Goal: Task Accomplishment & Management: Manage account settings

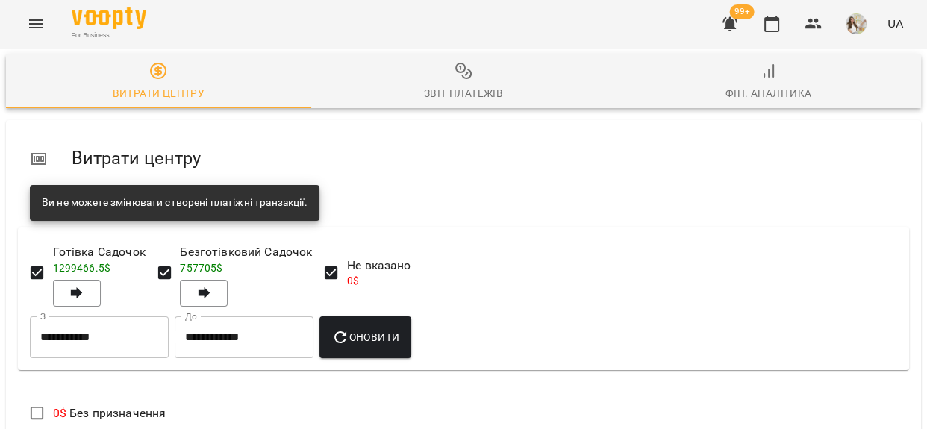
click at [20, 24] on button "Menu" at bounding box center [36, 24] width 36 height 36
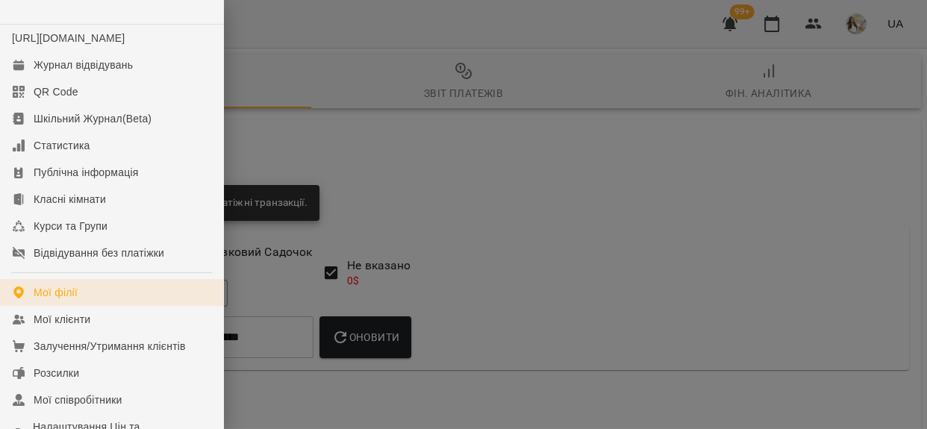
click at [81, 299] on link "Мої філії" at bounding box center [111, 292] width 223 height 27
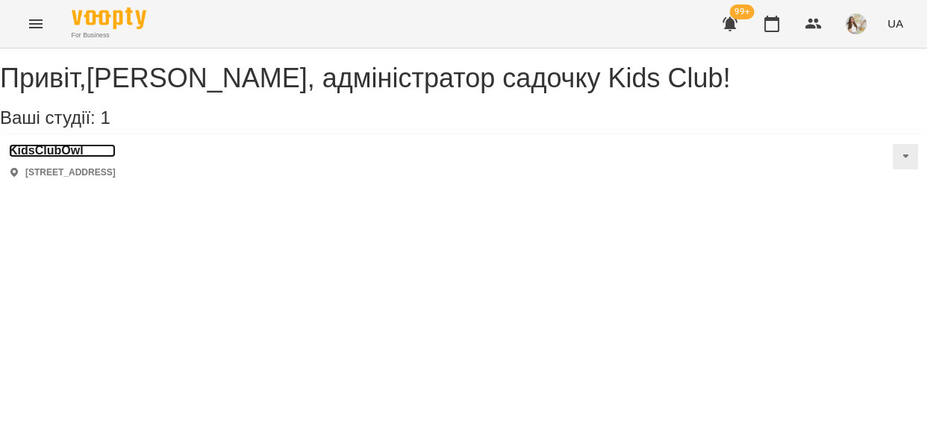
click at [40, 158] on h3 "KidsClubOwl" at bounding box center [62, 150] width 107 height 13
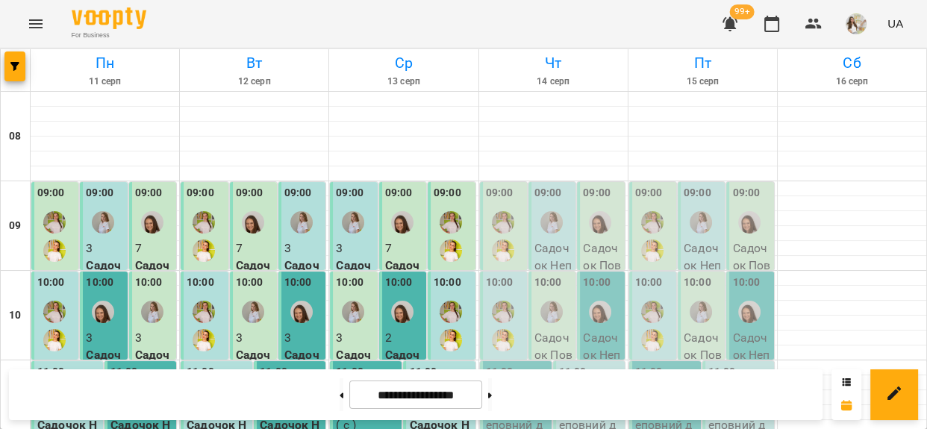
click at [520, 228] on div "09:00 Садочок Повний день Місяць - ДМ" at bounding box center [503, 279] width 47 height 194
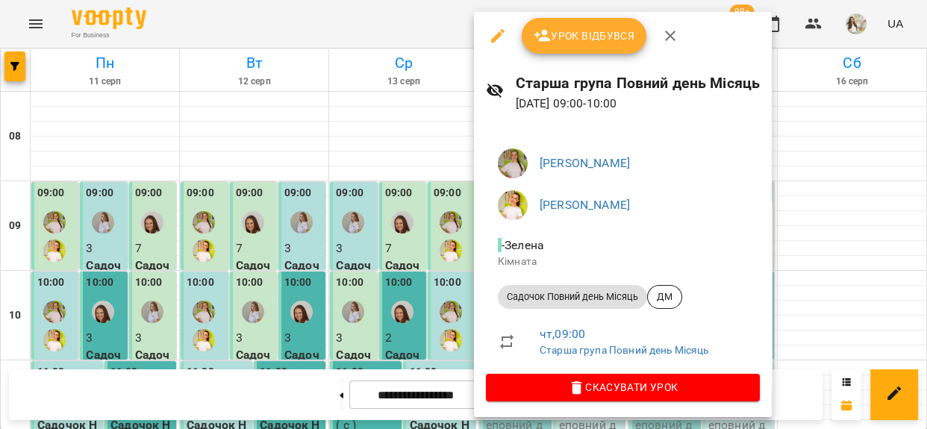
click at [587, 44] on span "Урок відбувся" at bounding box center [585, 36] width 102 height 18
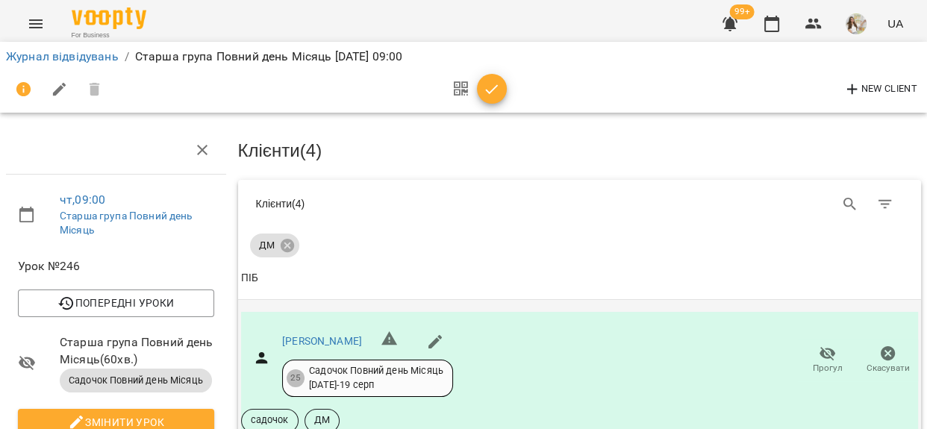
scroll to position [271, 0]
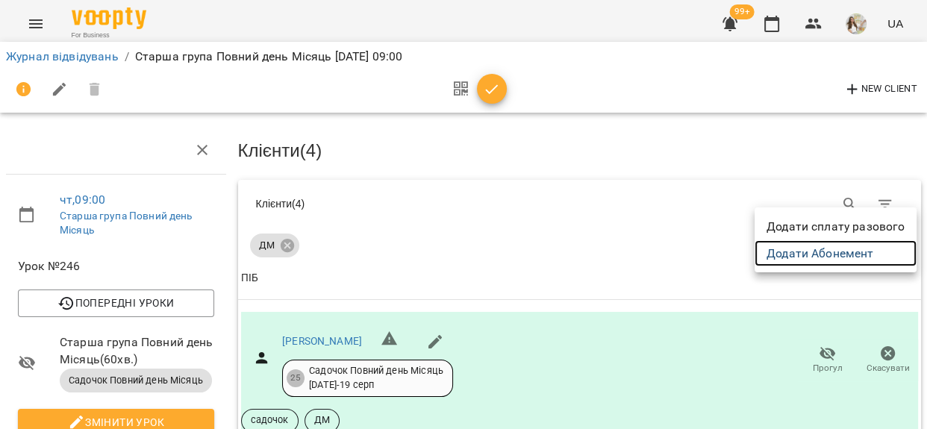
click at [862, 252] on link "Додати Абонемент" at bounding box center [836, 253] width 162 height 27
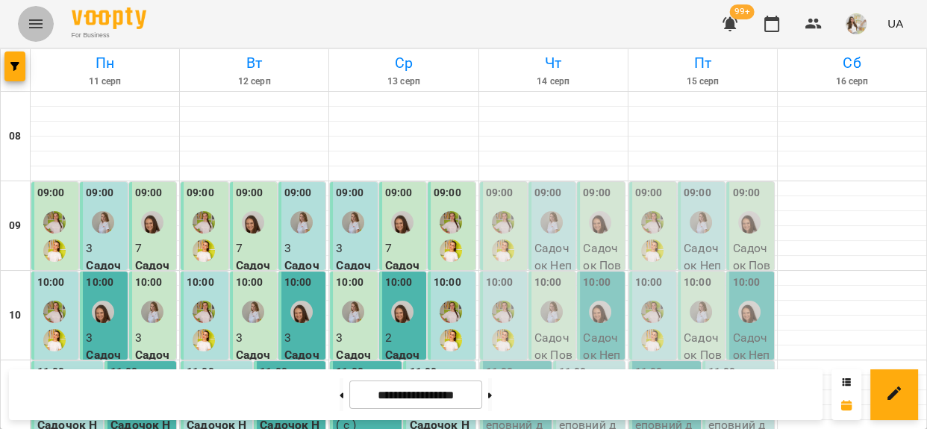
click at [40, 15] on button "Menu" at bounding box center [36, 24] width 36 height 36
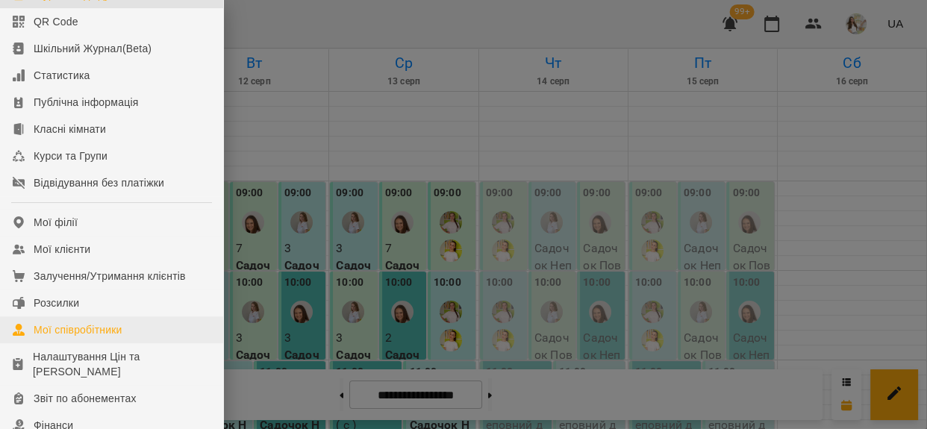
scroll to position [203, 0]
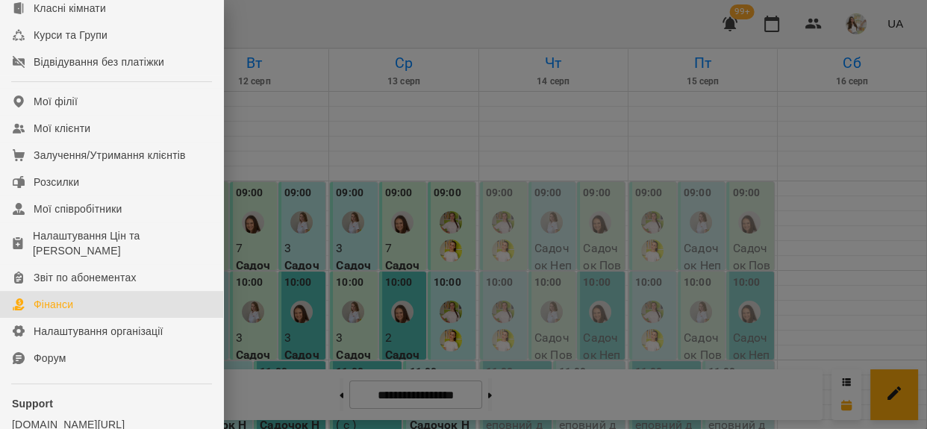
click at [73, 312] on div "Фінанси" at bounding box center [54, 304] width 40 height 15
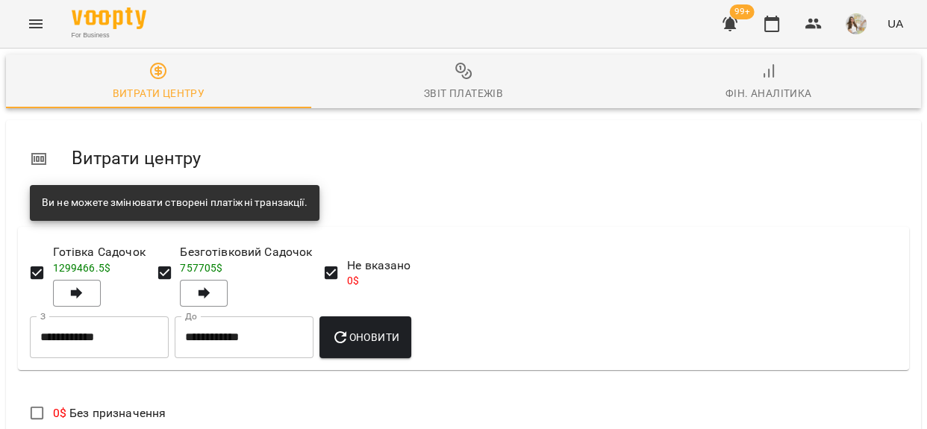
click at [395, 336] on span "Оновити" at bounding box center [365, 338] width 68 height 18
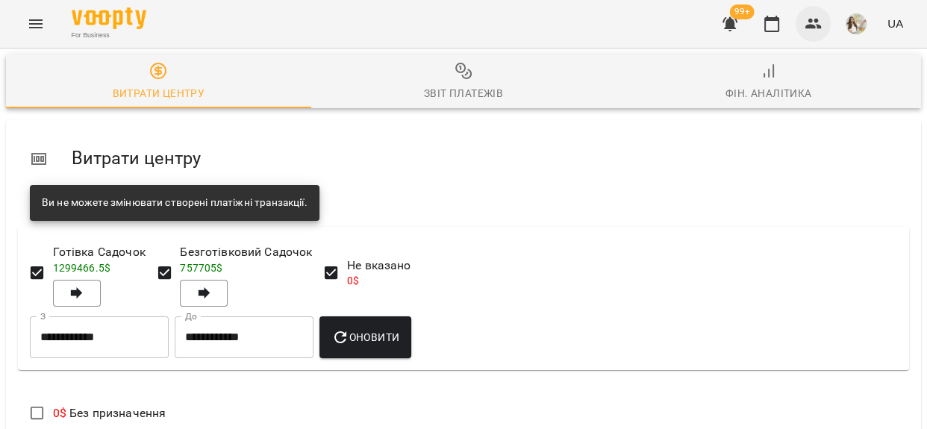
click at [804, 19] on button "button" at bounding box center [814, 24] width 36 height 36
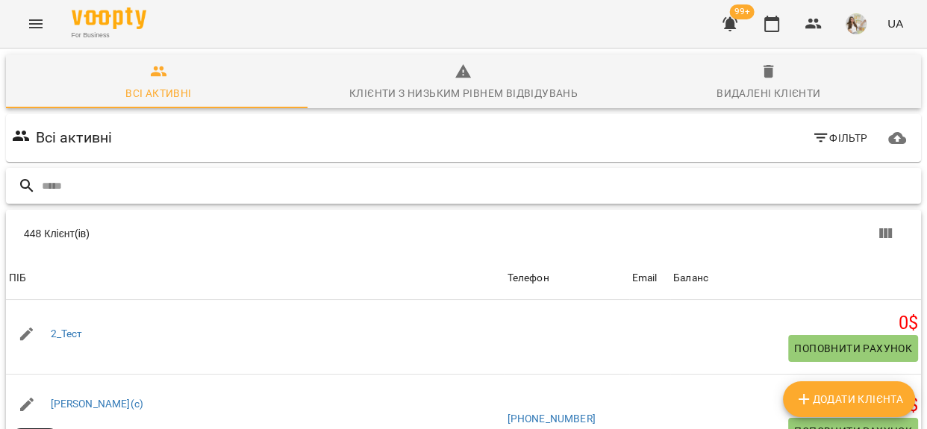
click at [272, 183] on input "text" at bounding box center [479, 186] width 874 height 25
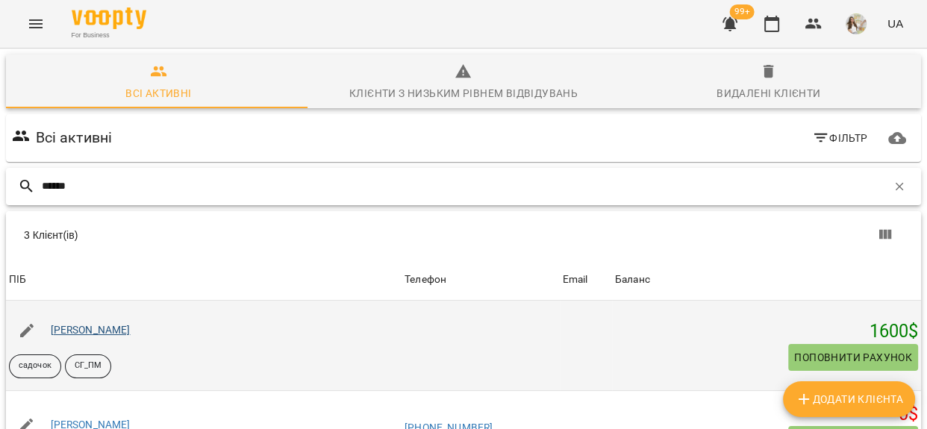
type input "******"
click at [110, 333] on link "[PERSON_NAME]" at bounding box center [91, 330] width 80 height 12
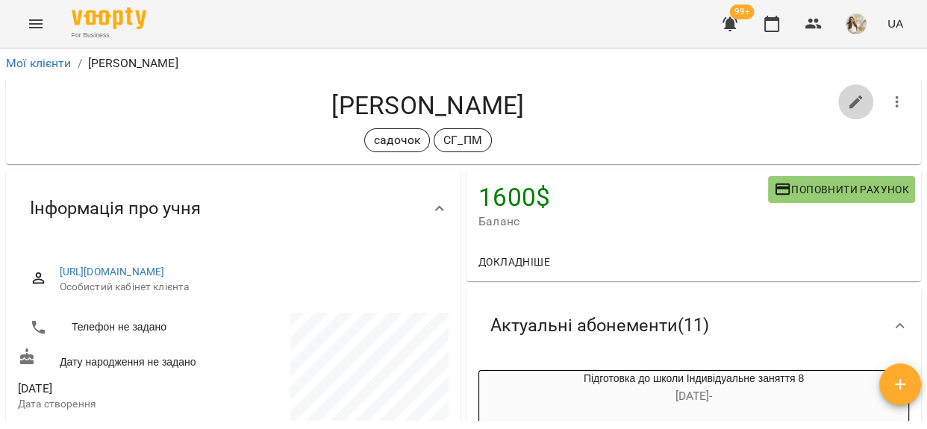
click at [847, 99] on icon "button" at bounding box center [856, 102] width 18 height 18
select select "**"
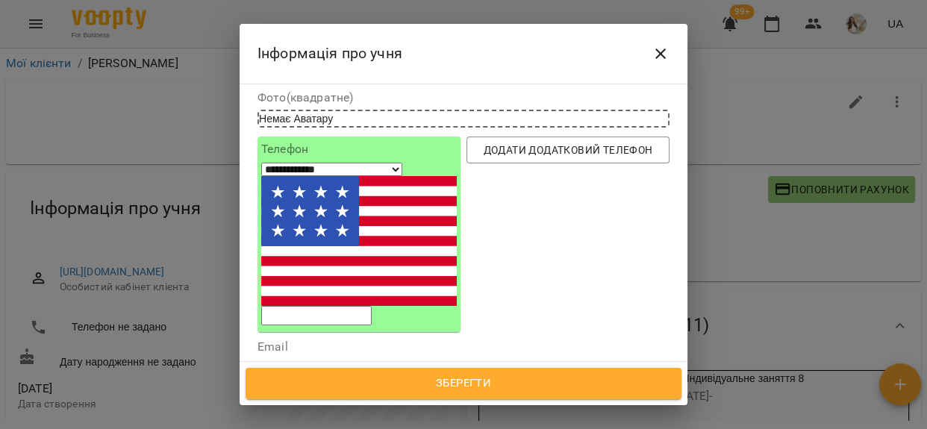
scroll to position [203, 0]
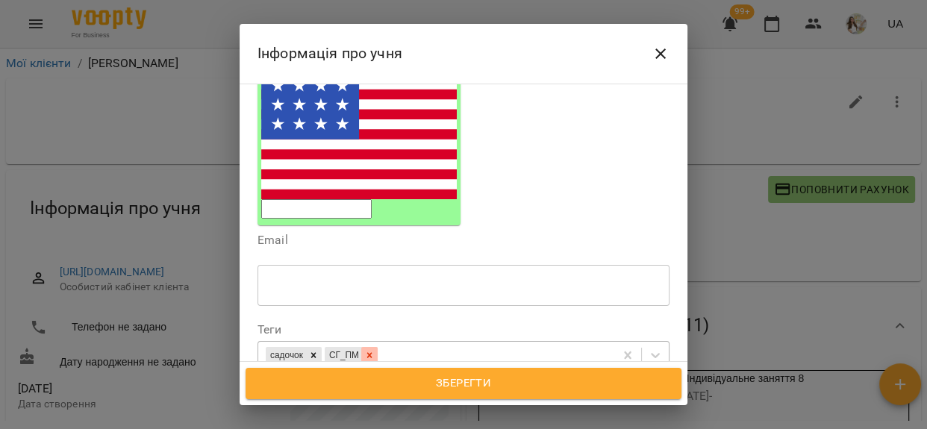
click at [373, 353] on icon at bounding box center [369, 355] width 5 height 5
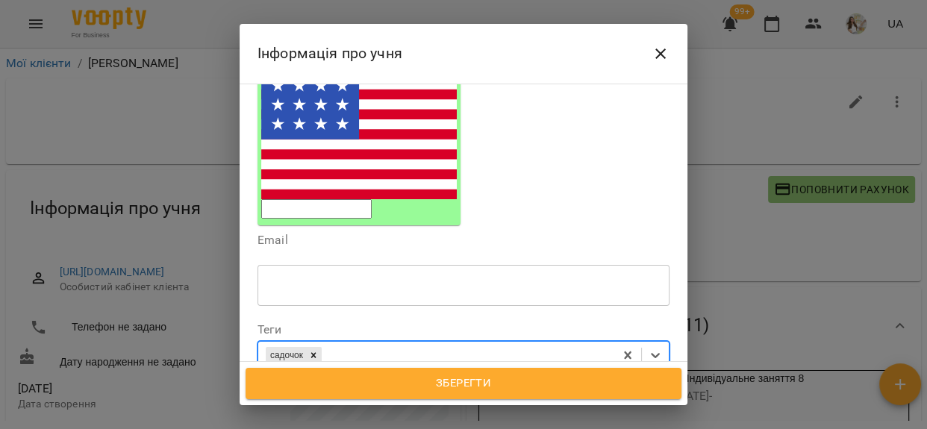
click at [395, 389] on span "Зберегти" at bounding box center [463, 383] width 403 height 19
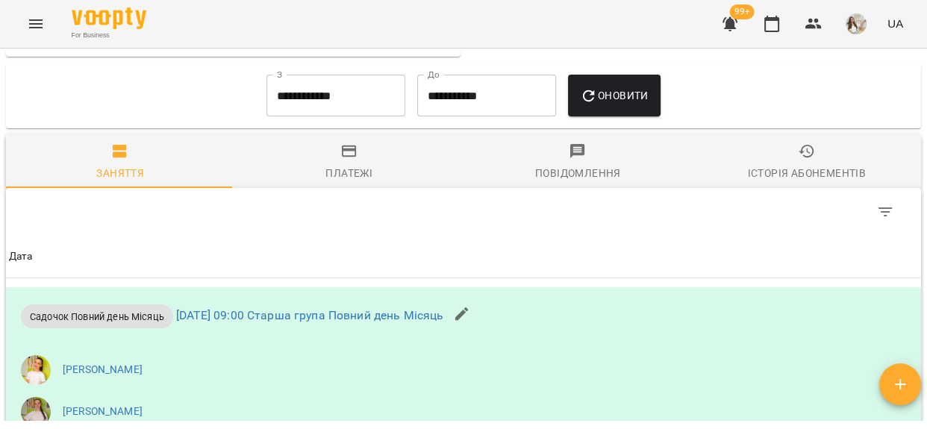
scroll to position [1086, 0]
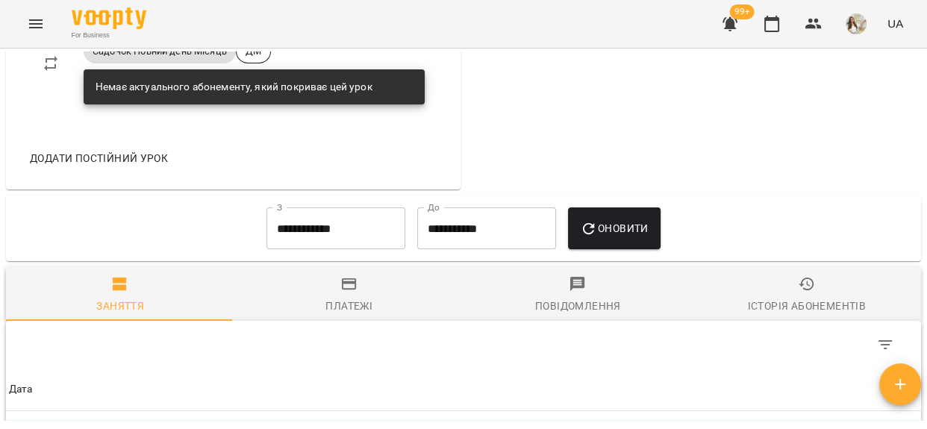
click at [331, 242] on input "**********" at bounding box center [336, 229] width 139 height 42
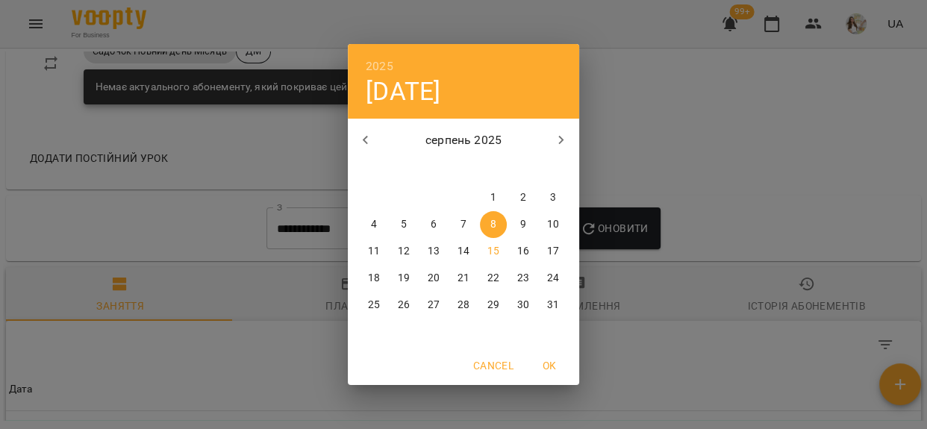
click at [367, 140] on icon "button" at bounding box center [366, 140] width 18 height 18
click at [556, 201] on span "1" at bounding box center [553, 197] width 27 height 15
type input "**********"
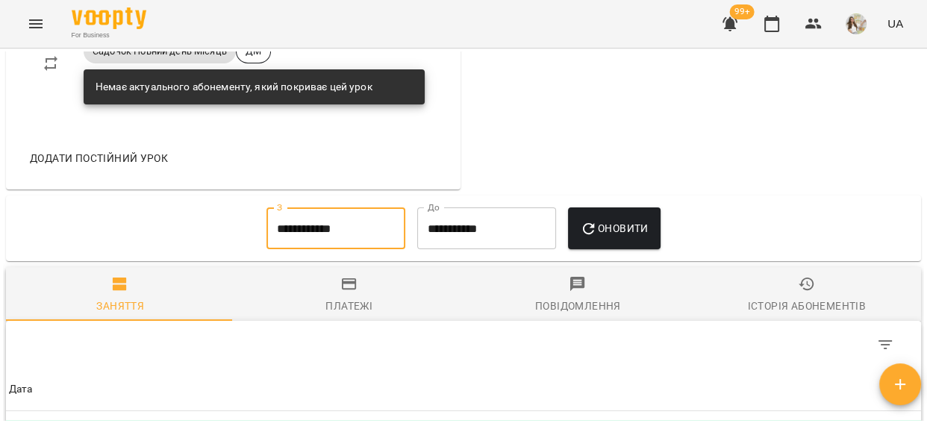
click at [595, 234] on icon "button" at bounding box center [589, 228] width 12 height 12
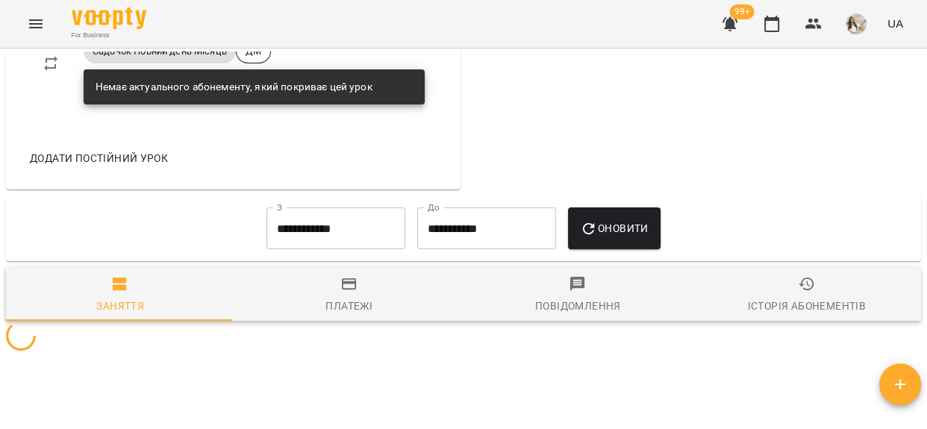
click at [370, 314] on span "Платежі" at bounding box center [349, 295] width 211 height 40
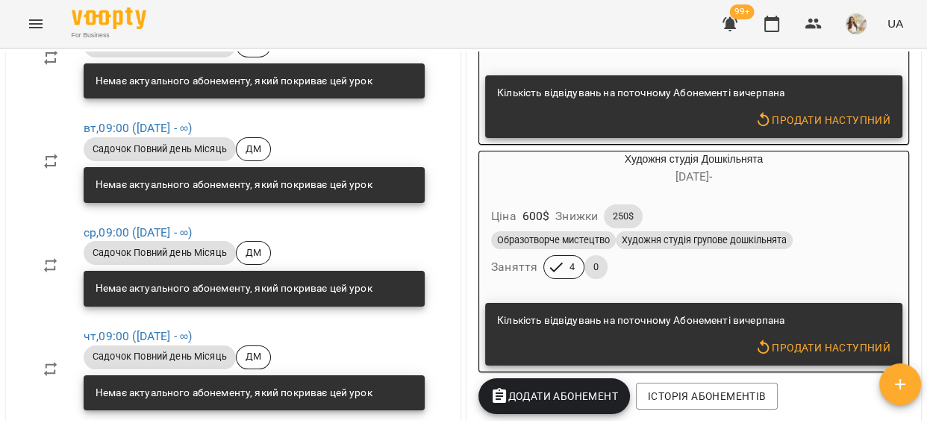
scroll to position [814, 0]
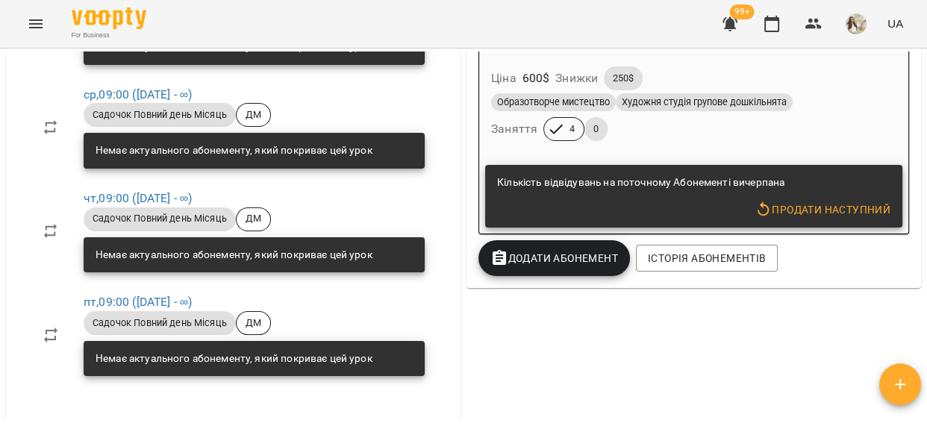
click at [560, 263] on span "Додати Абонемент" at bounding box center [555, 258] width 128 height 18
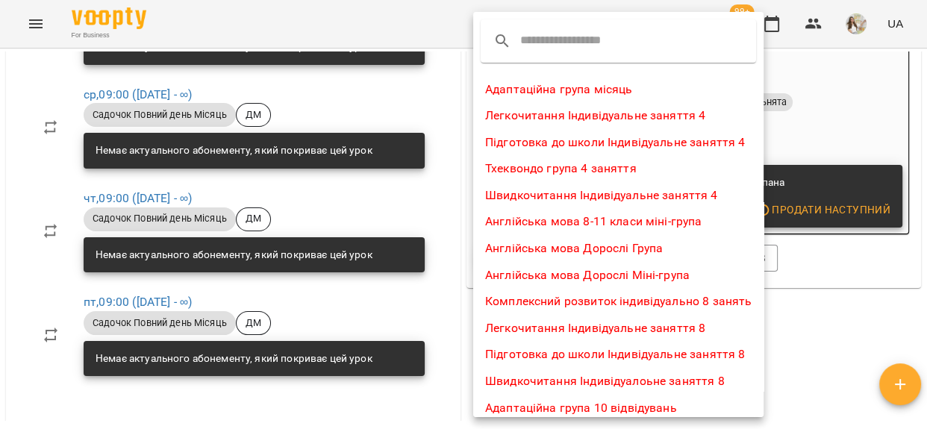
click at [534, 46] on input "text" at bounding box center [579, 41] width 118 height 24
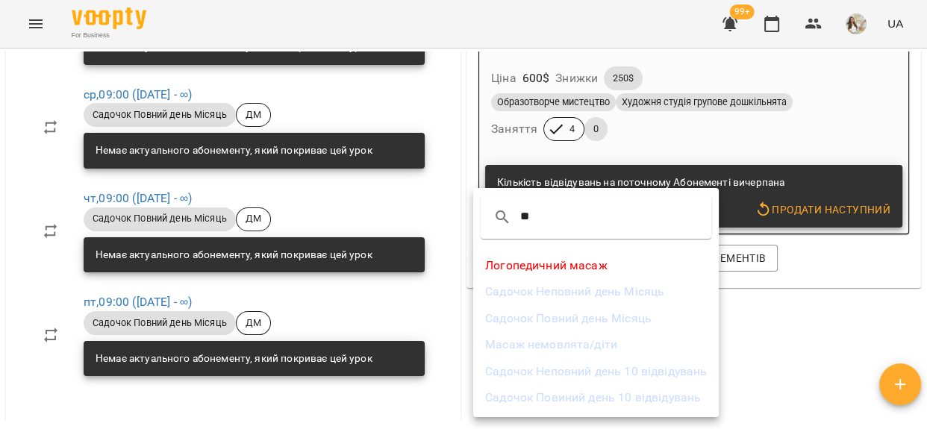
type input "**"
click at [561, 314] on li "Садочок Повний день Місяць" at bounding box center [596, 318] width 246 height 27
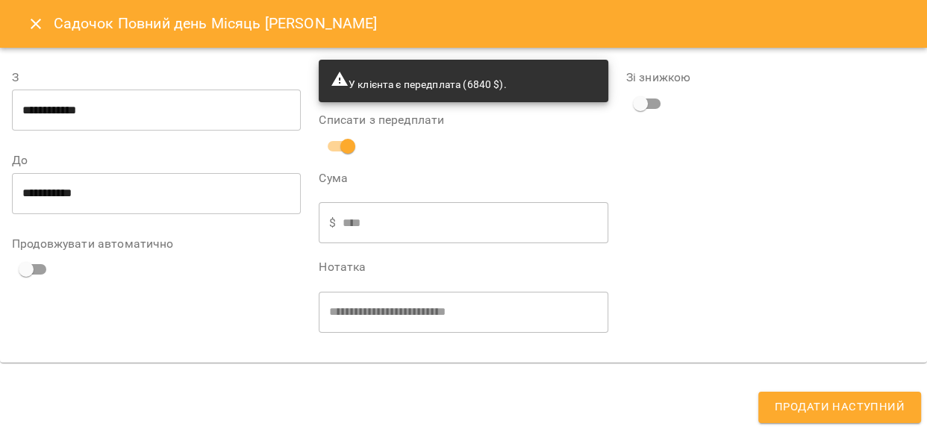
type input "**********"
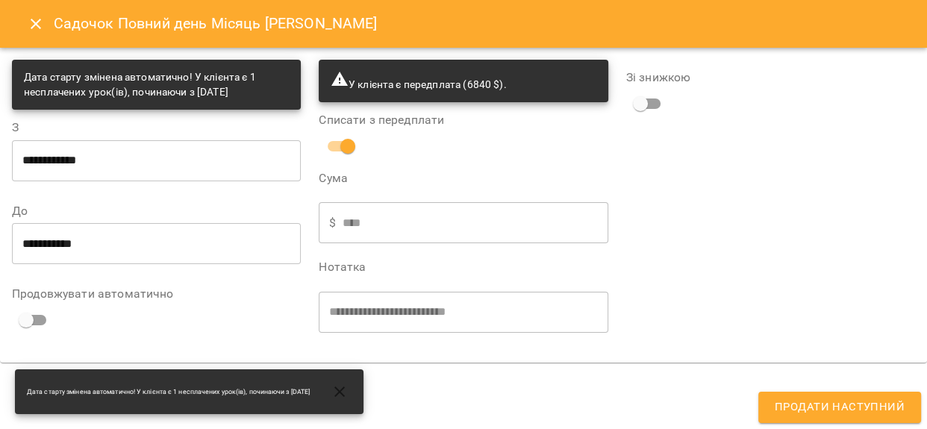
click at [635, 90] on span at bounding box center [640, 104] width 28 height 28
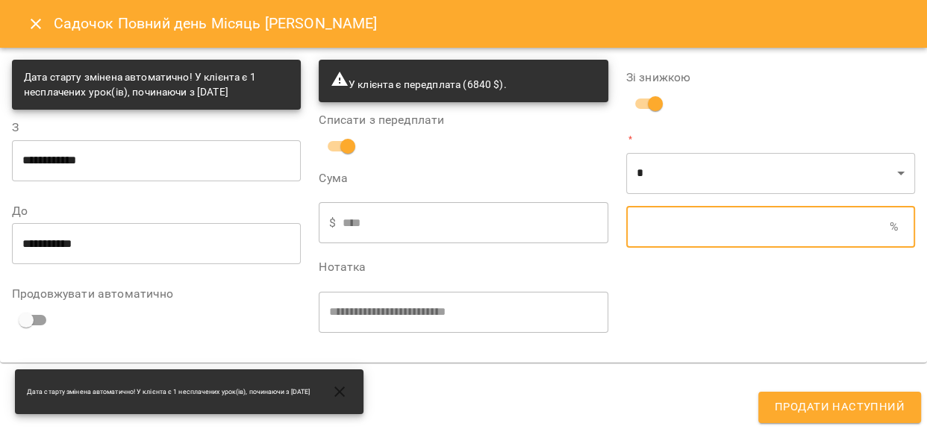
click at [686, 224] on input "text" at bounding box center [758, 227] width 264 height 42
type input "*"
type input "****"
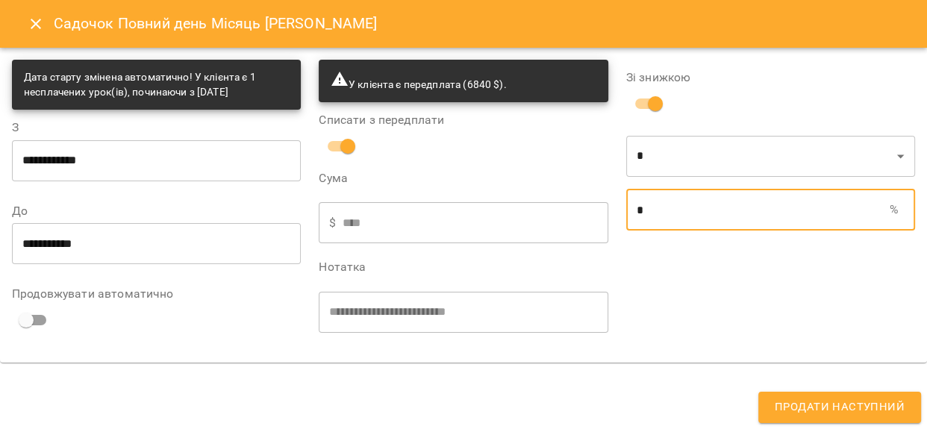
click at [803, 402] on span "Продати наступний" at bounding box center [840, 407] width 130 height 19
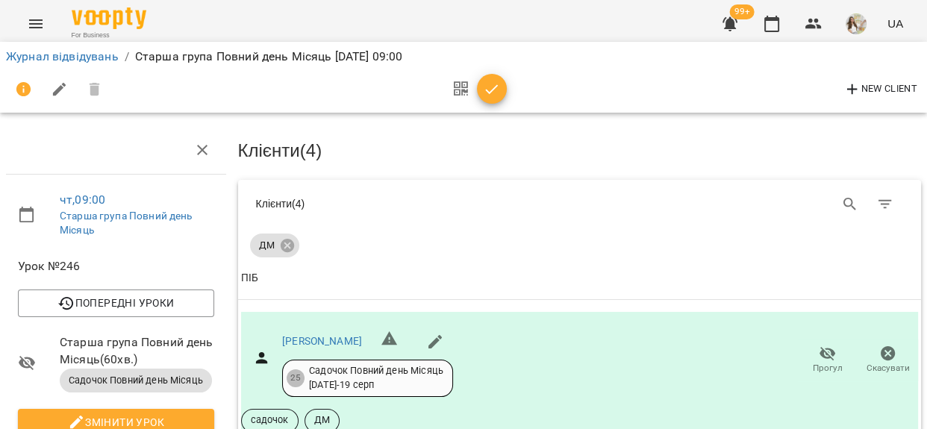
scroll to position [515, 0]
click at [493, 89] on icon "button" at bounding box center [492, 89] width 13 height 10
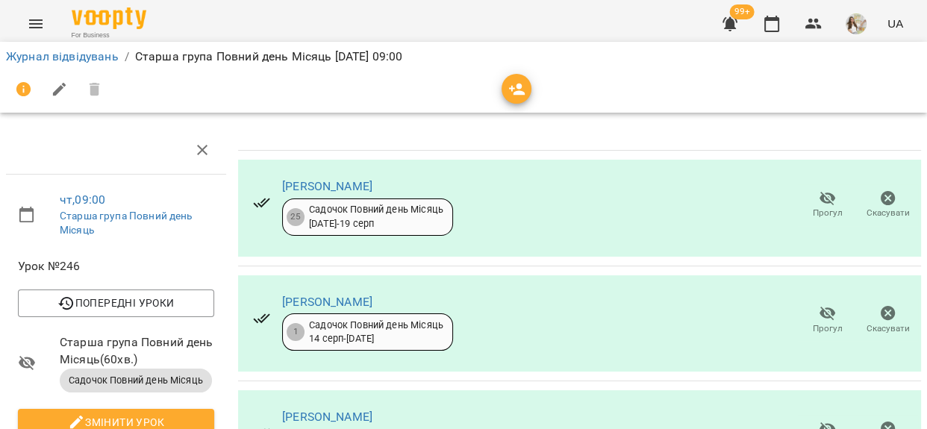
scroll to position [340, 0]
click at [91, 59] on link "Журнал відвідувань" at bounding box center [62, 56] width 113 height 14
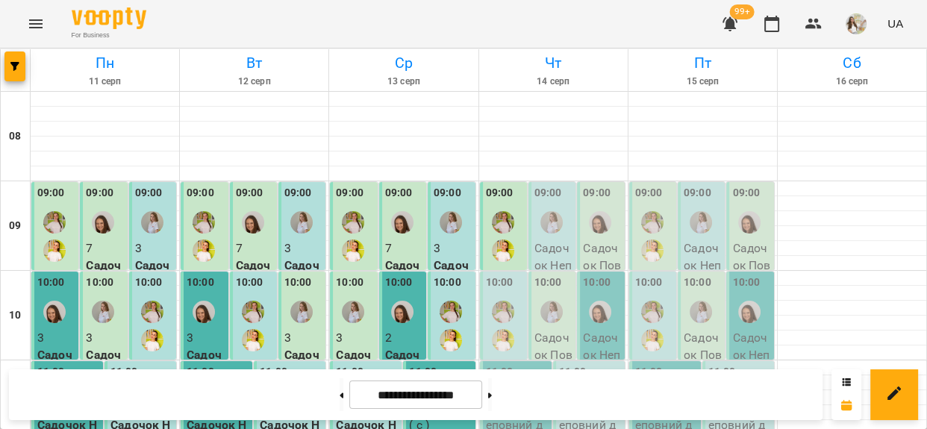
click at [548, 198] on label "09:00" at bounding box center [549, 193] width 28 height 16
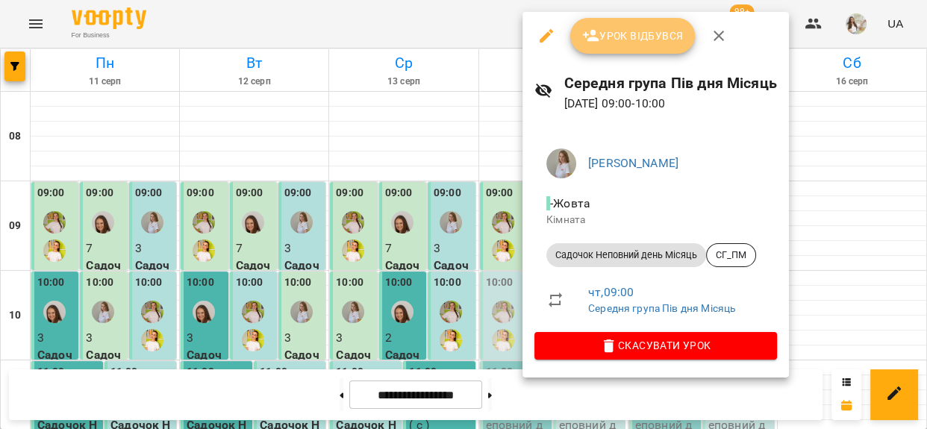
click at [620, 44] on span "Урок відбувся" at bounding box center [633, 36] width 102 height 18
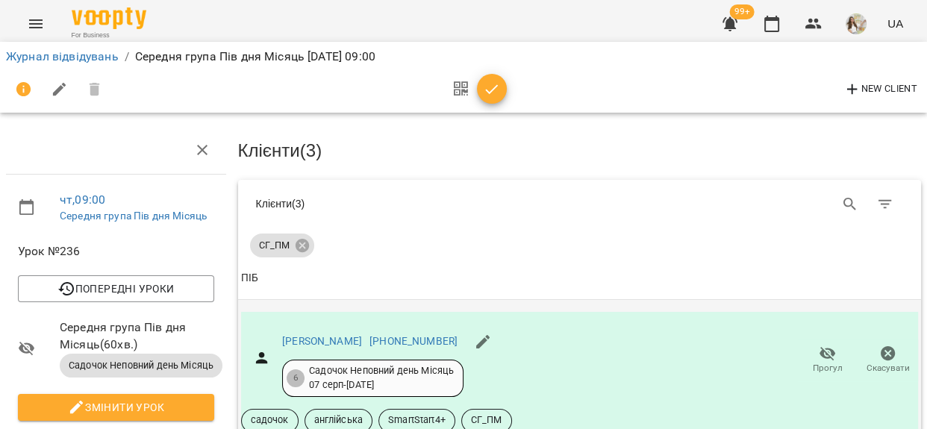
scroll to position [203, 0]
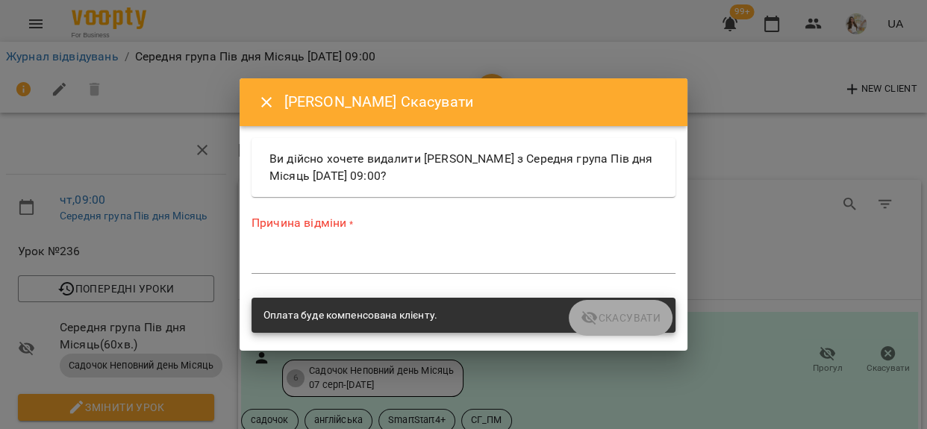
click at [349, 255] on textarea at bounding box center [464, 262] width 424 height 14
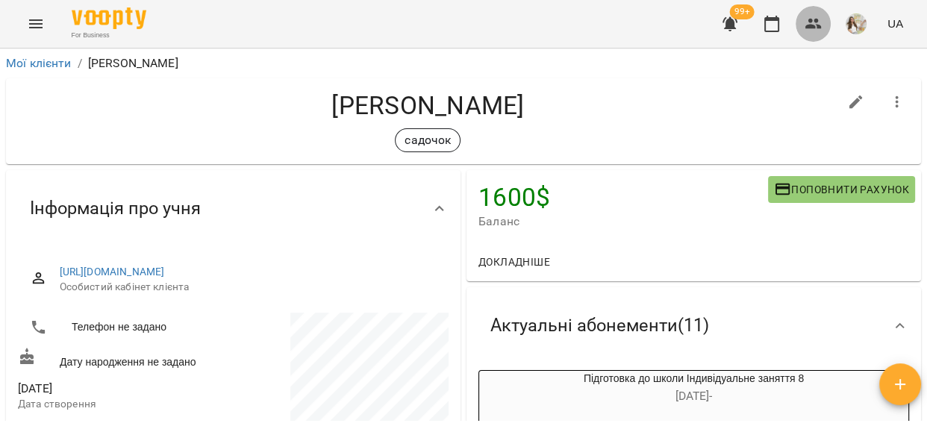
click at [815, 22] on icon "button" at bounding box center [814, 24] width 18 height 18
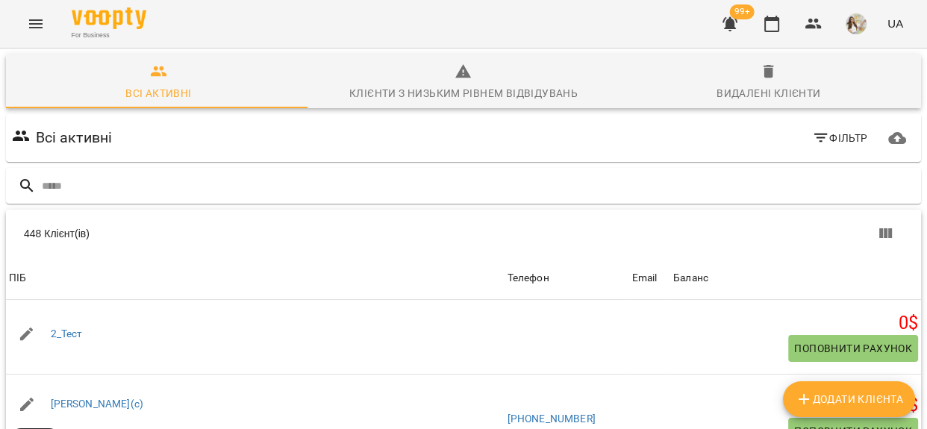
click at [818, 399] on span "Додати клієнта" at bounding box center [849, 399] width 108 height 18
select select "**"
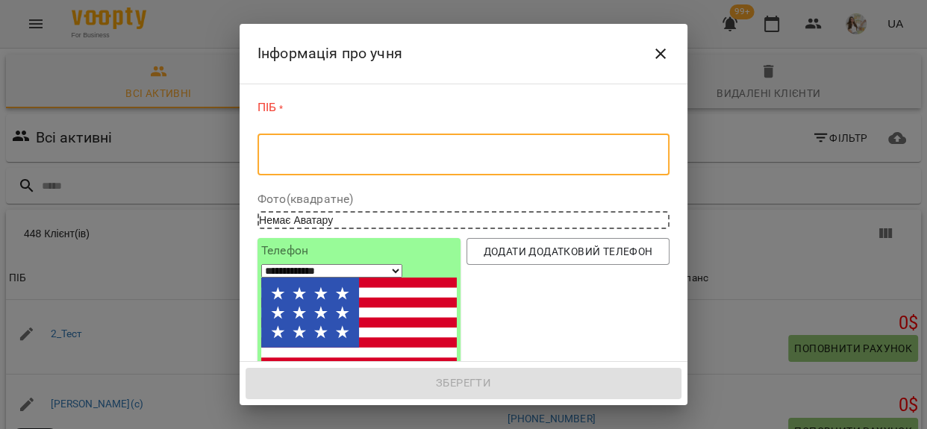
click at [420, 149] on textarea at bounding box center [463, 155] width 391 height 14
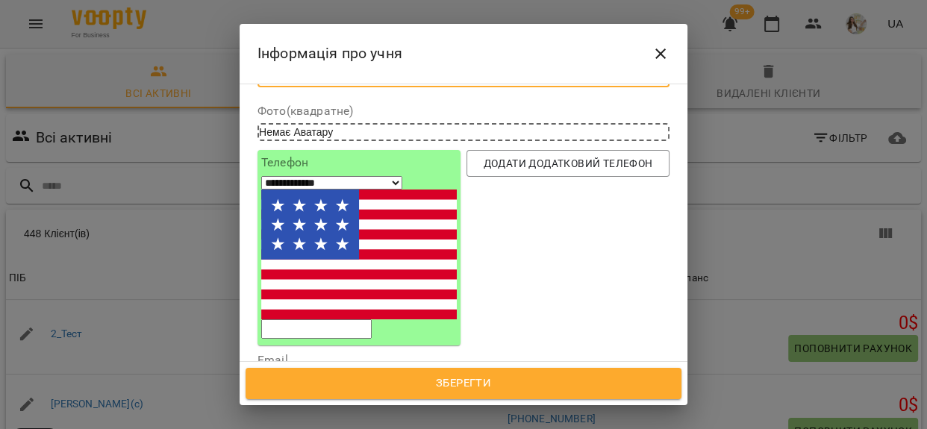
scroll to position [203, 0]
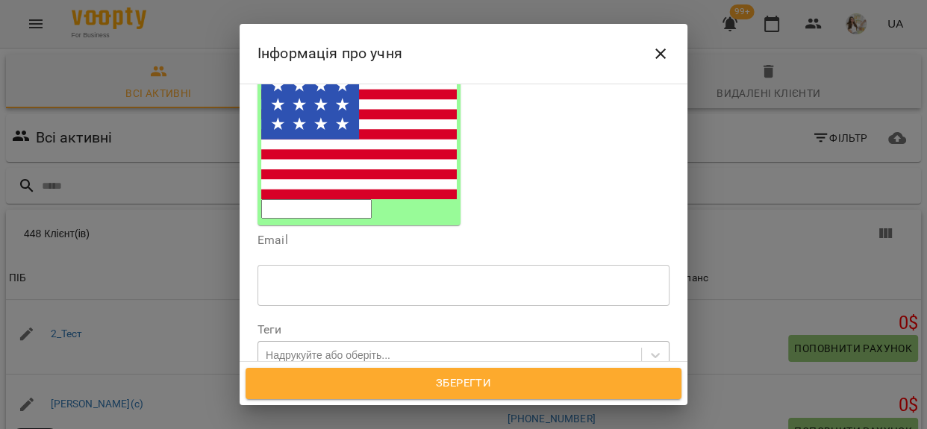
type textarea "**********"
click at [361, 343] on div "Надрукуйте або оберіть..." at bounding box center [449, 355] width 383 height 25
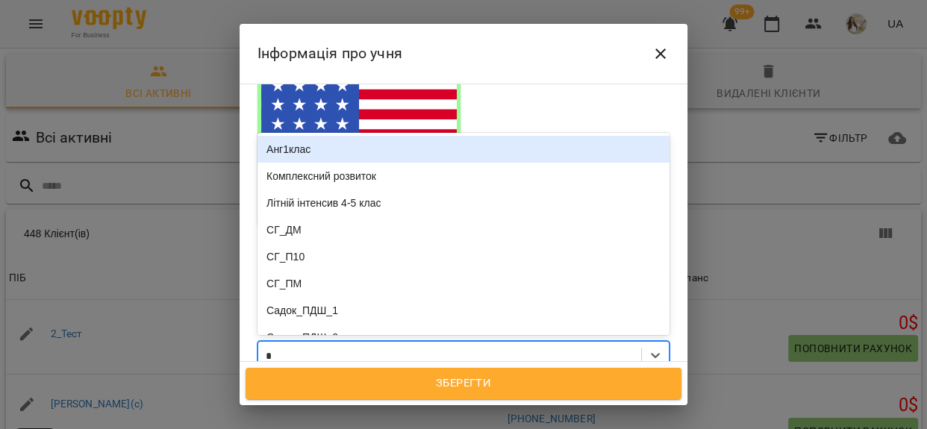
type input "**"
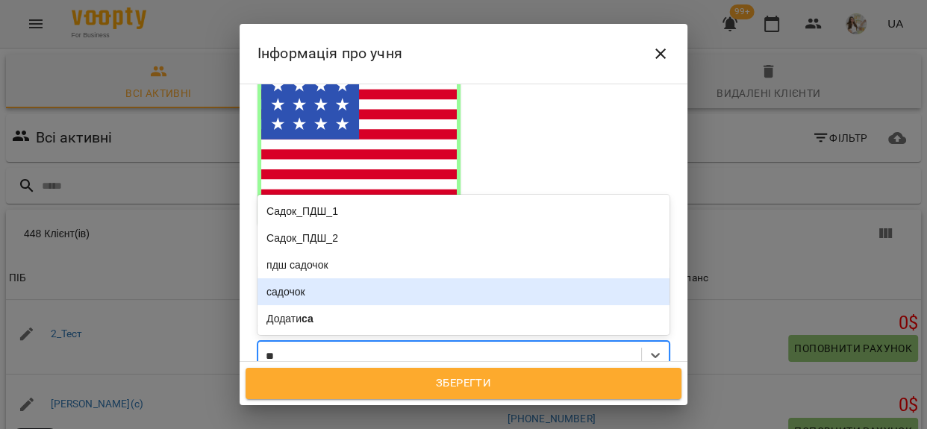
click at [306, 278] on div "садочок" at bounding box center [464, 291] width 412 height 27
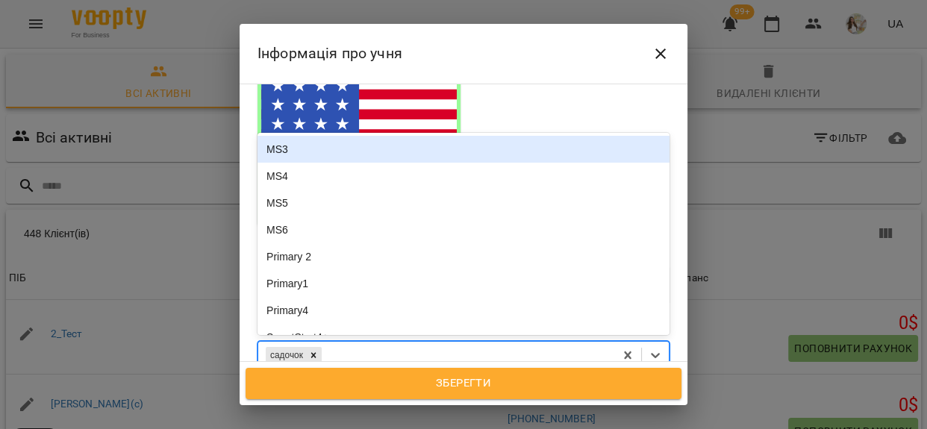
click at [358, 343] on div "садочок" at bounding box center [436, 355] width 356 height 25
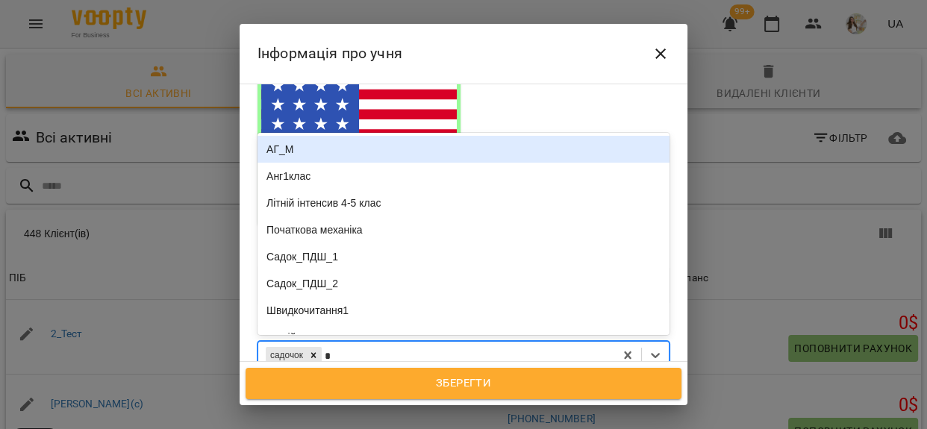
type input "**"
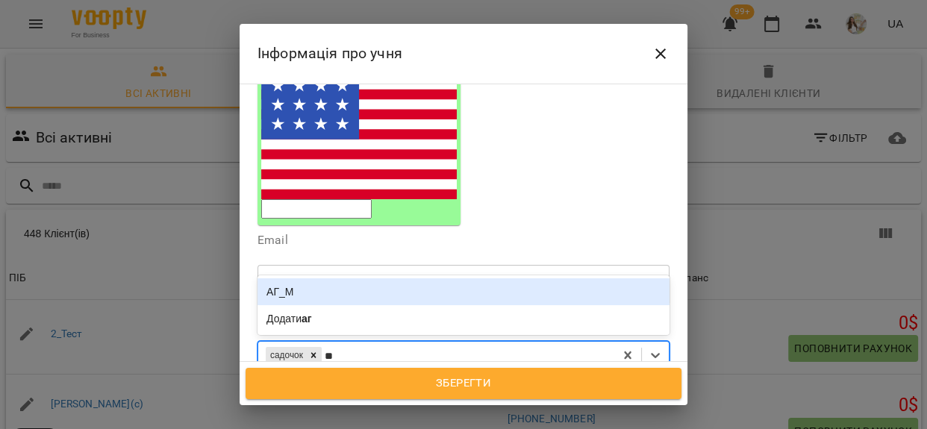
click at [336, 278] on div "АГ_М" at bounding box center [464, 291] width 412 height 27
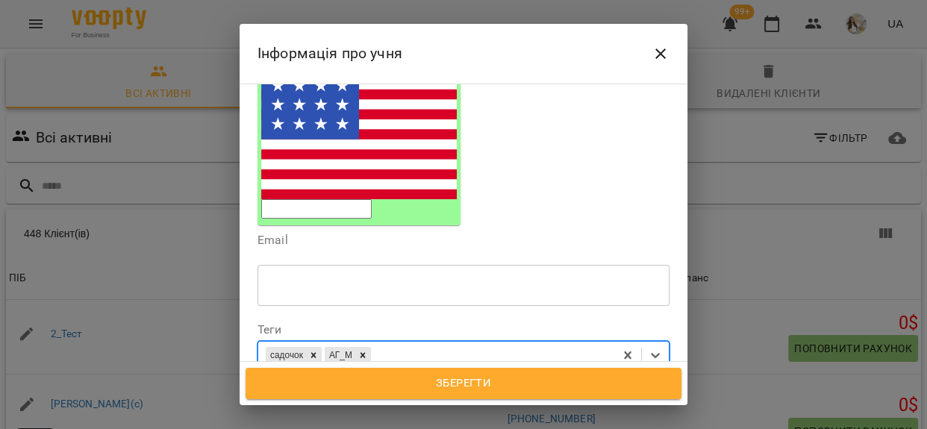
click at [352, 377] on span "Зберегти" at bounding box center [463, 383] width 403 height 19
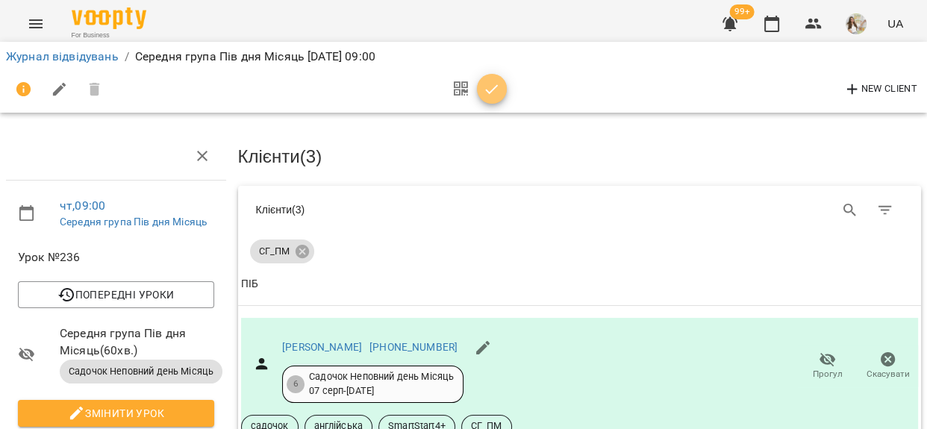
click at [499, 92] on icon "button" at bounding box center [492, 90] width 18 height 18
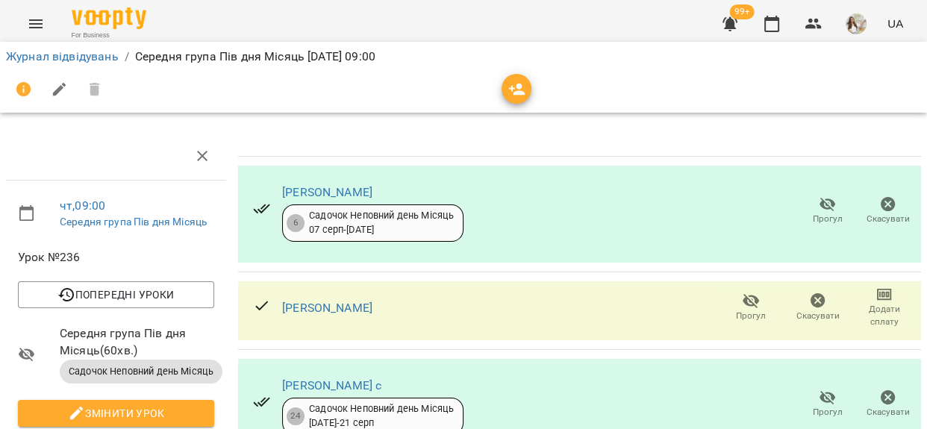
click at [806, 314] on span "Скасувати" at bounding box center [818, 316] width 43 height 13
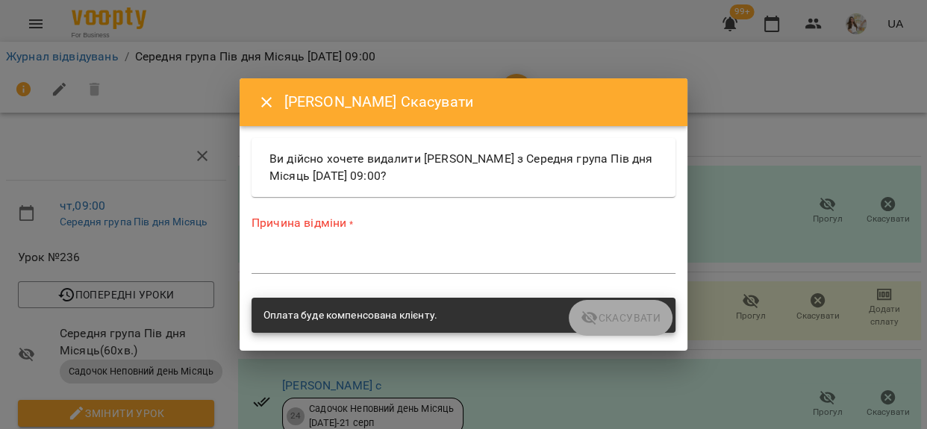
click at [494, 267] on textarea at bounding box center [464, 262] width 424 height 14
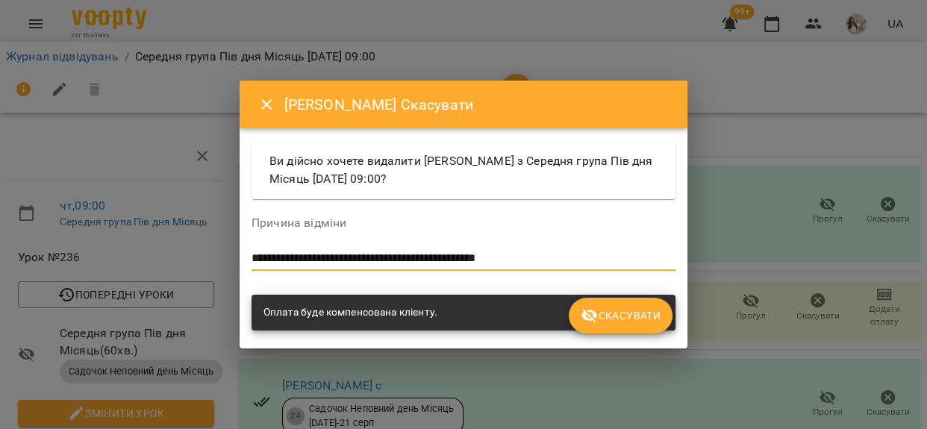
click at [492, 261] on textarea "**********" at bounding box center [464, 259] width 424 height 14
click at [592, 258] on textarea "**********" at bounding box center [464, 259] width 424 height 14
type textarea "**********"
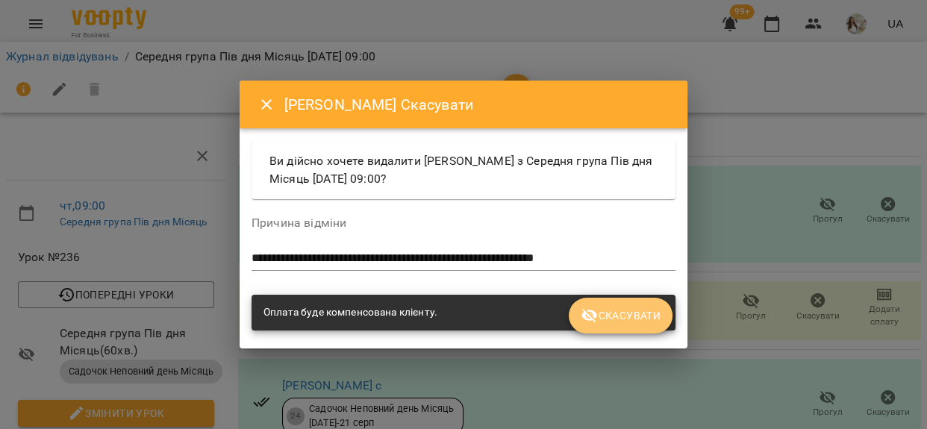
click at [625, 318] on span "Скасувати" at bounding box center [621, 316] width 80 height 18
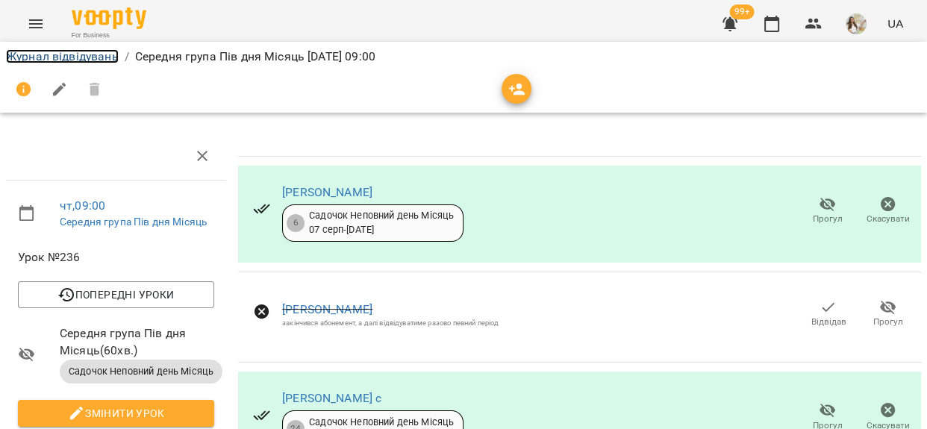
click at [105, 54] on link "Журнал відвідувань" at bounding box center [62, 56] width 113 height 14
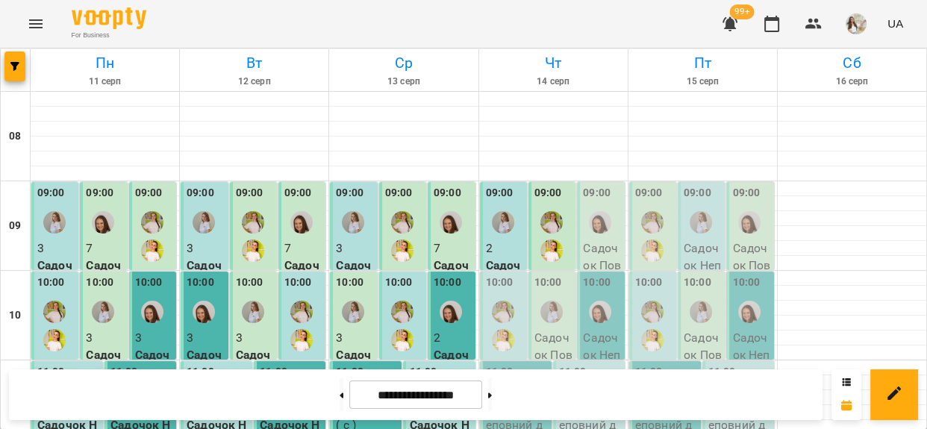
click at [590, 202] on div "09:00" at bounding box center [597, 195] width 28 height 20
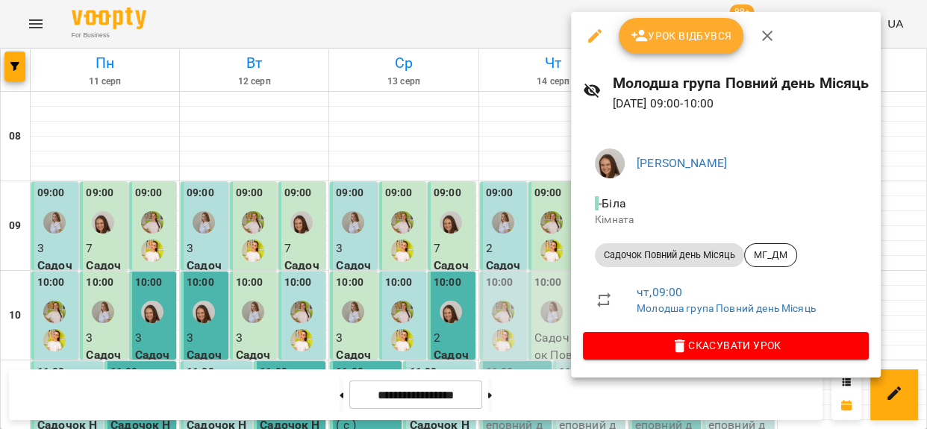
click at [675, 37] on span "Урок відбувся" at bounding box center [682, 36] width 102 height 18
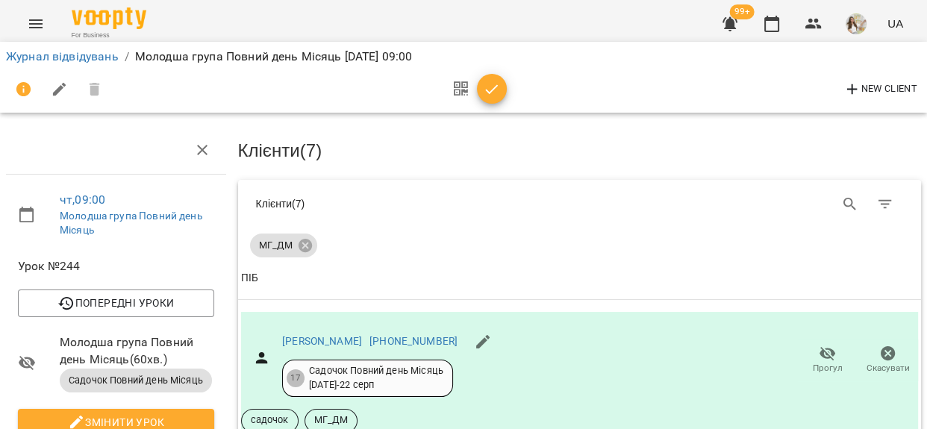
scroll to position [951, 0]
click at [488, 83] on icon "button" at bounding box center [492, 90] width 18 height 18
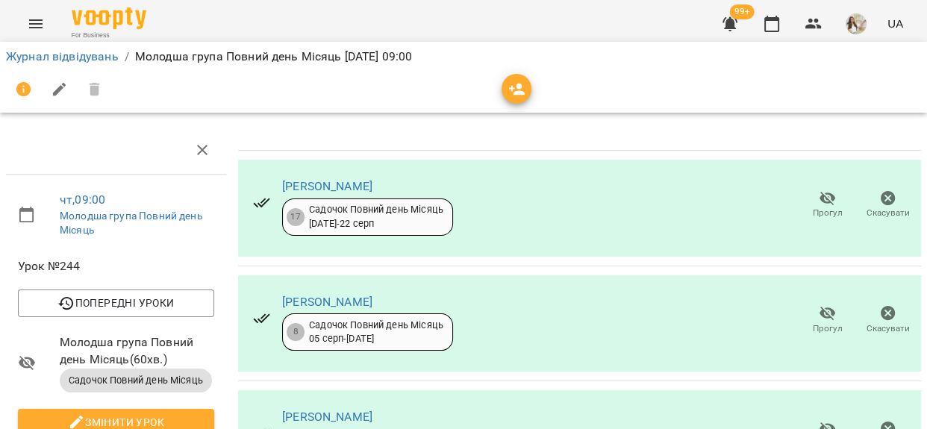
scroll to position [555, 0]
click at [97, 55] on link "Журнал відвідувань" at bounding box center [62, 56] width 113 height 14
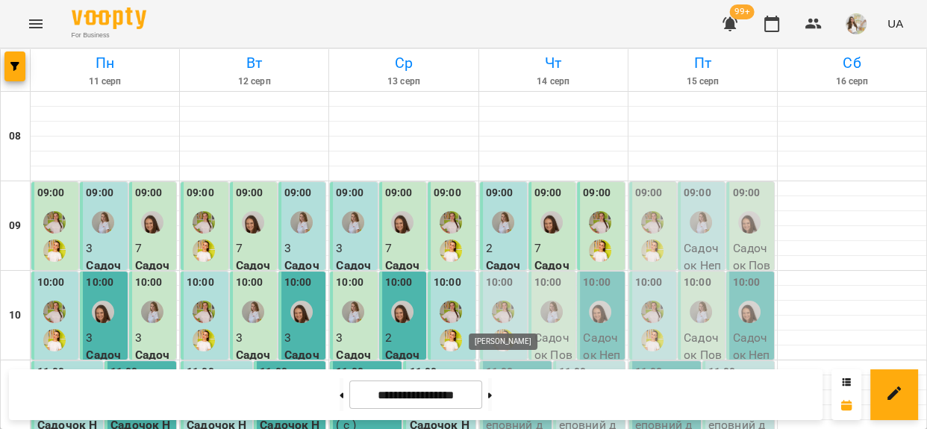
click at [492, 315] on img "Кузема Анна" at bounding box center [503, 312] width 22 height 22
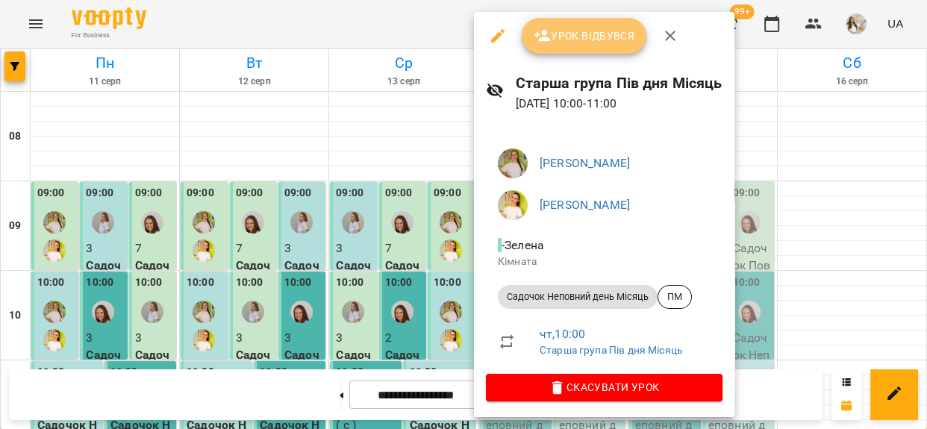
click at [567, 35] on span "Урок відбувся" at bounding box center [585, 36] width 102 height 18
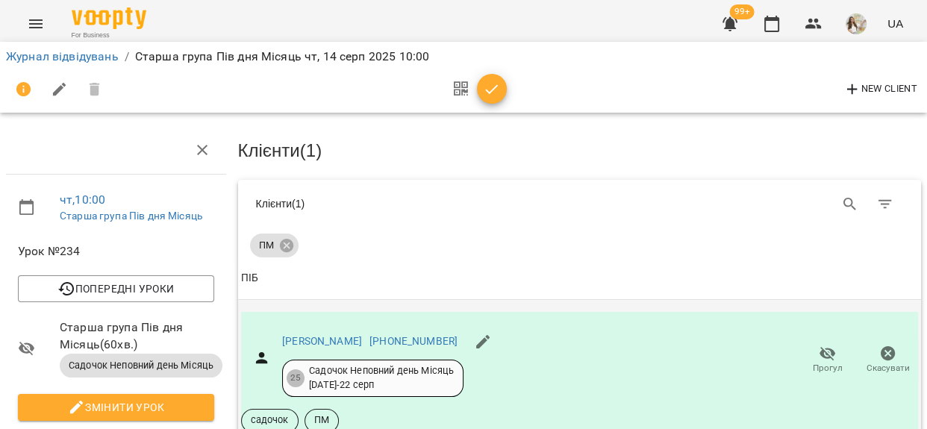
scroll to position [135, 0]
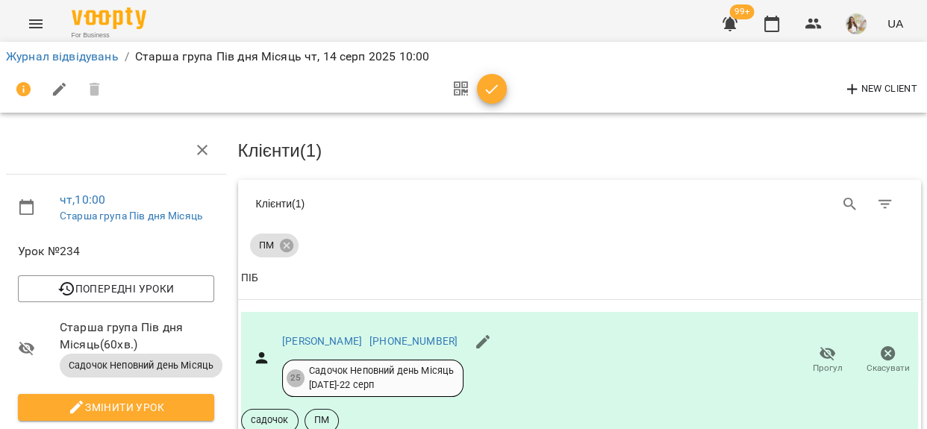
click at [485, 81] on icon "button" at bounding box center [492, 90] width 18 height 18
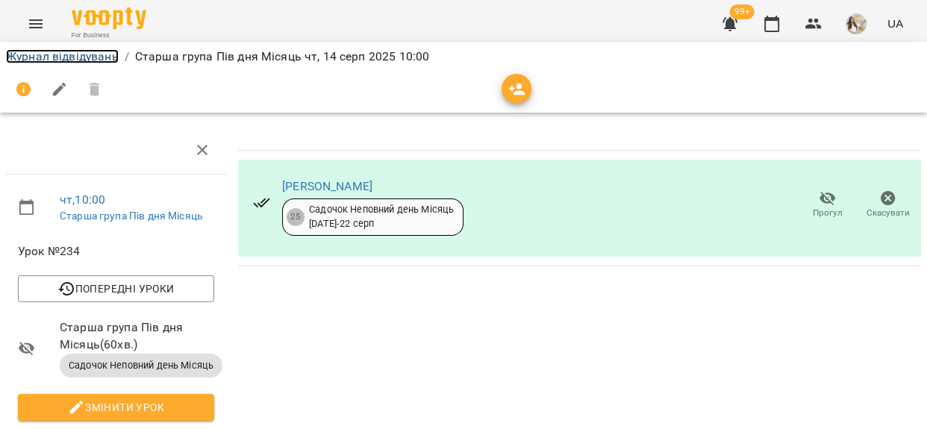
click at [52, 56] on link "Журнал відвідувань" at bounding box center [62, 56] width 113 height 14
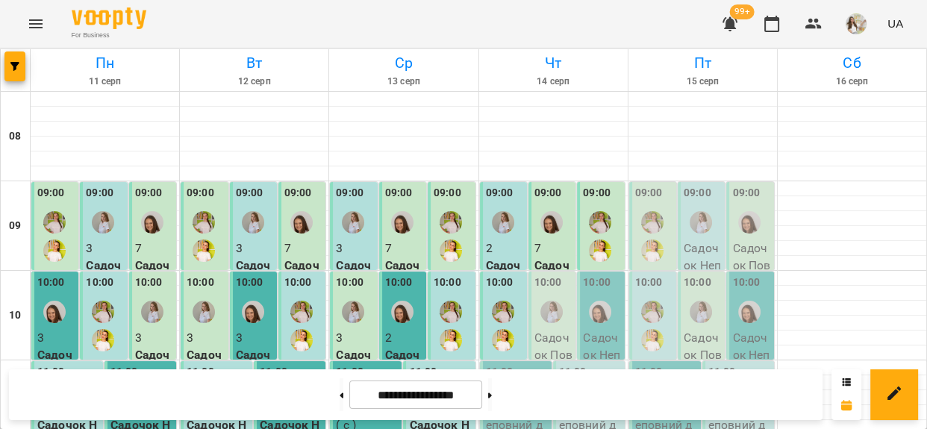
click at [556, 291] on div "10:00" at bounding box center [554, 302] width 38 height 55
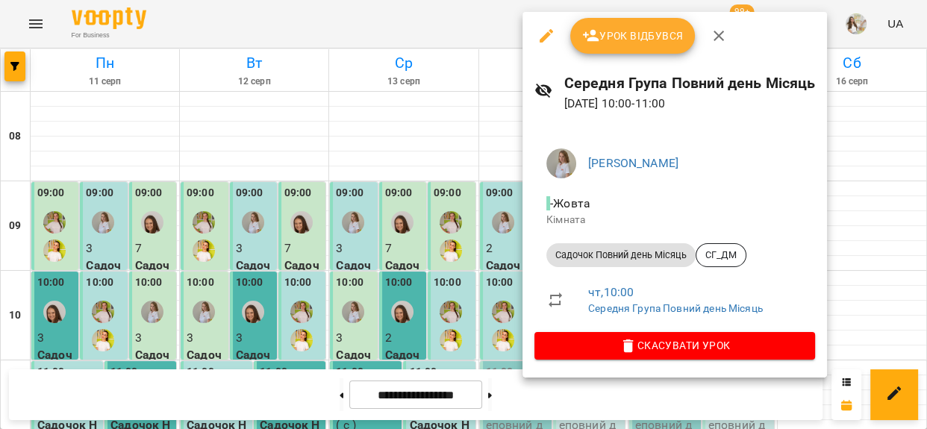
click at [602, 33] on span "Урок відбувся" at bounding box center [633, 36] width 102 height 18
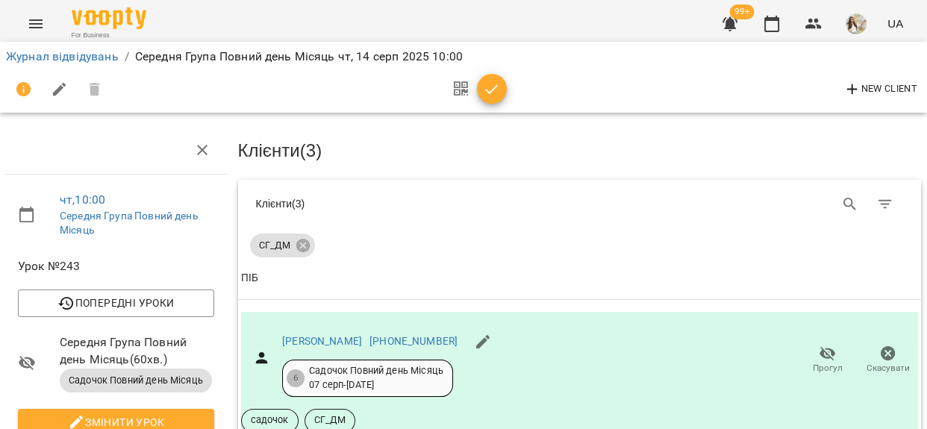
scroll to position [135, 0]
click at [496, 87] on icon "button" at bounding box center [492, 89] width 13 height 10
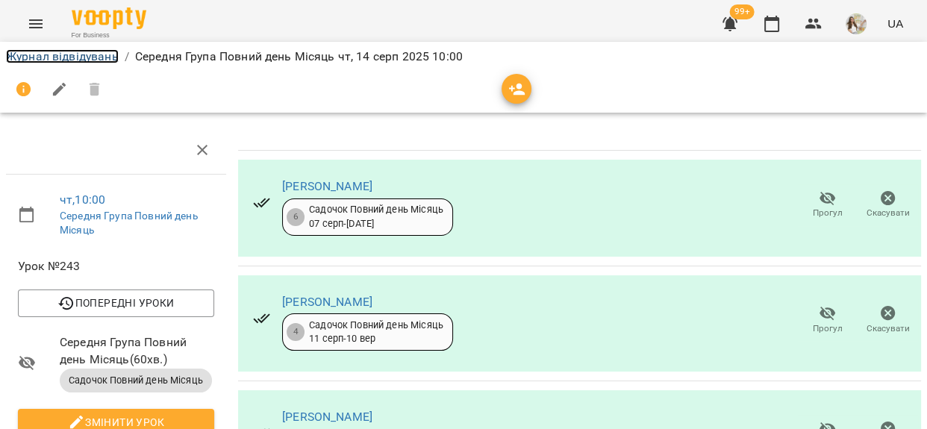
click at [75, 60] on link "Журнал відвідувань" at bounding box center [62, 56] width 113 height 14
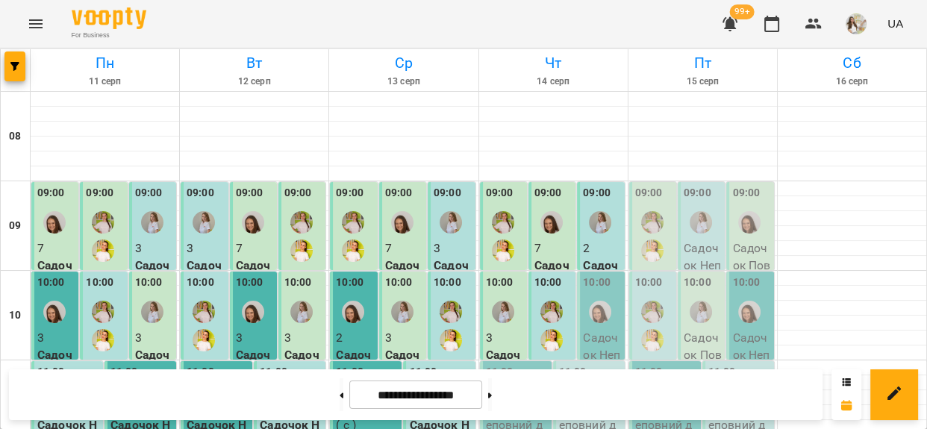
click at [591, 295] on div at bounding box center [600, 312] width 34 height 34
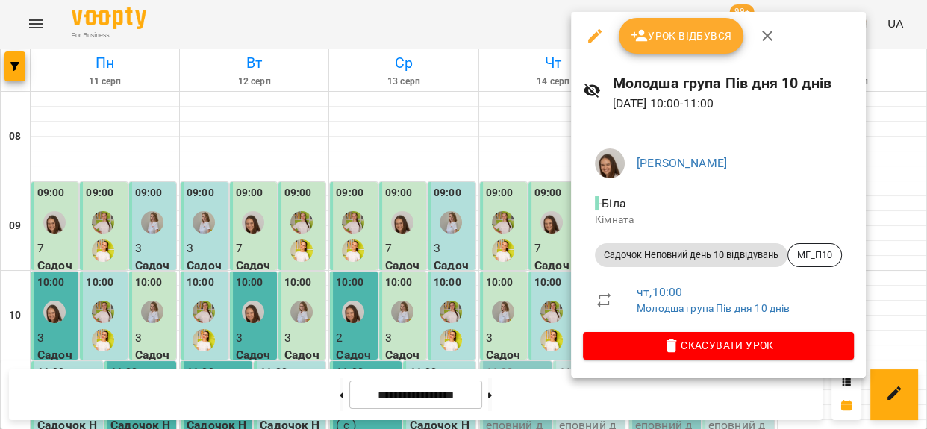
click at [678, 22] on button "Урок відбувся" at bounding box center [681, 36] width 125 height 36
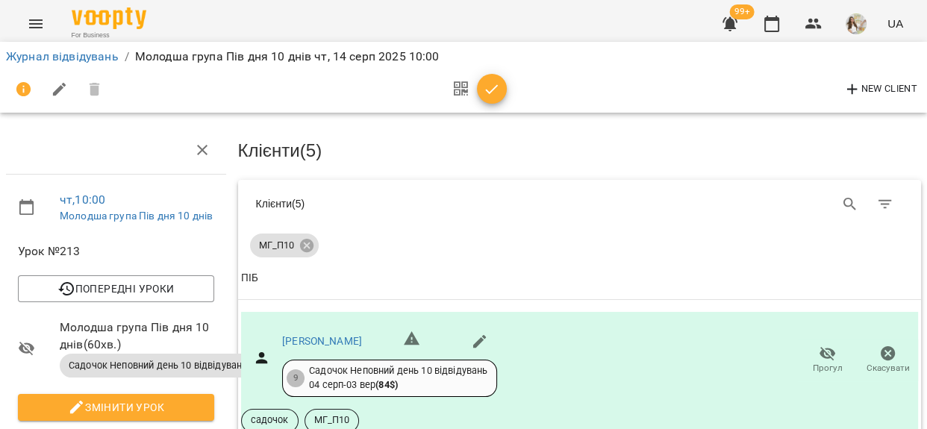
scroll to position [407, 0]
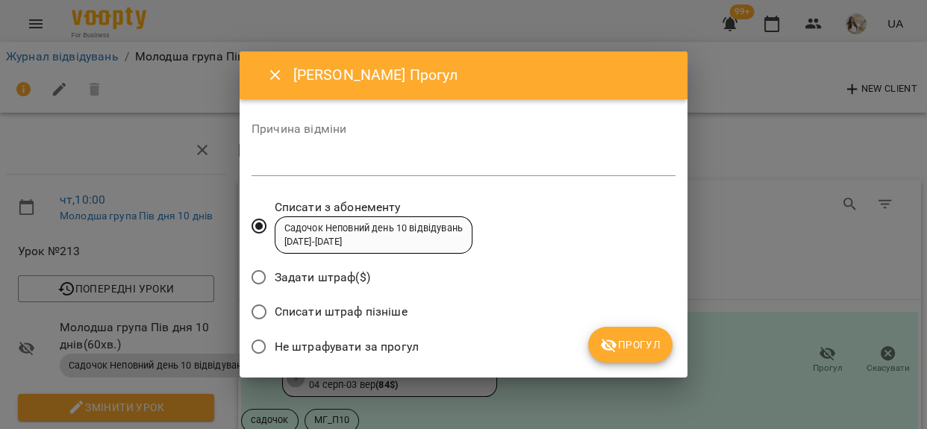
click at [375, 167] on textarea at bounding box center [464, 164] width 424 height 14
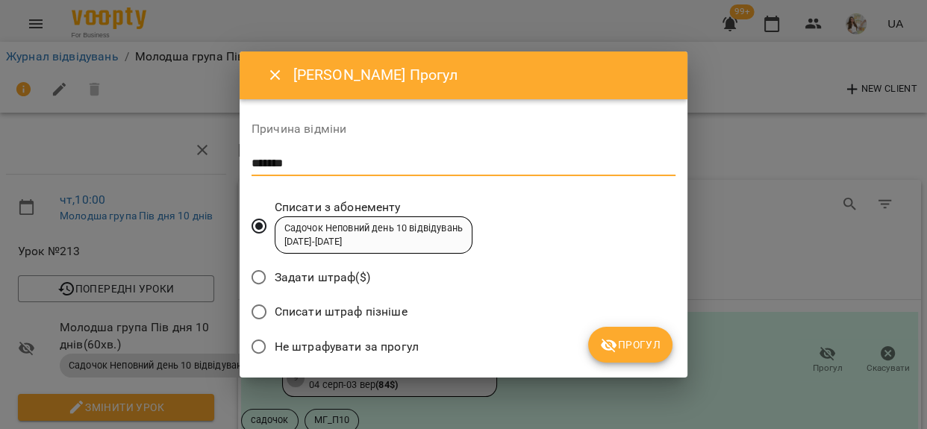
type textarea "*******"
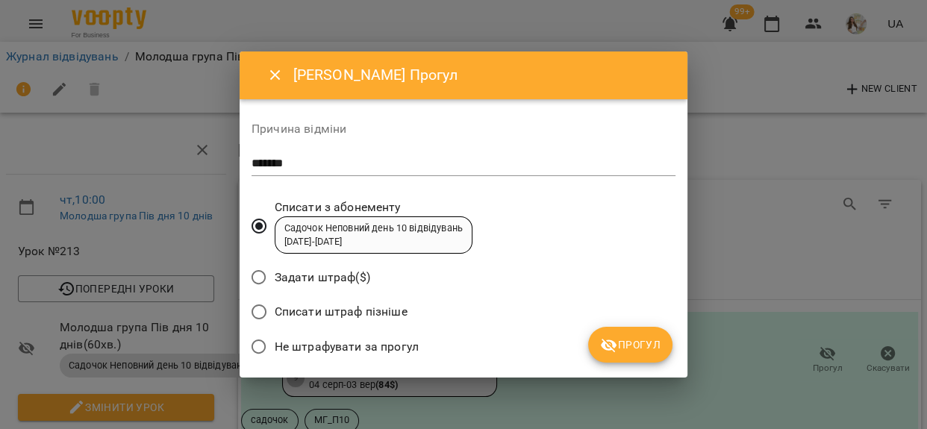
click at [367, 350] on span "Не штрафувати за прогул" at bounding box center [347, 347] width 144 height 18
click at [626, 350] on span "Прогул" at bounding box center [630, 345] width 60 height 18
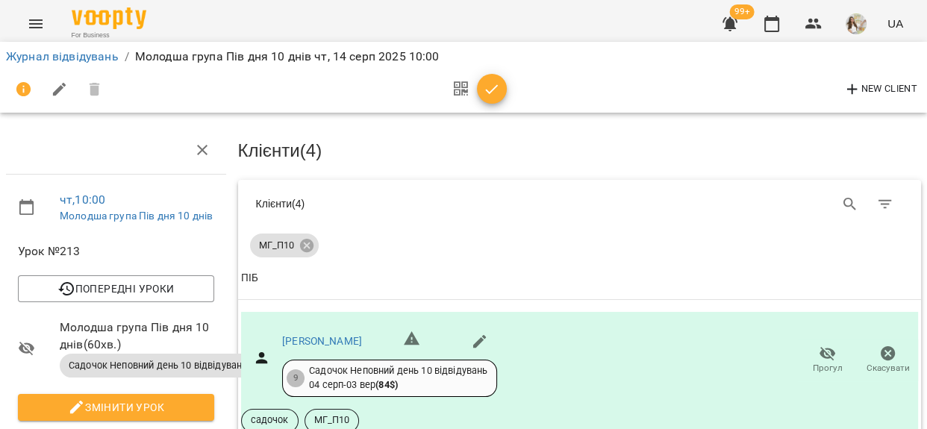
scroll to position [475, 0]
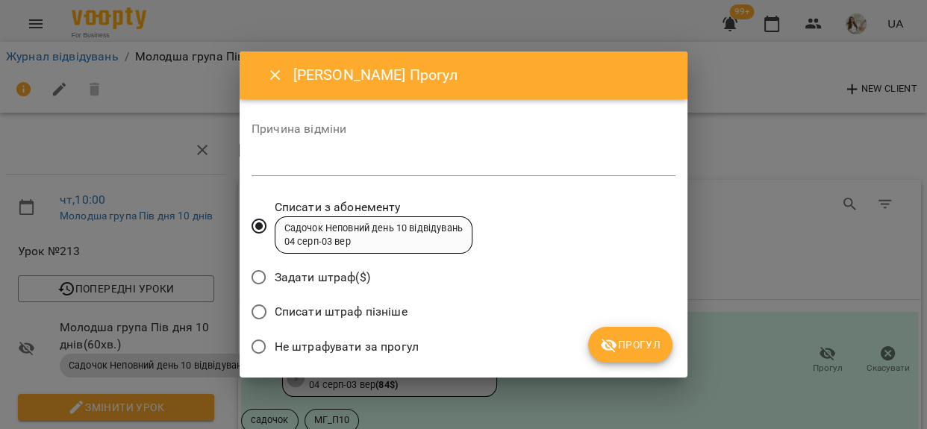
click at [410, 171] on div "*" at bounding box center [464, 164] width 424 height 24
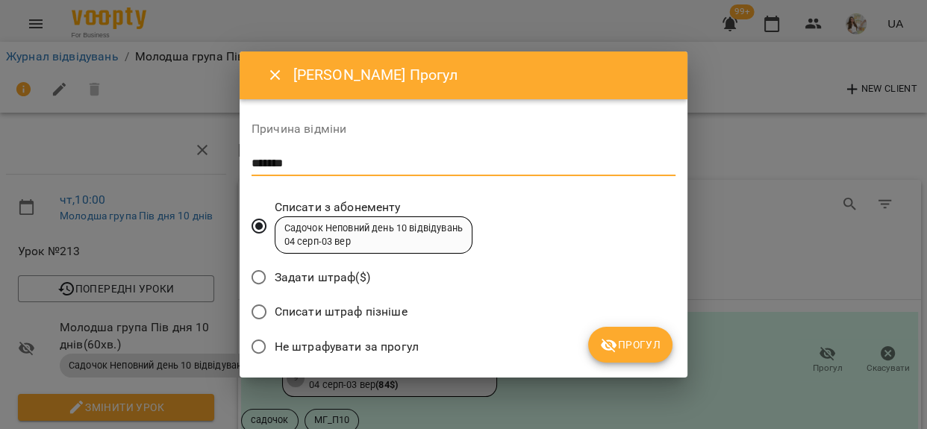
type textarea "*******"
click at [349, 346] on span "Не штрафувати за прогул" at bounding box center [347, 347] width 144 height 18
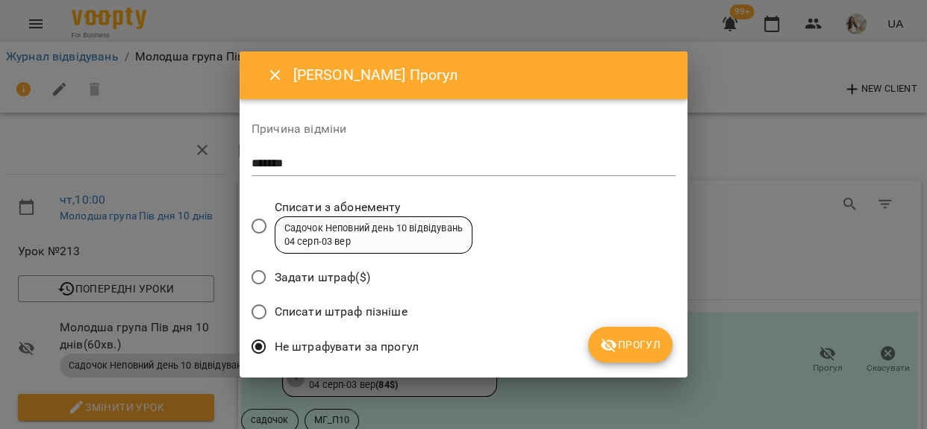
click at [624, 339] on span "Прогул" at bounding box center [630, 345] width 60 height 18
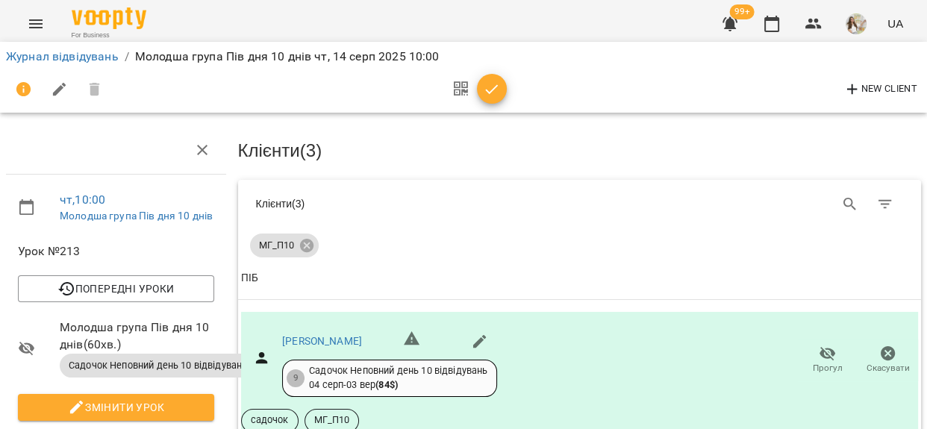
scroll to position [606, 0]
click at [499, 91] on span "button" at bounding box center [492, 90] width 30 height 18
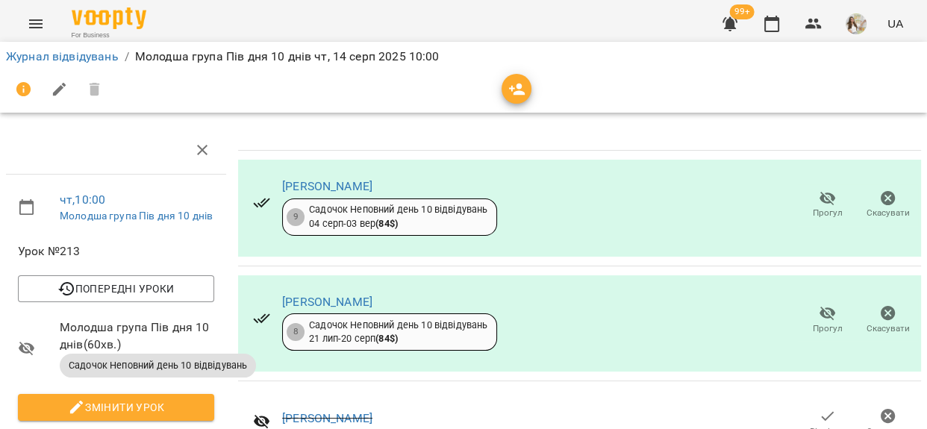
scroll to position [299, 0]
click at [84, 55] on link "Журнал відвідувань" at bounding box center [62, 56] width 113 height 14
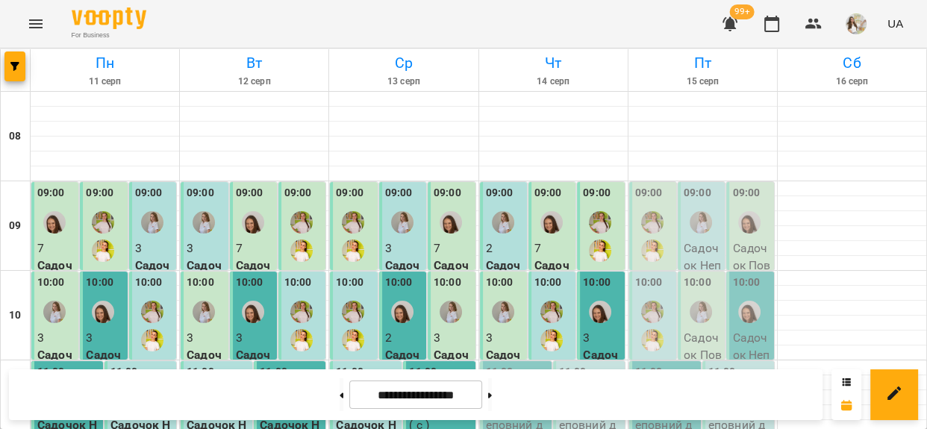
scroll to position [203, 0]
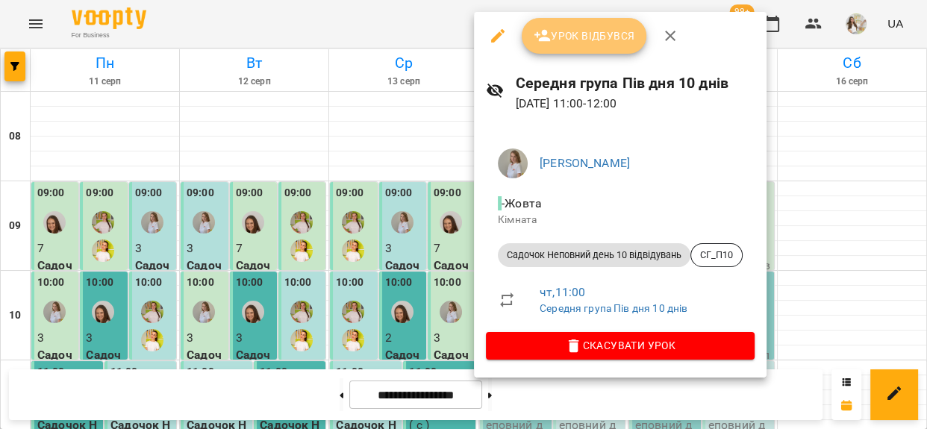
click at [589, 28] on span "Урок відбувся" at bounding box center [585, 36] width 102 height 18
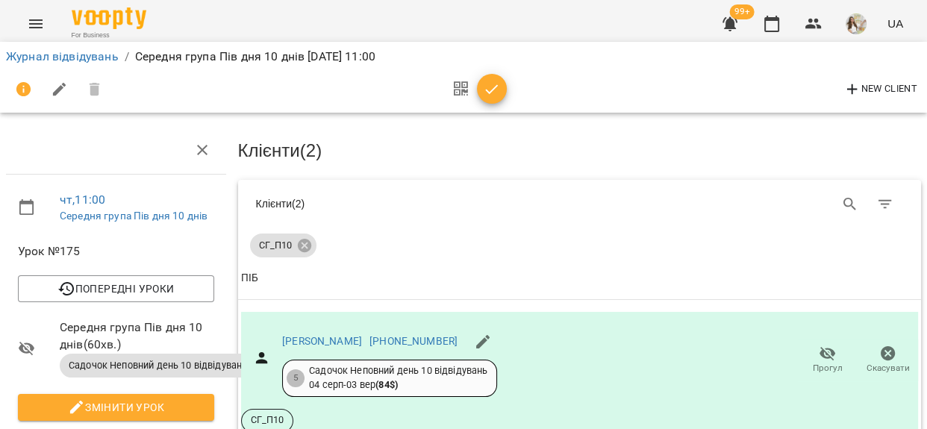
scroll to position [203, 0]
click at [493, 97] on icon "button" at bounding box center [492, 90] width 18 height 18
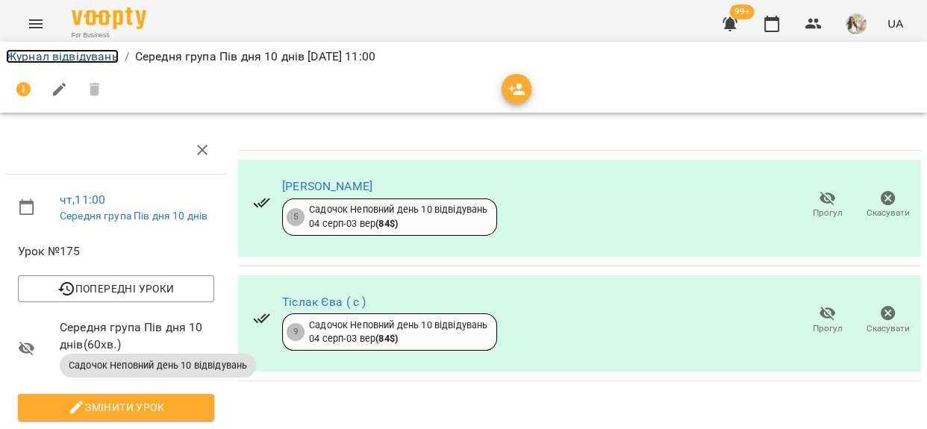
click at [62, 52] on link "Журнал відвідувань" at bounding box center [62, 56] width 113 height 14
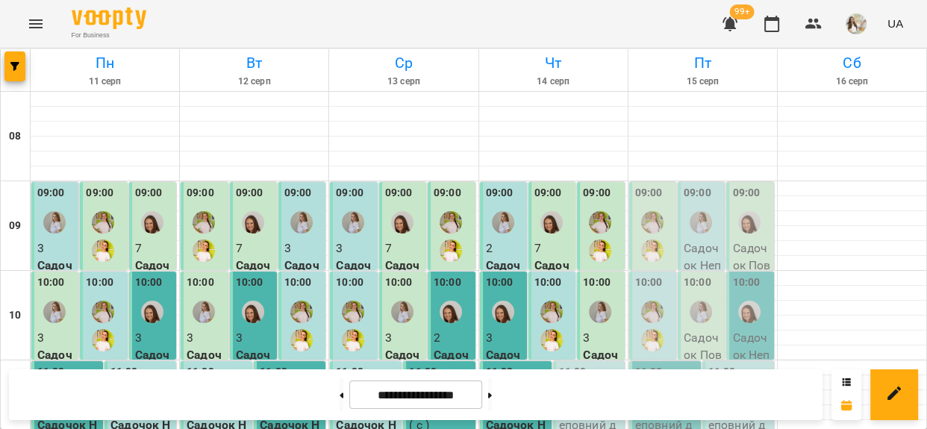
scroll to position [203, 0]
click at [561, 399] on p "Садочок Неповний день Місяць - МГ_ПМ" at bounding box center [590, 434] width 63 height 70
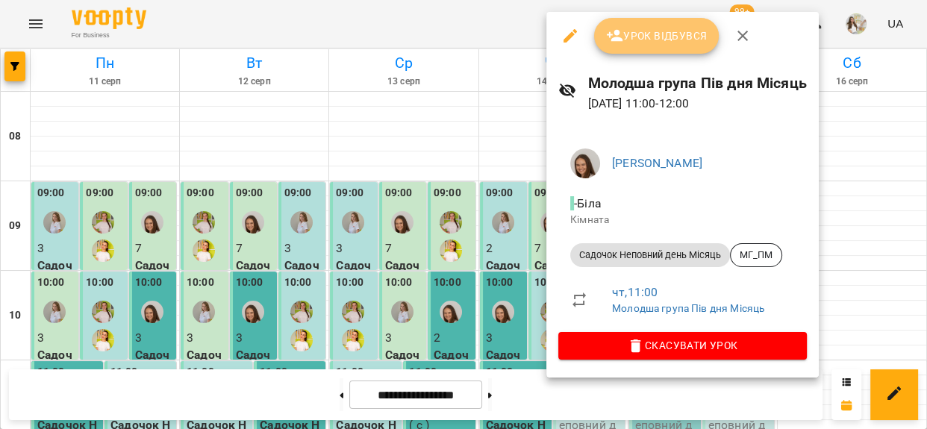
click at [625, 22] on button "Урок відбувся" at bounding box center [656, 36] width 125 height 36
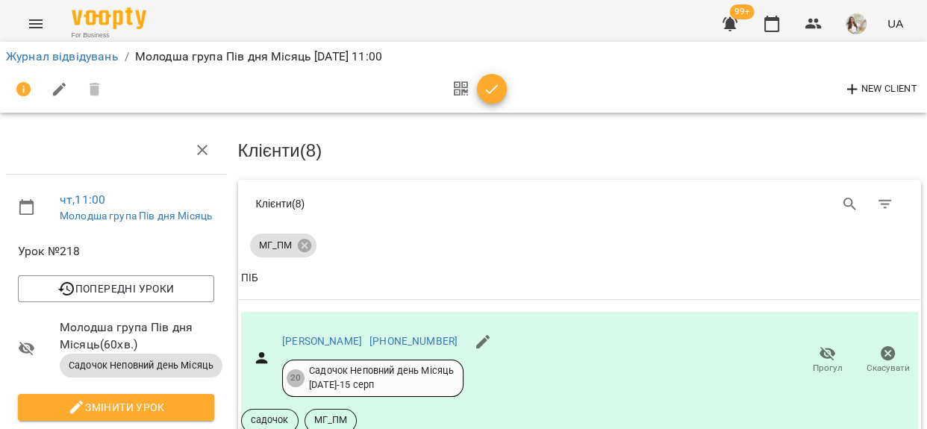
scroll to position [1059, 0]
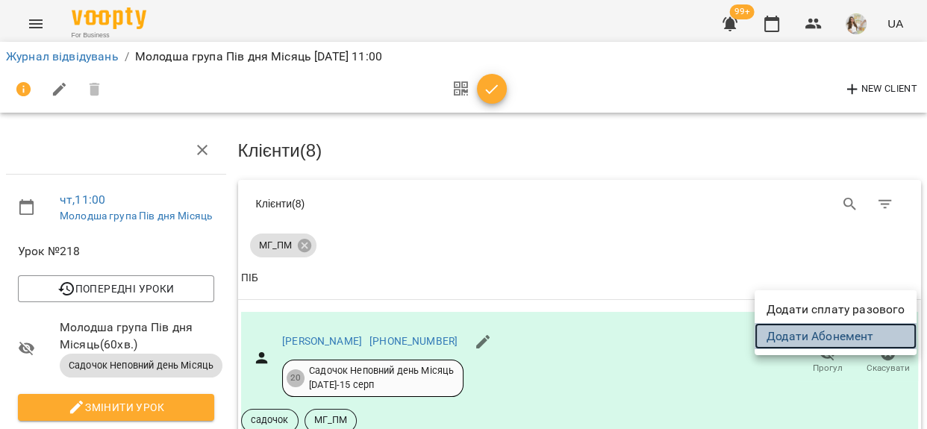
click at [865, 332] on link "Додати Абонемент" at bounding box center [836, 336] width 162 height 27
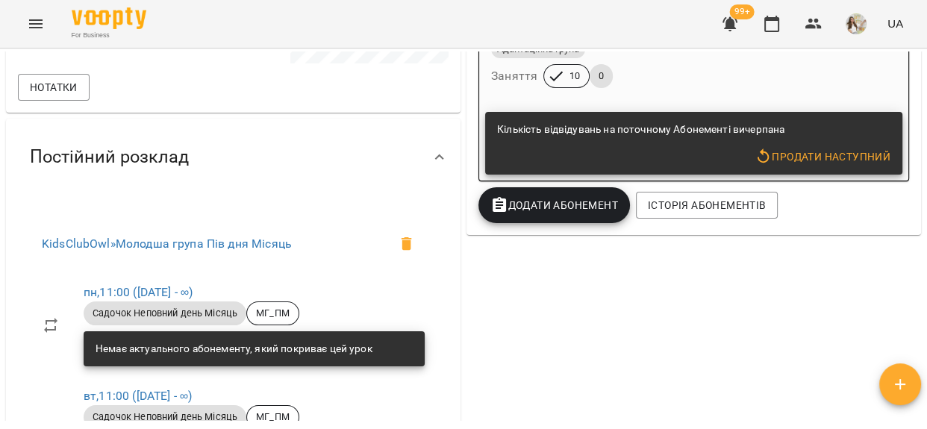
scroll to position [271, 0]
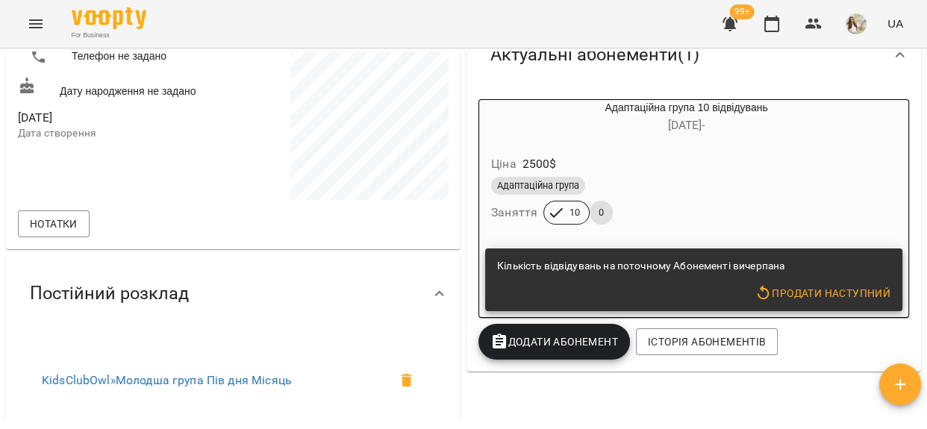
click at [561, 347] on span "Додати Абонемент" at bounding box center [555, 342] width 128 height 18
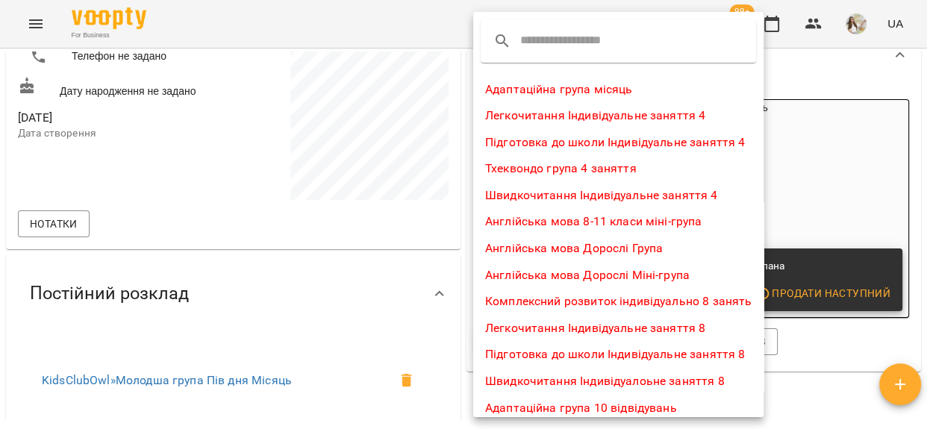
click at [582, 36] on input "text" at bounding box center [579, 41] width 118 height 24
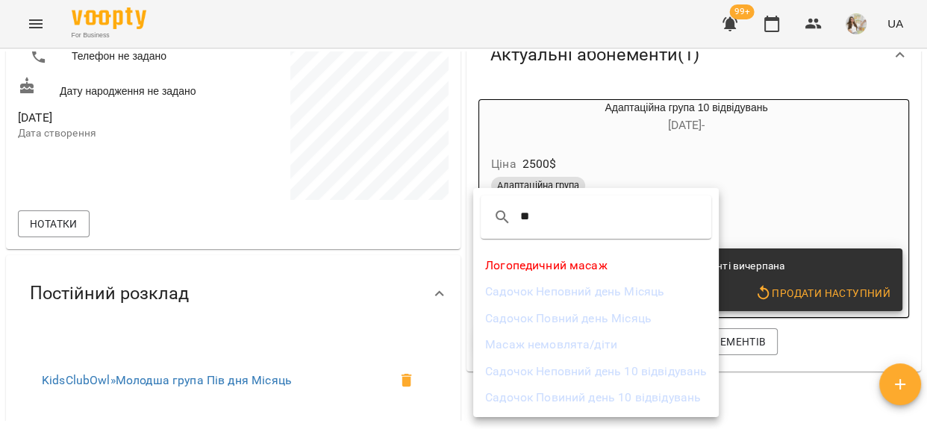
type input "**"
click at [613, 295] on li "Садочок Неповний день Місяць" at bounding box center [596, 291] width 246 height 27
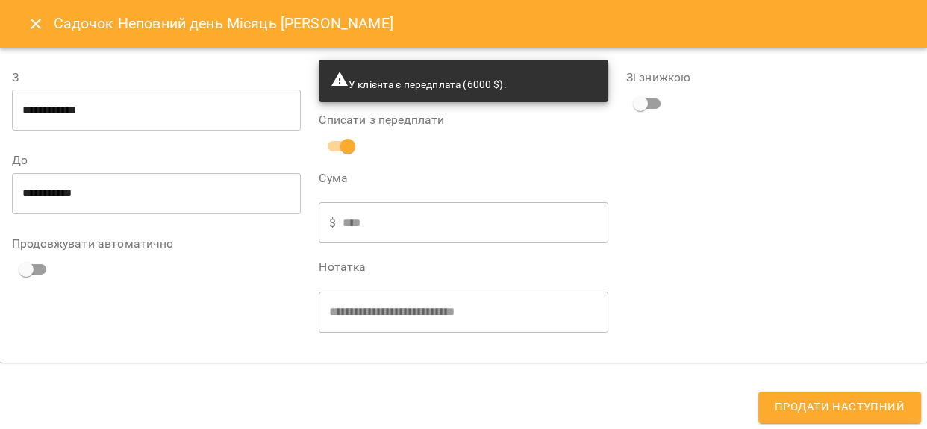
type input "**********"
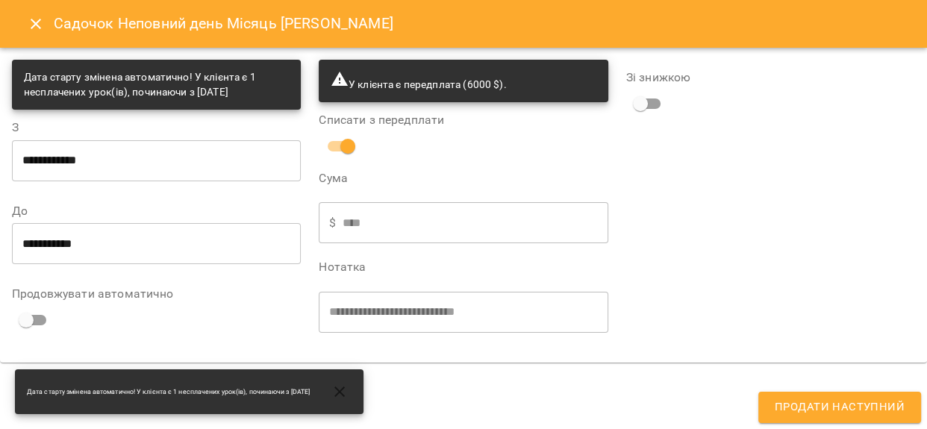
click at [796, 405] on span "Продати наступний" at bounding box center [840, 407] width 130 height 19
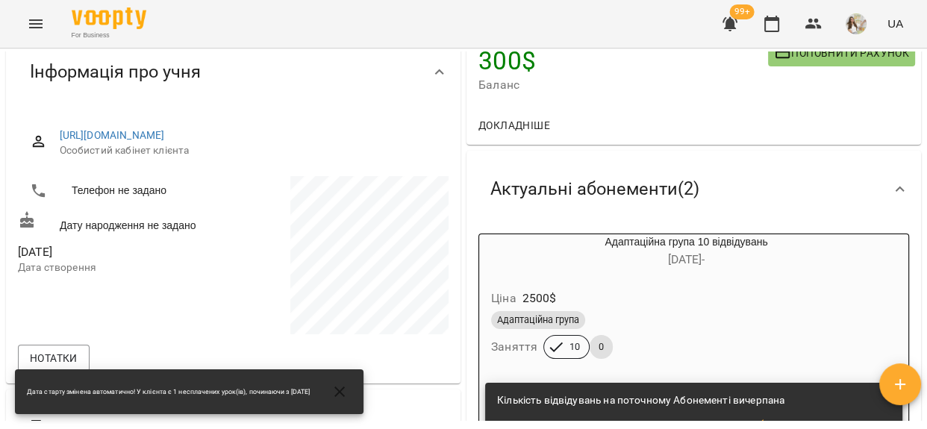
scroll to position [0, 0]
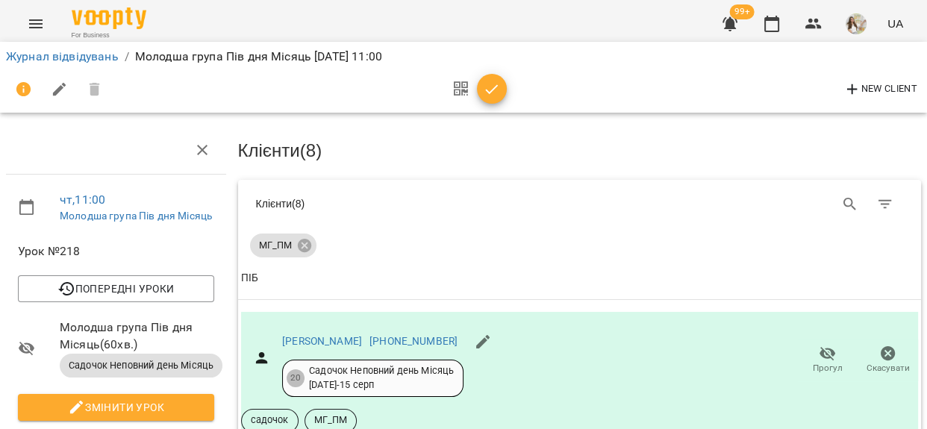
scroll to position [1097, 0]
click at [491, 92] on icon "button" at bounding box center [492, 90] width 18 height 18
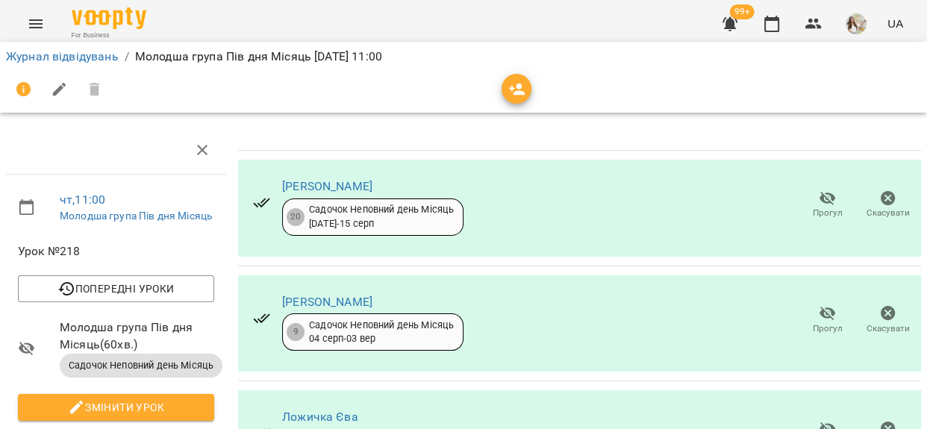
scroll to position [671, 0]
click at [106, 50] on link "Журнал відвідувань" at bounding box center [62, 56] width 113 height 14
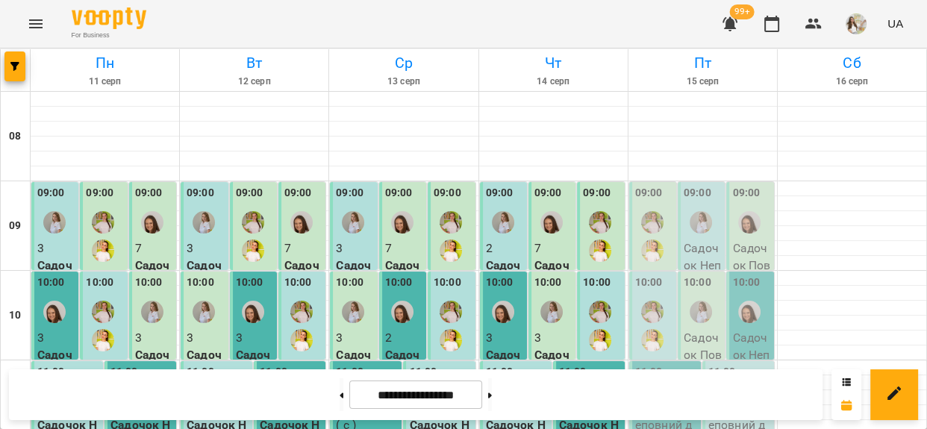
scroll to position [203, 0]
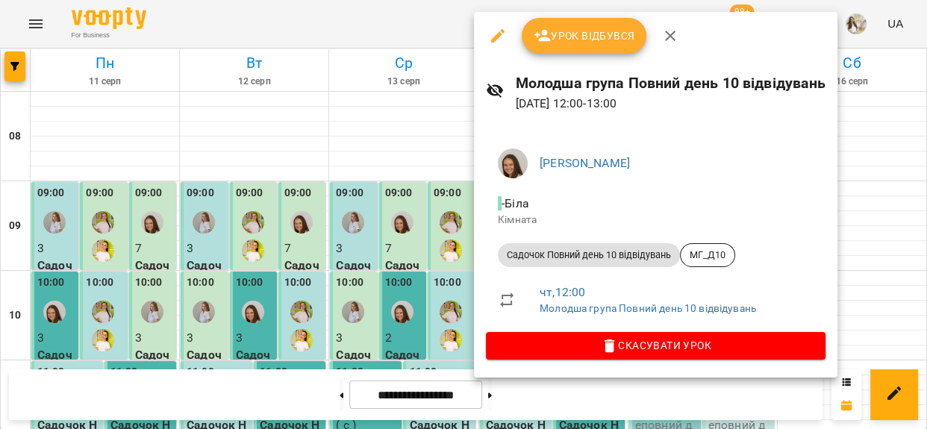
click at [548, 49] on button "Урок відбувся" at bounding box center [584, 36] width 125 height 36
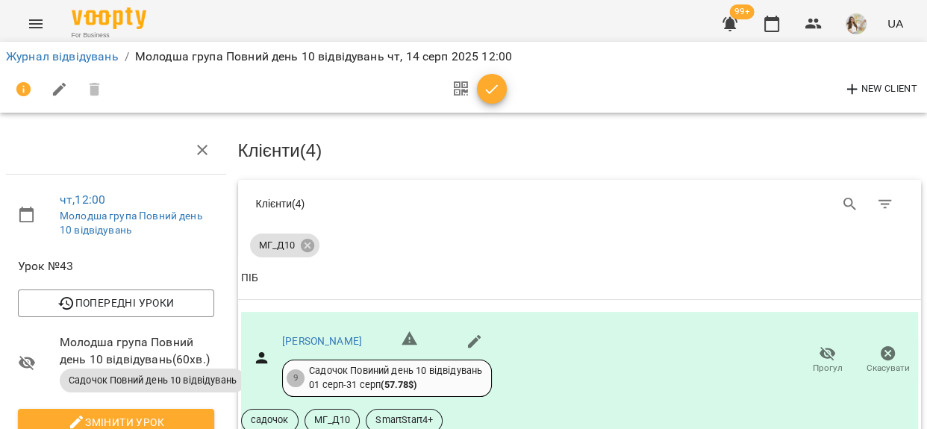
scroll to position [271, 0]
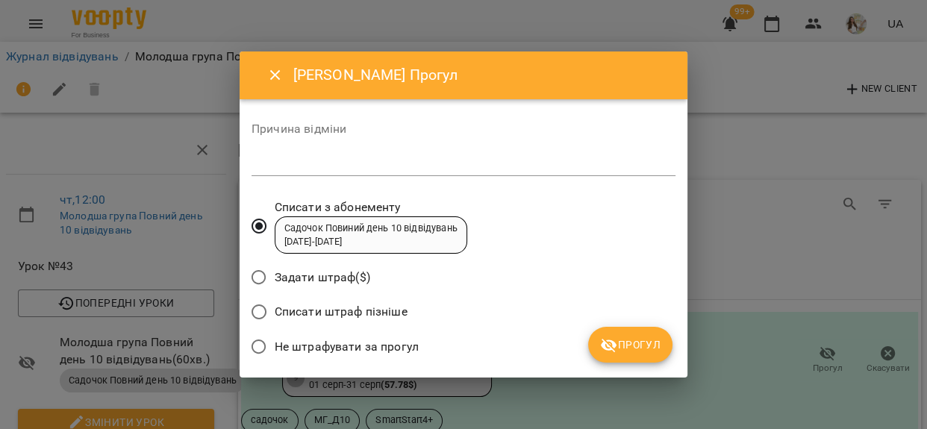
click at [373, 158] on textarea at bounding box center [464, 164] width 424 height 14
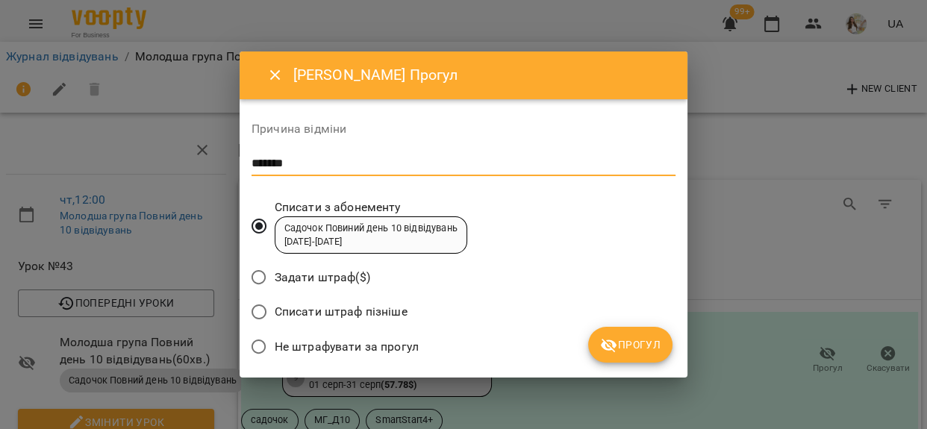
type textarea "*******"
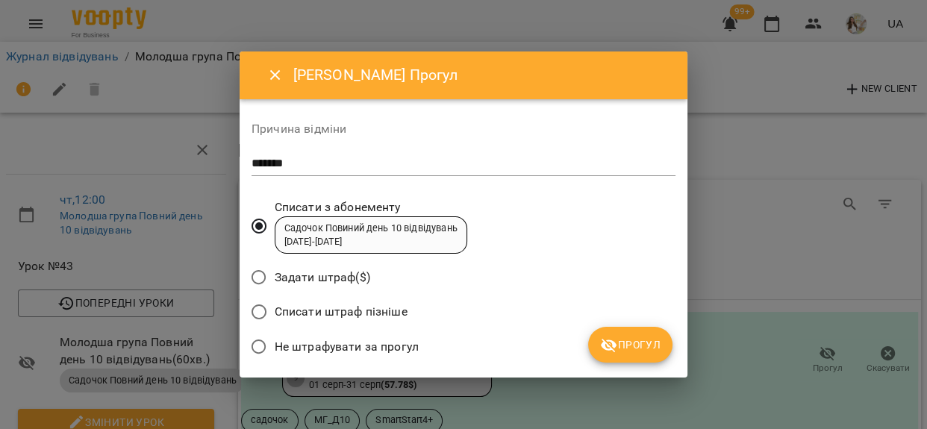
click at [396, 344] on span "Не штрафувати за прогул" at bounding box center [347, 347] width 144 height 18
click at [609, 345] on icon "submit" at bounding box center [609, 346] width 16 height 14
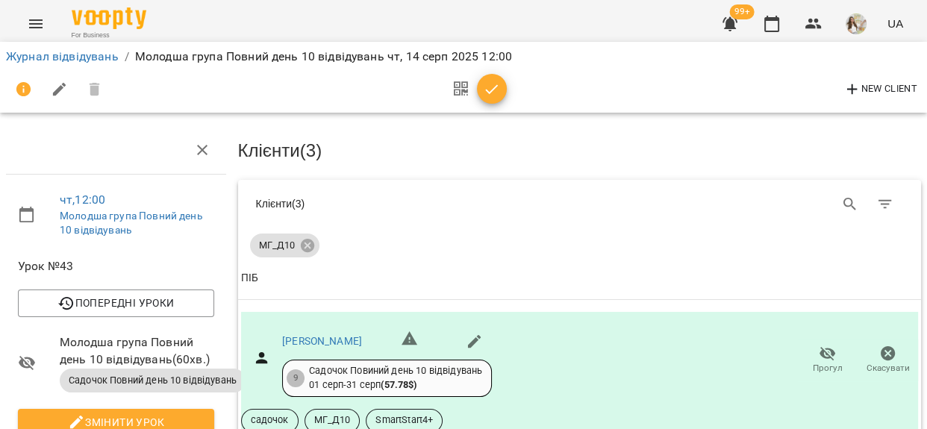
scroll to position [407, 0]
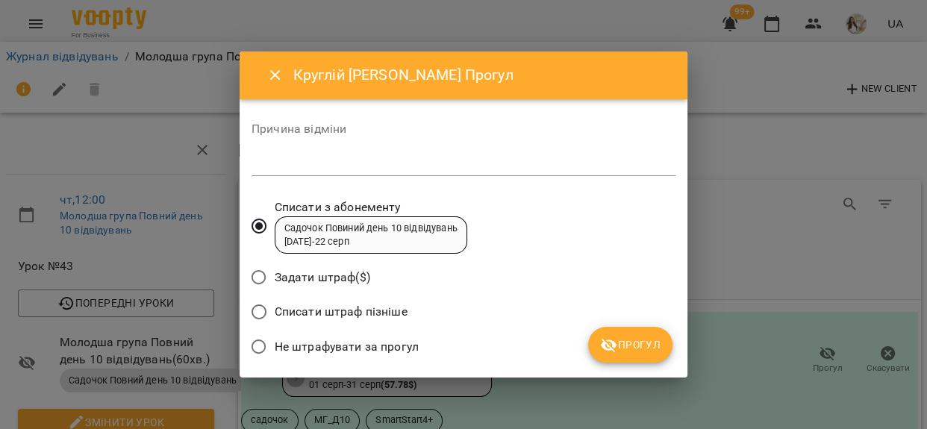
click at [350, 164] on textarea at bounding box center [464, 164] width 424 height 14
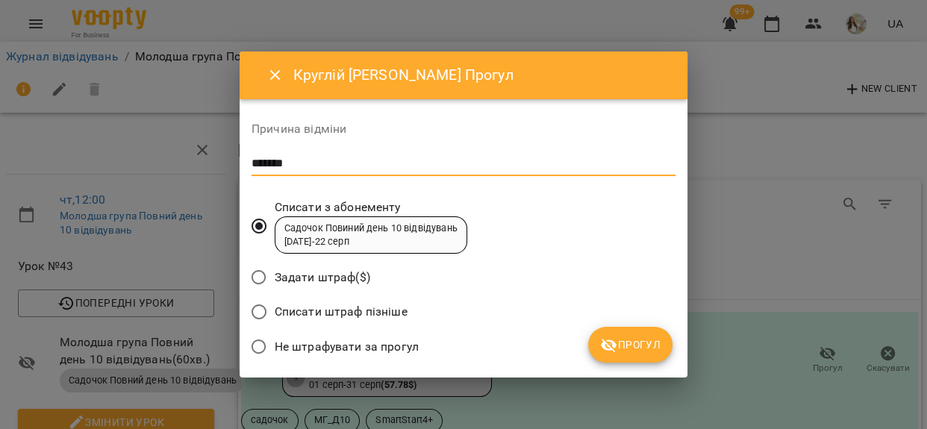
type textarea "*******"
click at [334, 346] on span "Не штрафувати за прогул" at bounding box center [347, 347] width 144 height 18
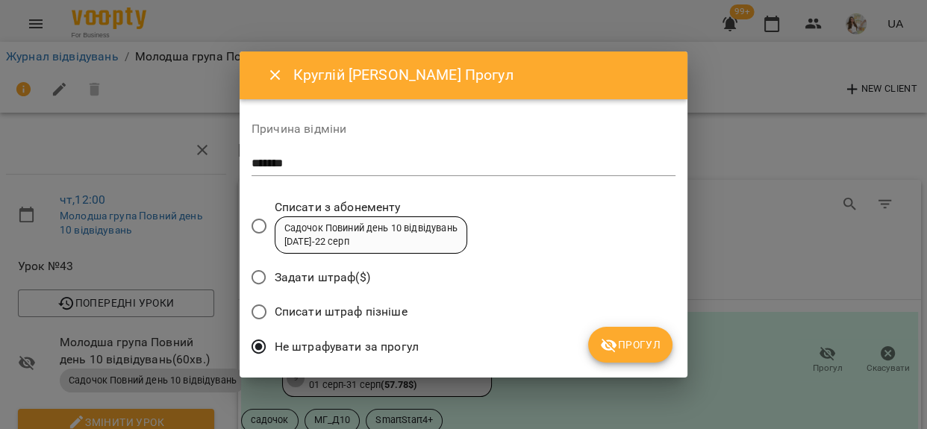
click at [617, 346] on icon "submit" at bounding box center [609, 346] width 16 height 14
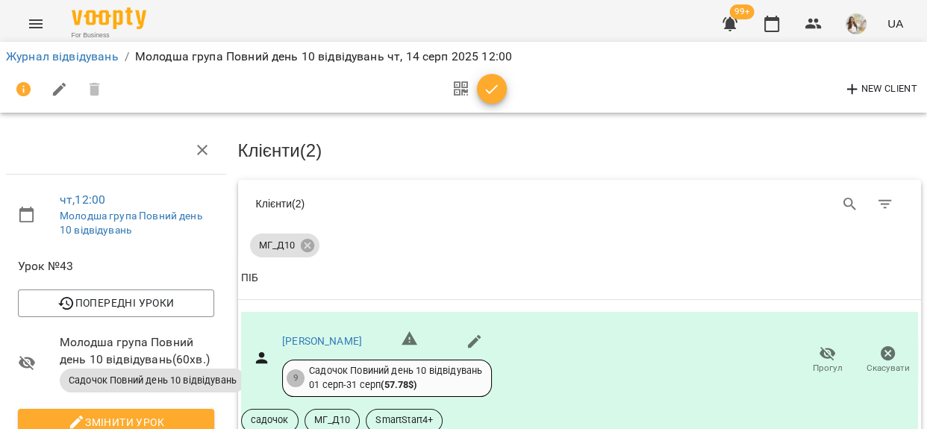
scroll to position [461, 0]
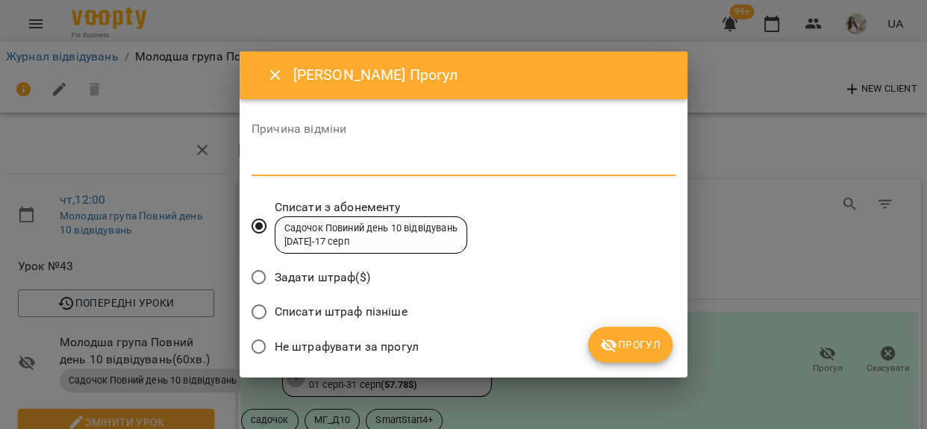
click at [396, 165] on textarea at bounding box center [464, 164] width 424 height 14
type textarea "*******"
click at [384, 347] on span "Не штрафувати за прогул" at bounding box center [347, 347] width 144 height 18
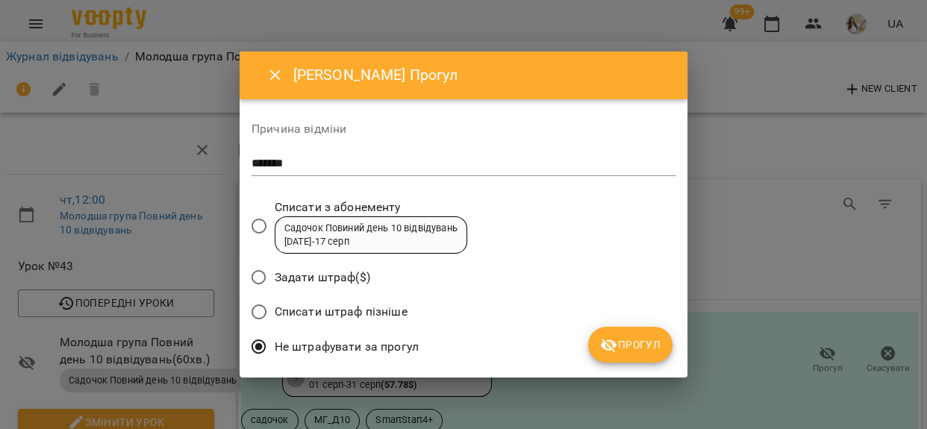
click at [595, 347] on button "Прогул" at bounding box center [630, 345] width 84 height 36
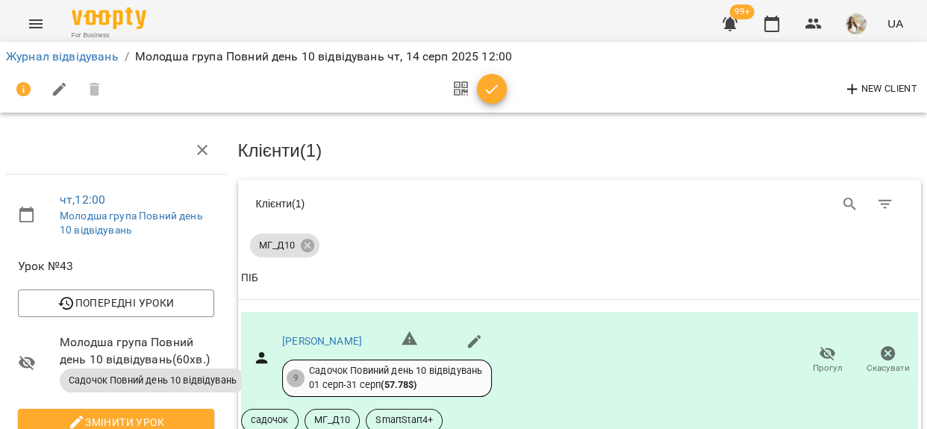
scroll to position [94, 0]
click at [485, 86] on icon "button" at bounding box center [492, 90] width 18 height 18
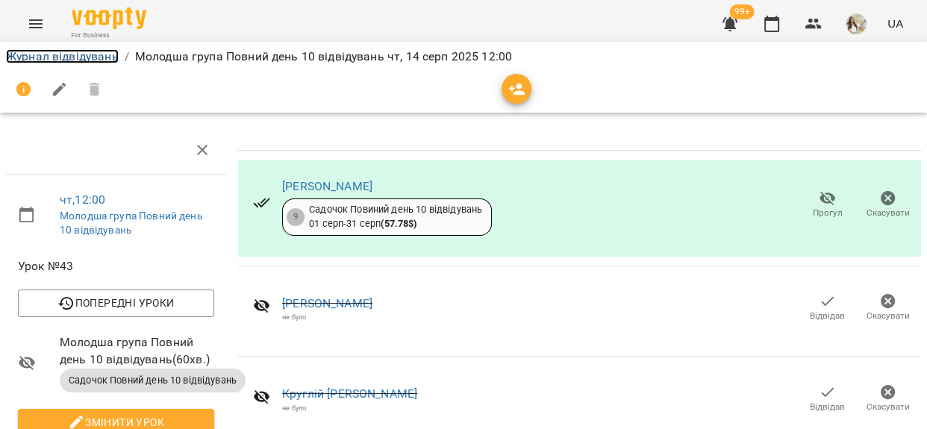
click at [44, 51] on link "Журнал відвідувань" at bounding box center [62, 56] width 113 height 14
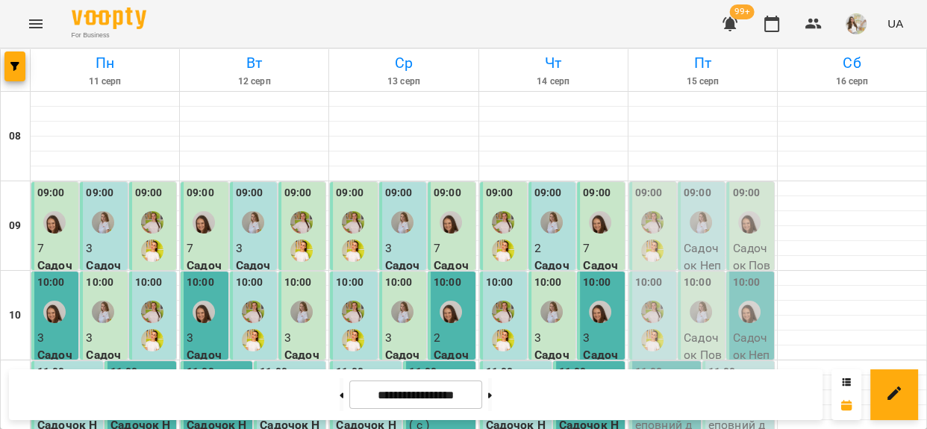
scroll to position [339, 0]
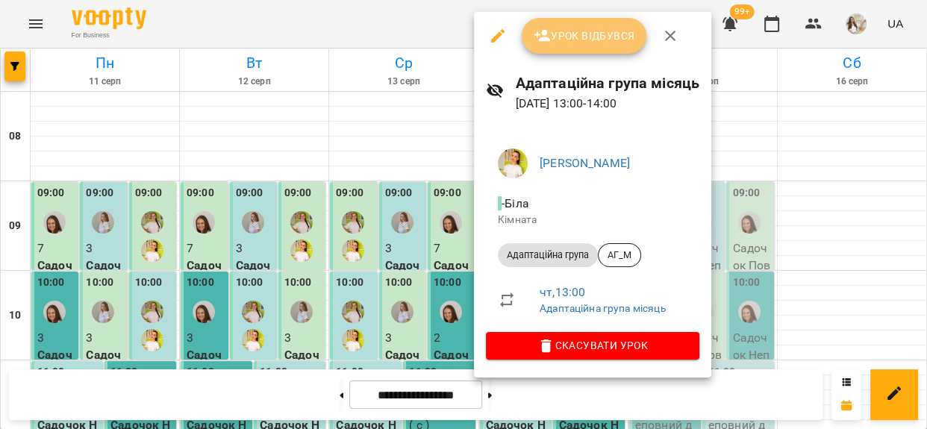
click at [563, 38] on span "Урок відбувся" at bounding box center [585, 36] width 102 height 18
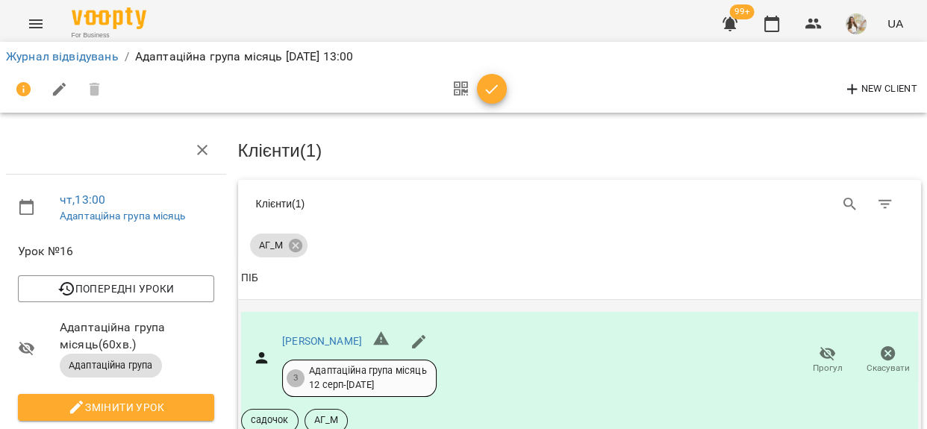
scroll to position [203, 0]
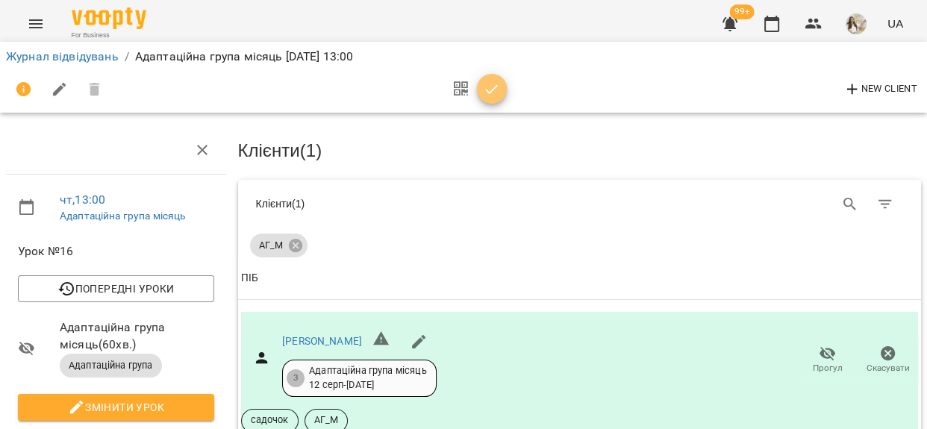
click at [487, 91] on icon "button" at bounding box center [492, 89] width 13 height 10
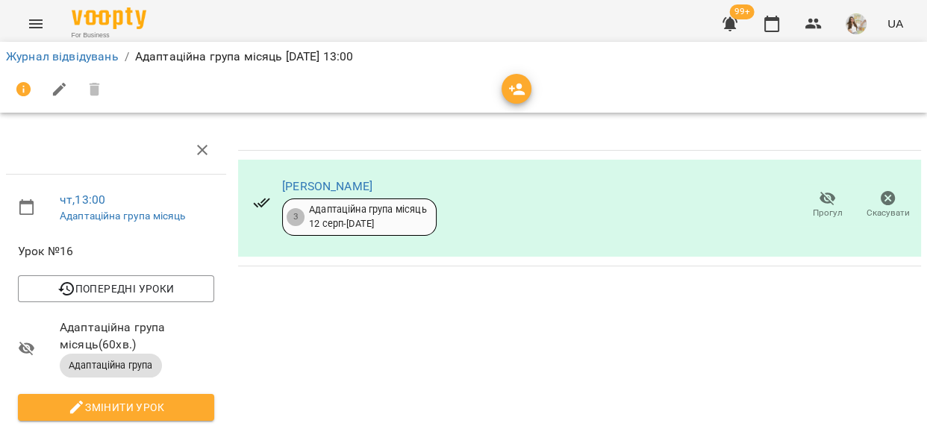
scroll to position [0, 0]
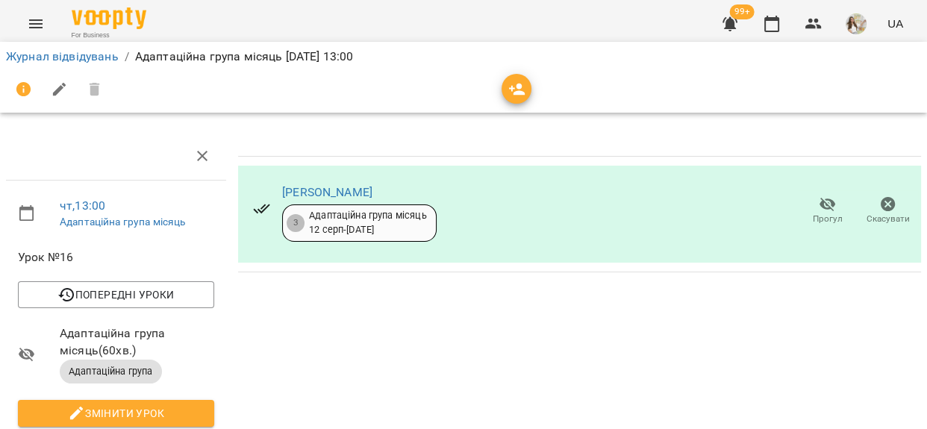
click at [521, 96] on icon "button" at bounding box center [517, 90] width 18 height 18
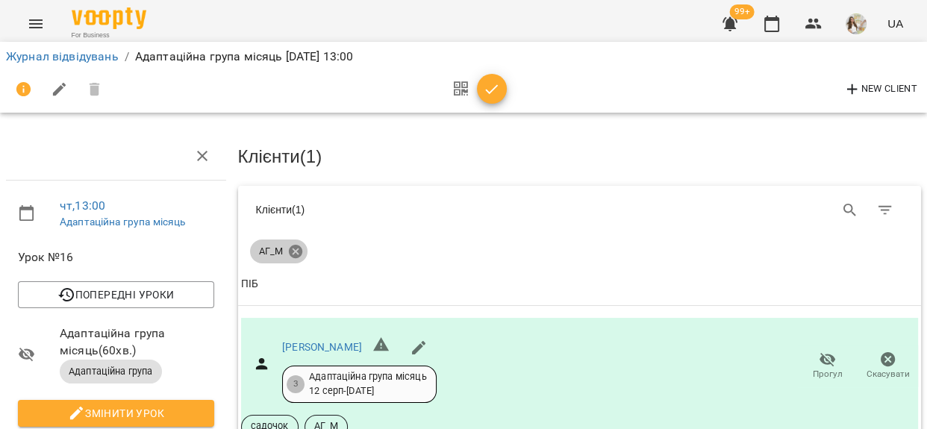
click at [296, 247] on icon at bounding box center [294, 251] width 13 height 13
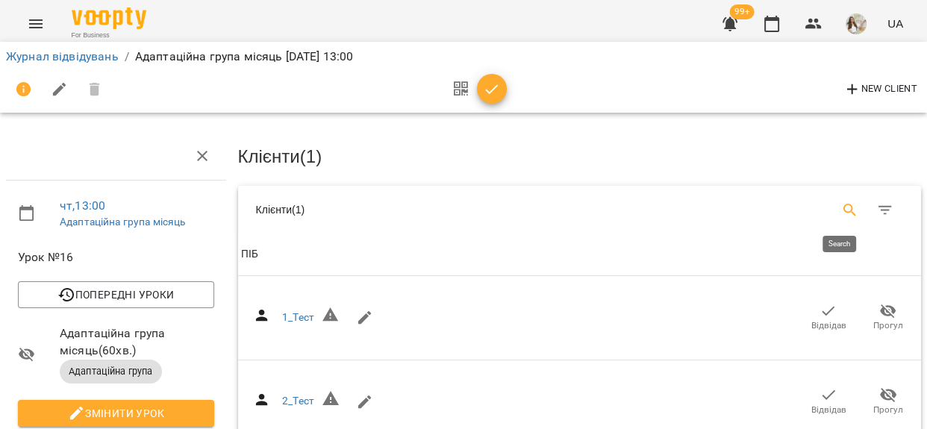
click at [844, 208] on icon "Search" at bounding box center [850, 210] width 13 height 13
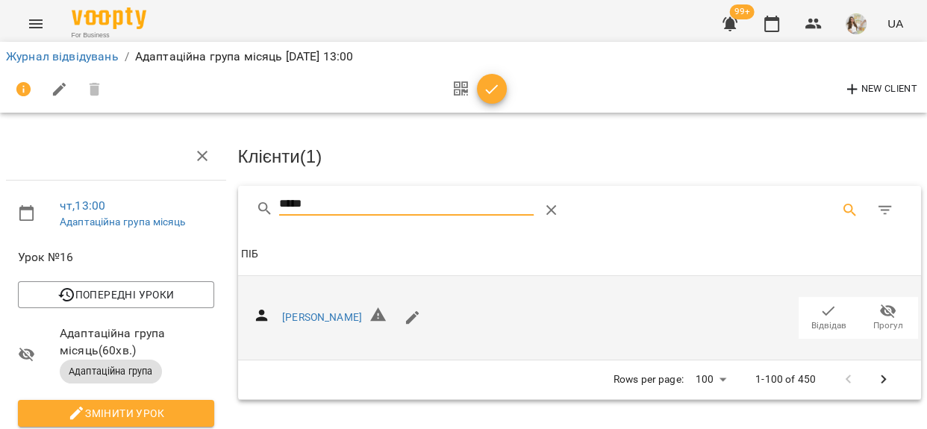
type input "*****"
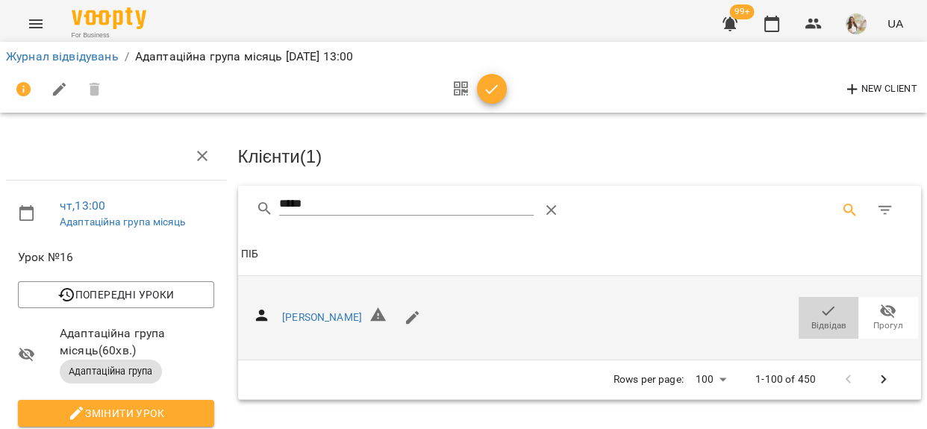
click at [820, 314] on icon "button" at bounding box center [829, 311] width 18 height 18
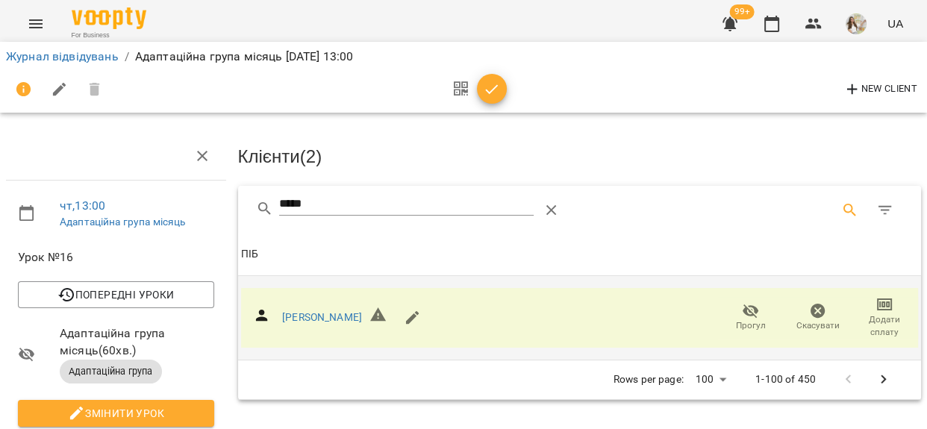
click at [874, 317] on span "Додати сплату" at bounding box center [884, 326] width 49 height 25
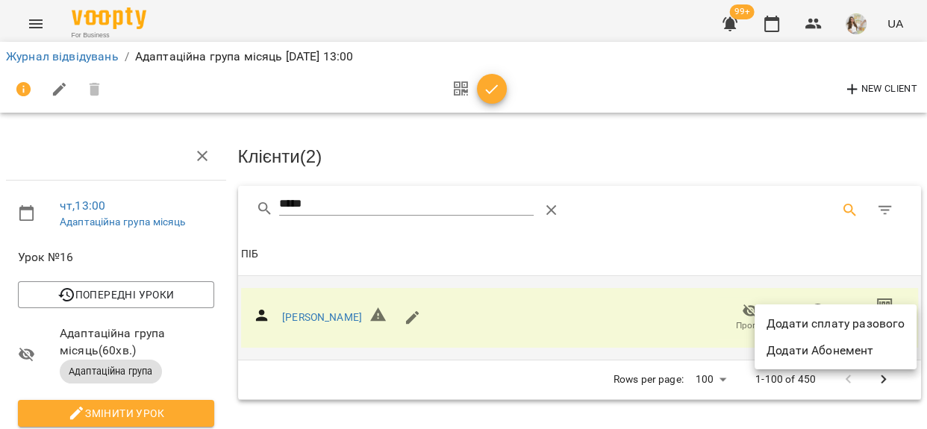
click at [874, 317] on li "Додати сплату разового" at bounding box center [836, 324] width 162 height 27
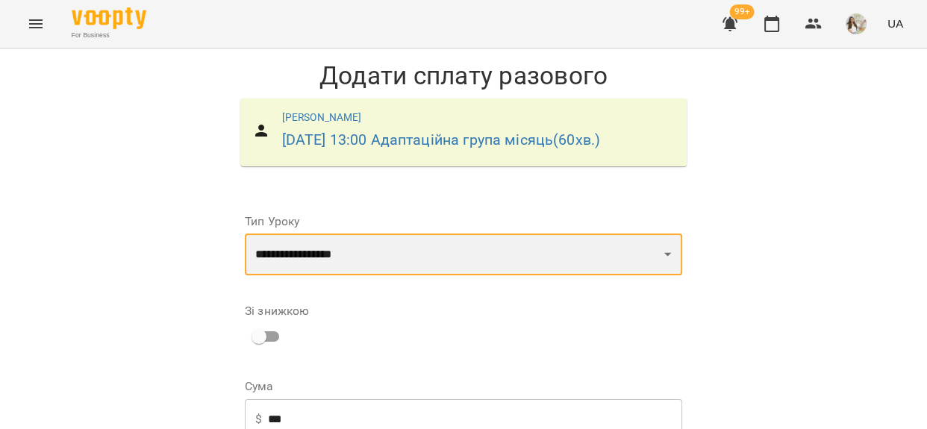
drag, startPoint x: 427, startPoint y: 249, endPoint x: 431, endPoint y: 270, distance: 21.2
click at [427, 249] on select "**********" at bounding box center [464, 255] width 438 height 42
select select "**********"
click at [245, 234] on select "**********" at bounding box center [464, 255] width 438 height 42
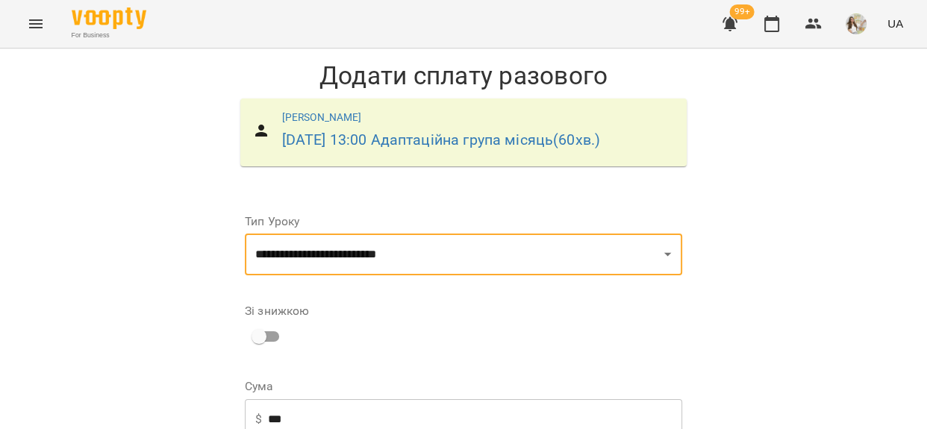
click at [270, 399] on input "***" at bounding box center [475, 420] width 414 height 42
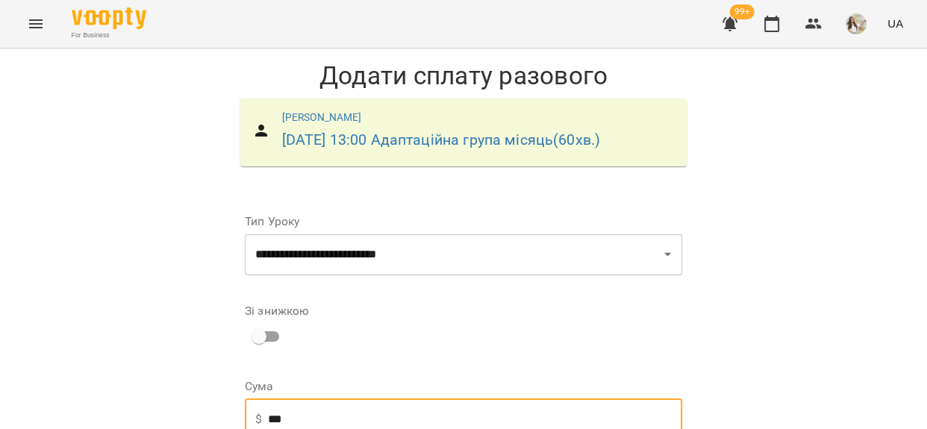
scroll to position [271, 0]
type input "***"
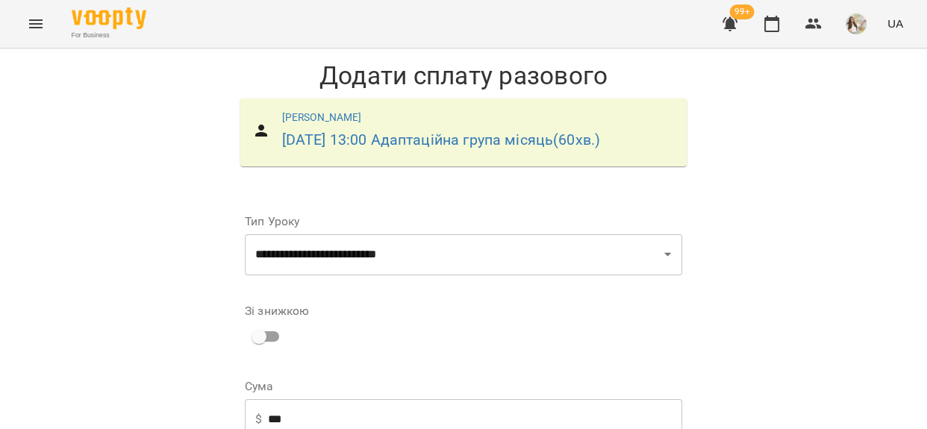
scroll to position [125, 0]
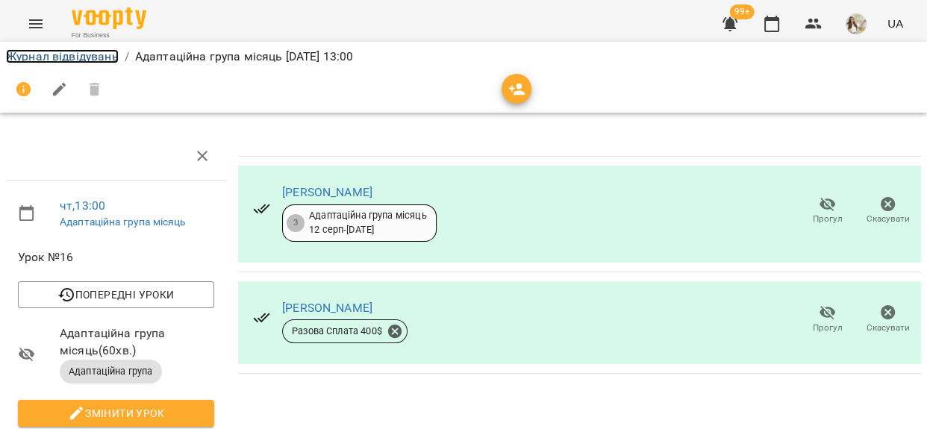
click at [97, 58] on link "Журнал відвідувань" at bounding box center [62, 56] width 113 height 14
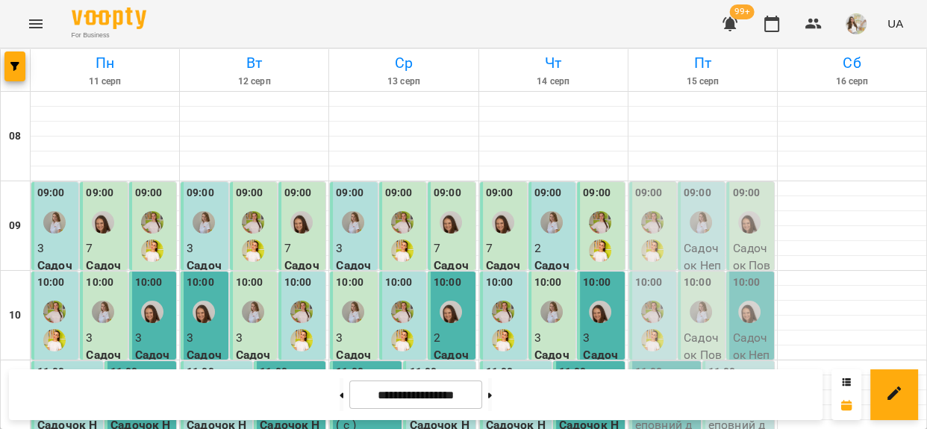
scroll to position [475, 0]
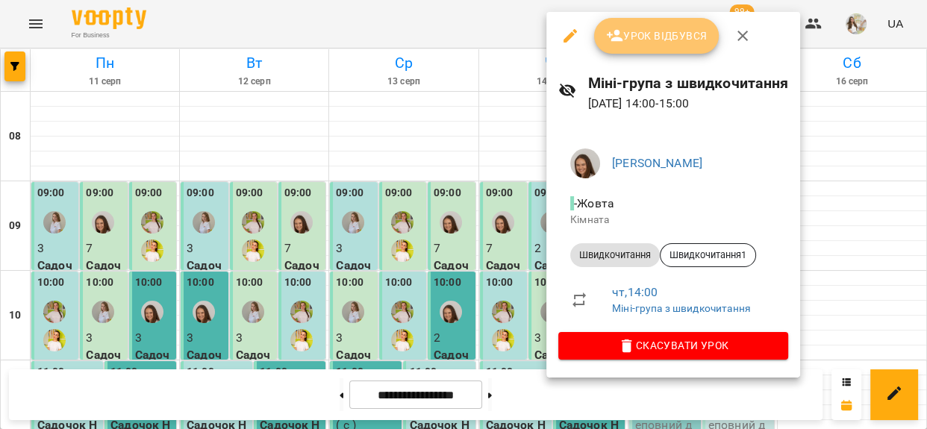
click at [627, 25] on button "Урок відбувся" at bounding box center [656, 36] width 125 height 36
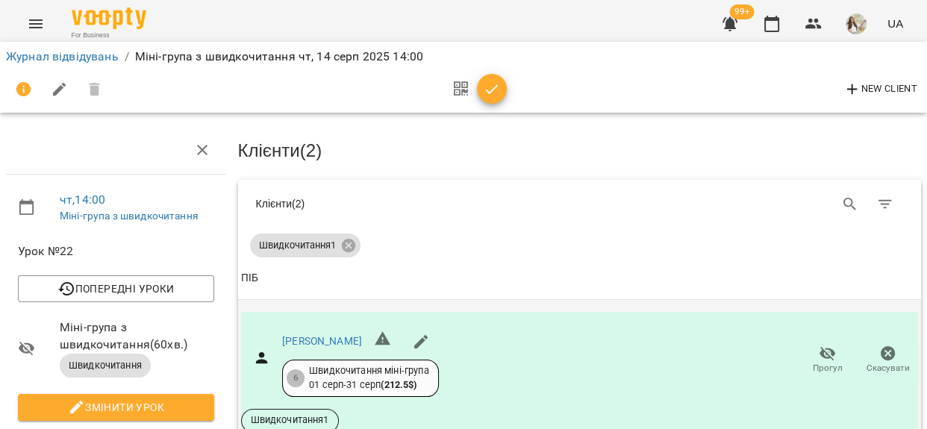
scroll to position [135, 0]
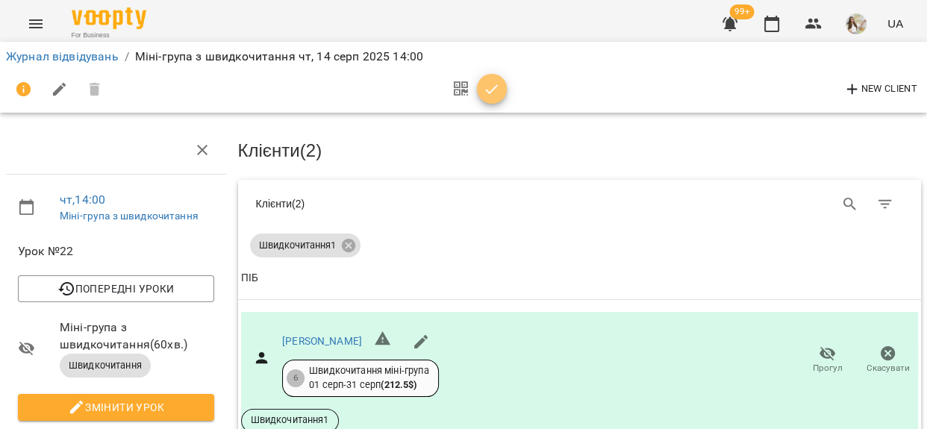
click at [491, 90] on icon "button" at bounding box center [492, 89] width 13 height 10
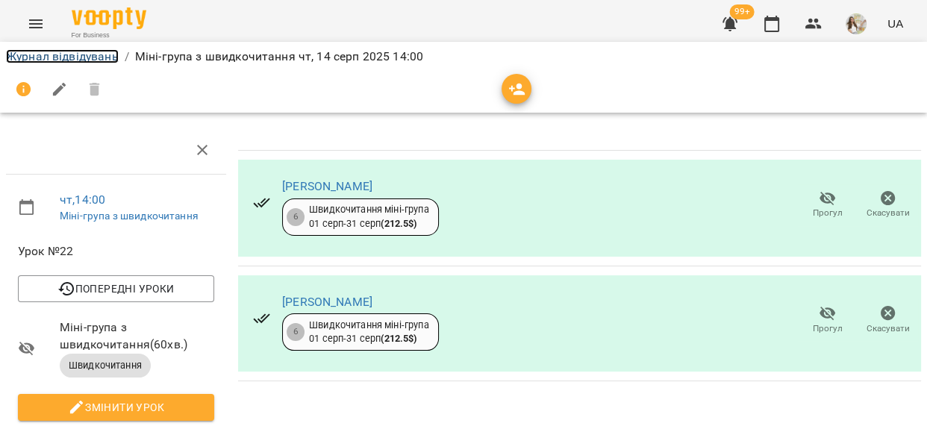
click at [48, 56] on link "Журнал відвідувань" at bounding box center [62, 56] width 113 height 14
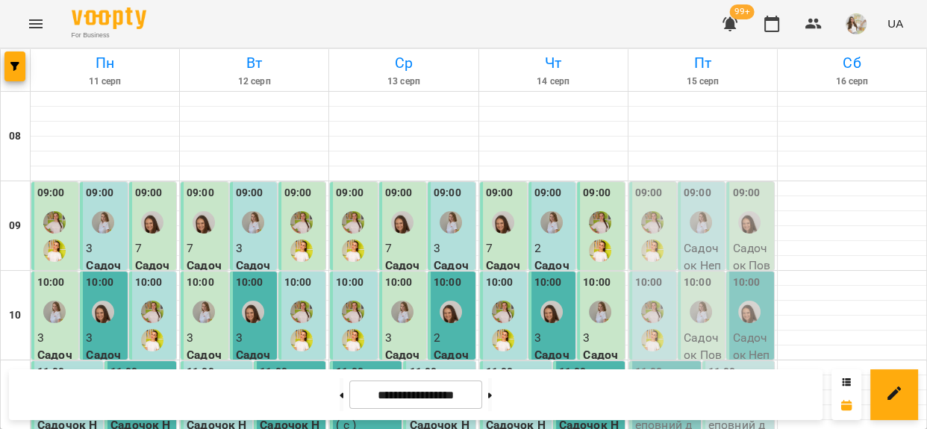
scroll to position [600, 0]
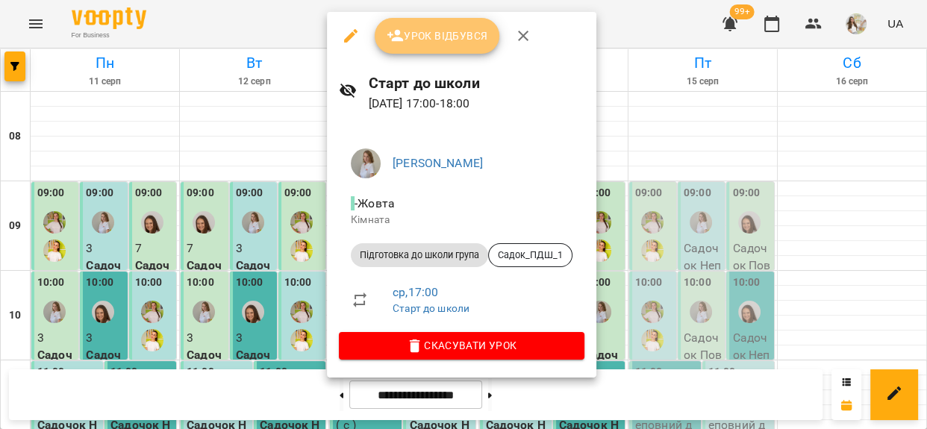
click at [418, 25] on button "Урок відбувся" at bounding box center [437, 36] width 125 height 36
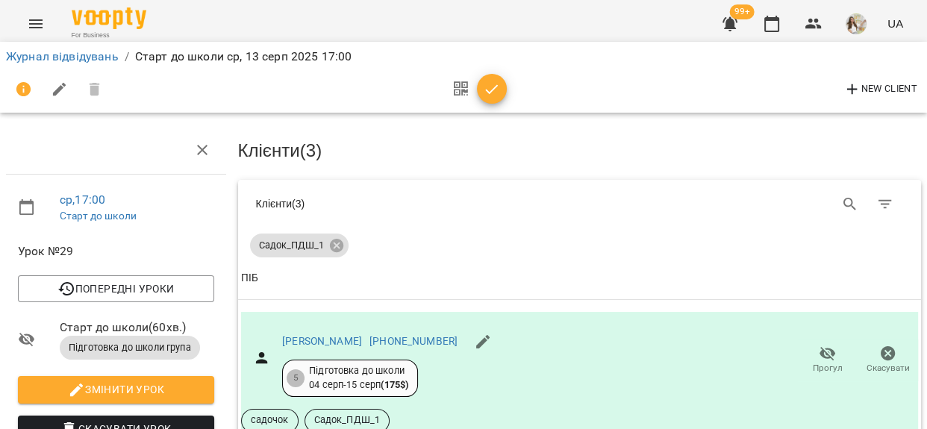
scroll to position [271, 0]
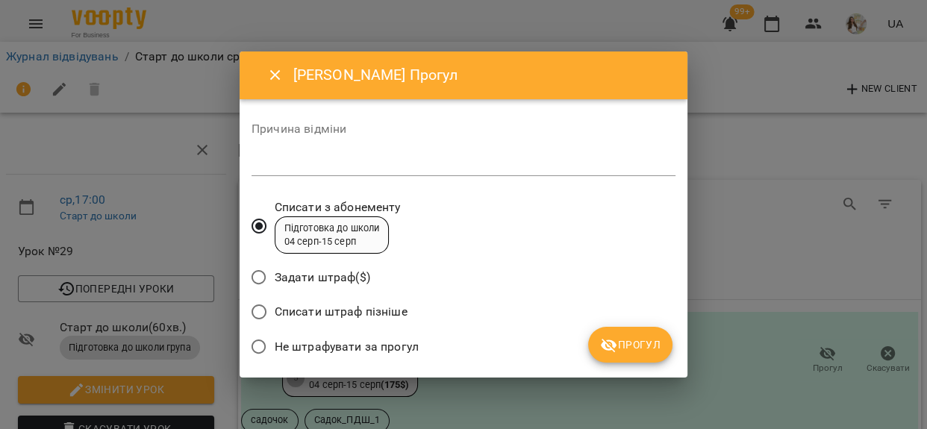
click at [332, 149] on div "Причина відміни *" at bounding box center [464, 153] width 424 height 60
click at [334, 158] on textarea at bounding box center [464, 164] width 424 height 14
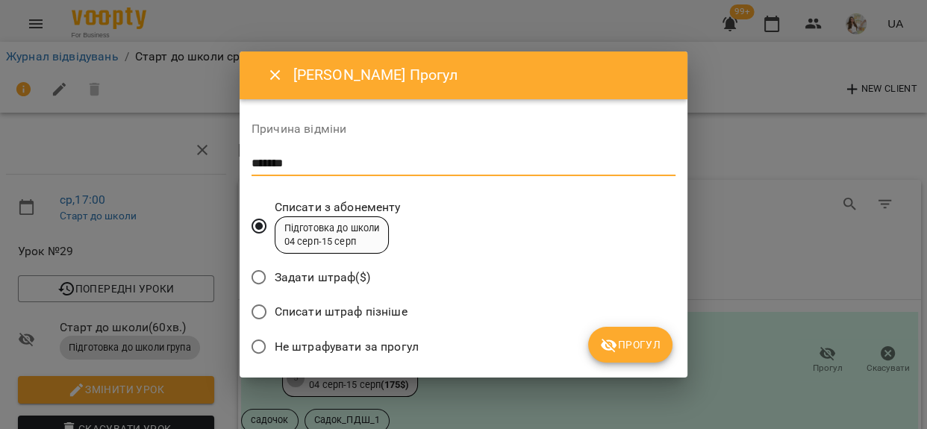
type textarea "*******"
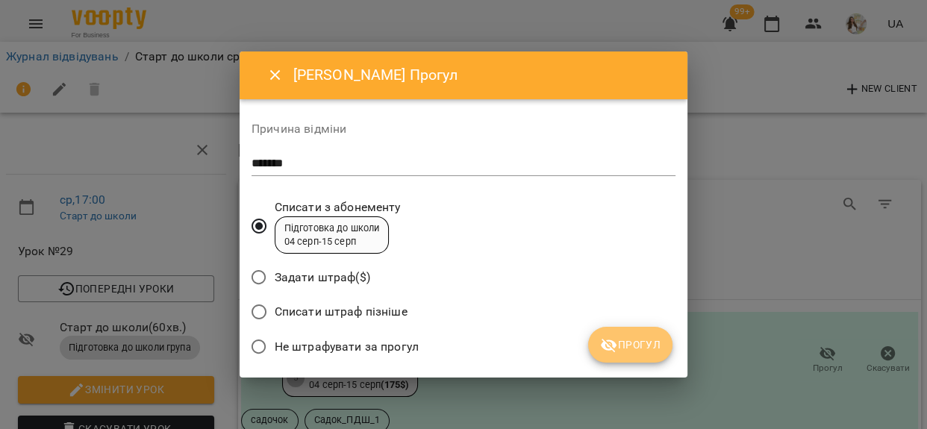
click at [629, 350] on span "Прогул" at bounding box center [630, 345] width 60 height 18
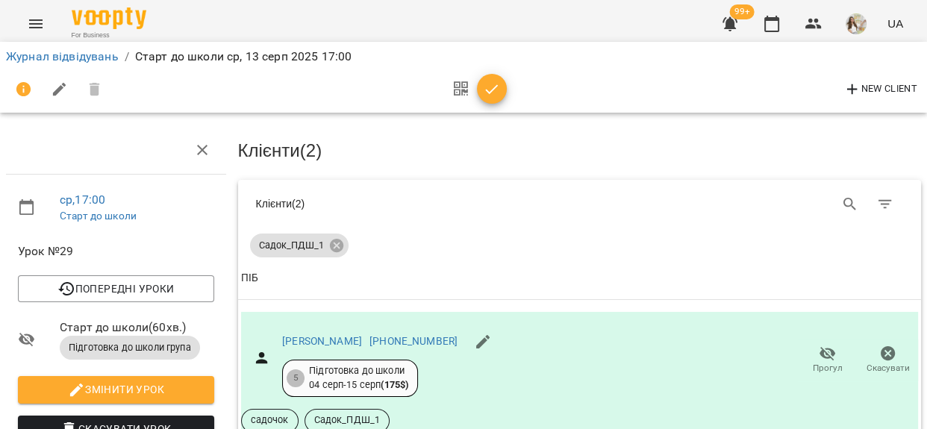
click at [494, 96] on icon "button" at bounding box center [492, 90] width 18 height 18
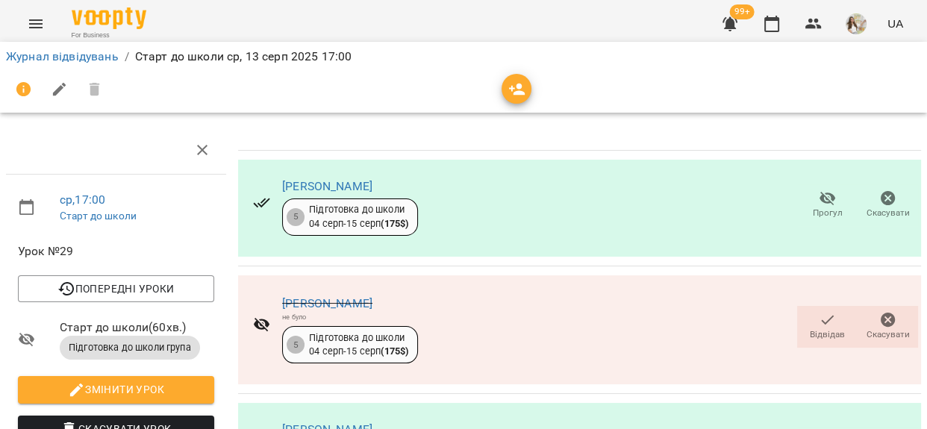
scroll to position [266, 0]
click at [79, 54] on link "Журнал відвідувань" at bounding box center [62, 56] width 113 height 14
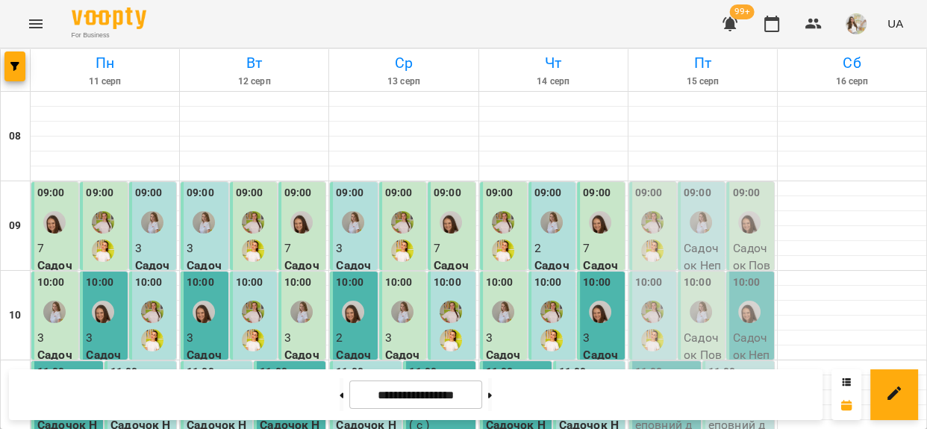
scroll to position [611, 0]
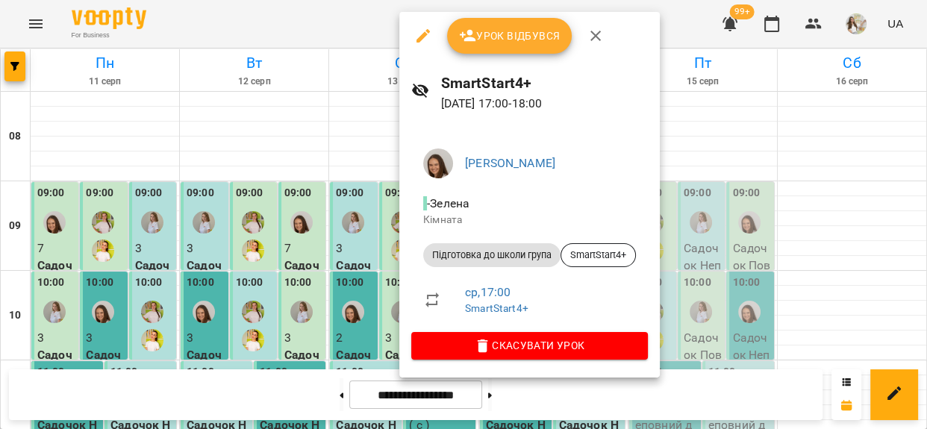
click at [492, 43] on span "Урок відбувся" at bounding box center [510, 36] width 102 height 18
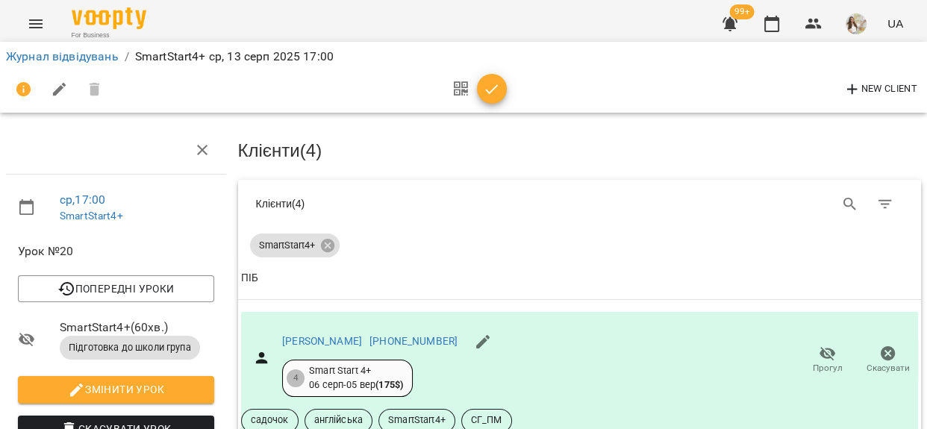
scroll to position [515, 0]
click at [493, 87] on icon "button" at bounding box center [492, 90] width 18 height 18
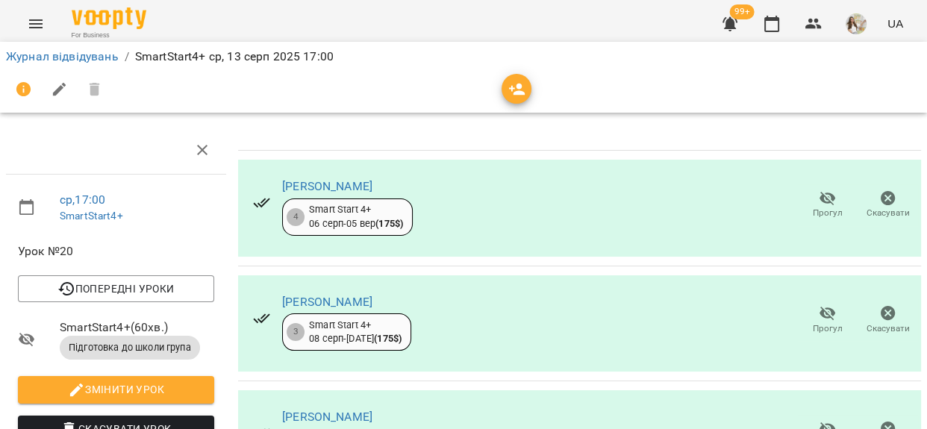
scroll to position [266, 0]
click at [49, 54] on link "Журнал відвідувань" at bounding box center [62, 56] width 113 height 14
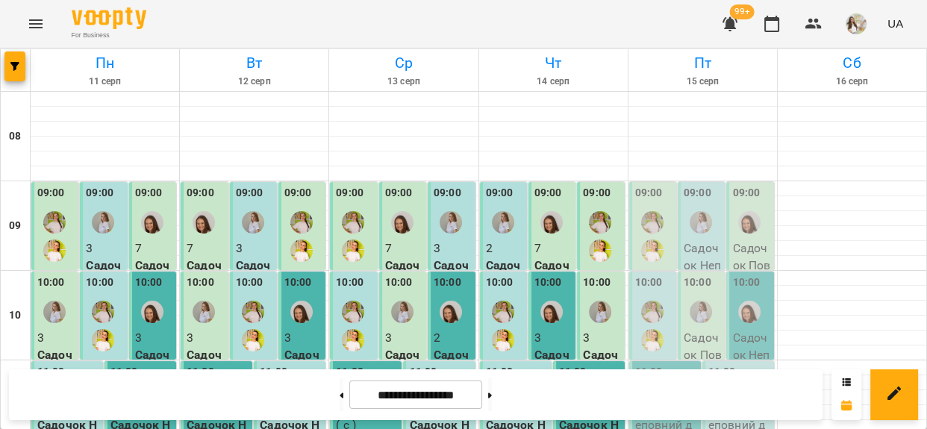
scroll to position [747, 0]
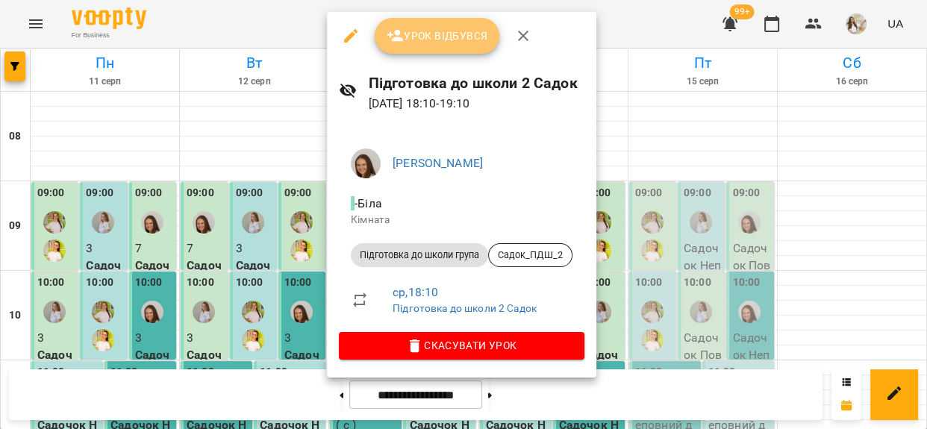
click at [443, 40] on span "Урок відбувся" at bounding box center [438, 36] width 102 height 18
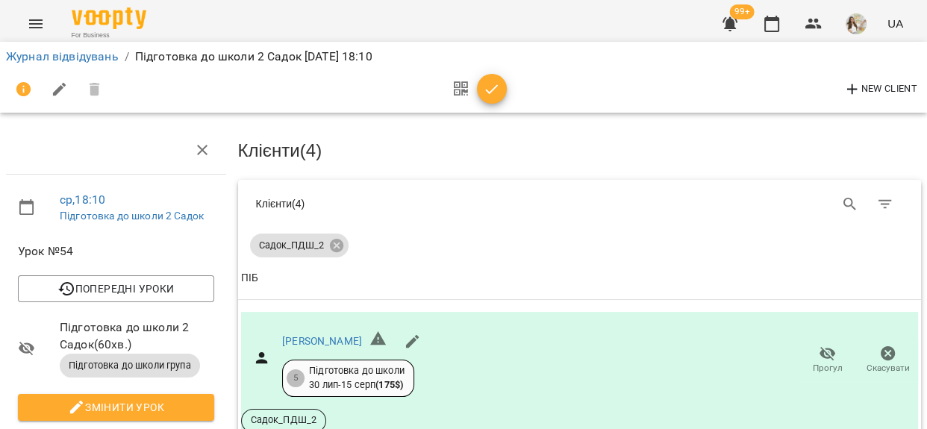
scroll to position [339, 0]
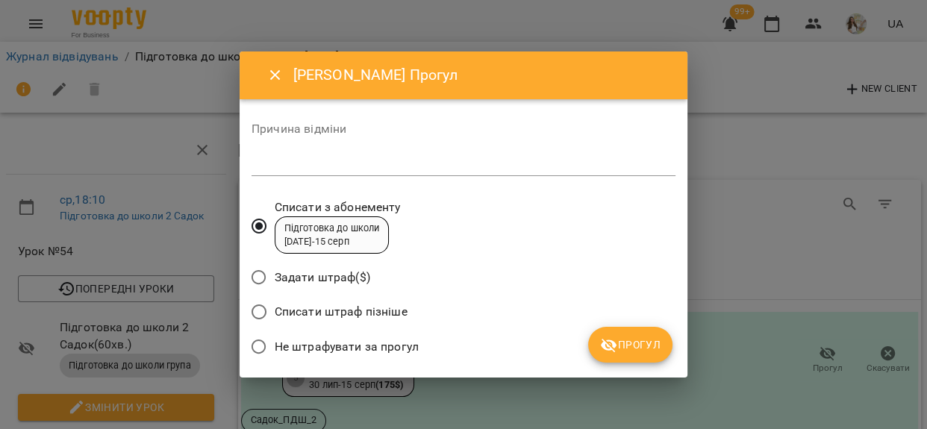
click at [364, 164] on textarea at bounding box center [464, 164] width 424 height 14
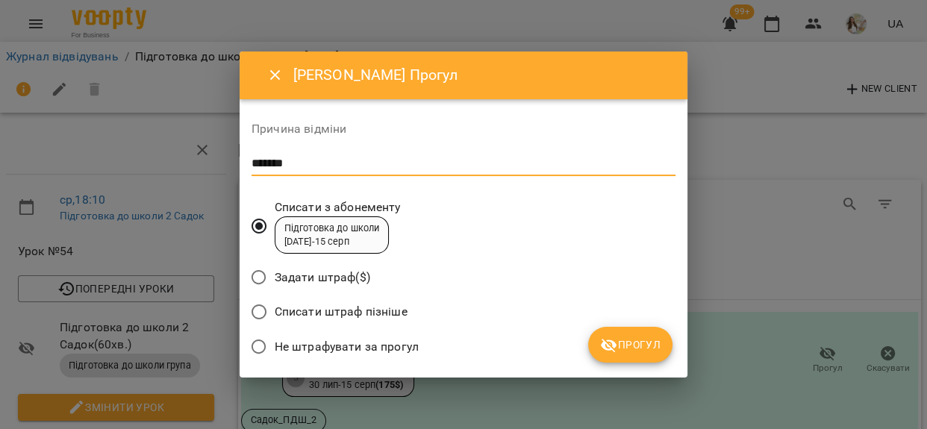
type textarea "*******"
click at [627, 343] on span "Прогул" at bounding box center [630, 345] width 60 height 18
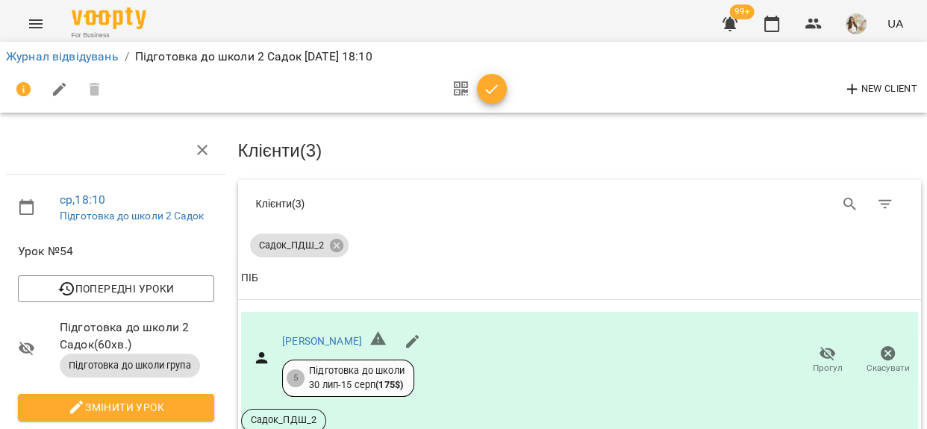
scroll to position [526, 0]
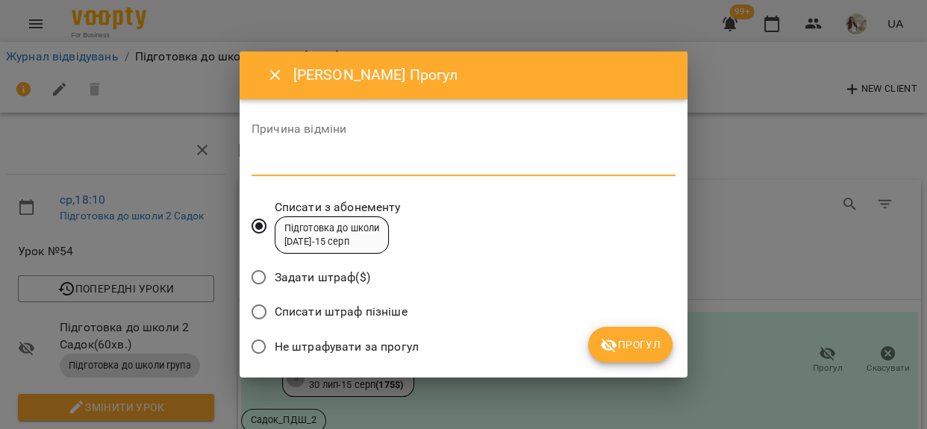
click at [440, 158] on textarea at bounding box center [464, 164] width 424 height 14
type textarea "*******"
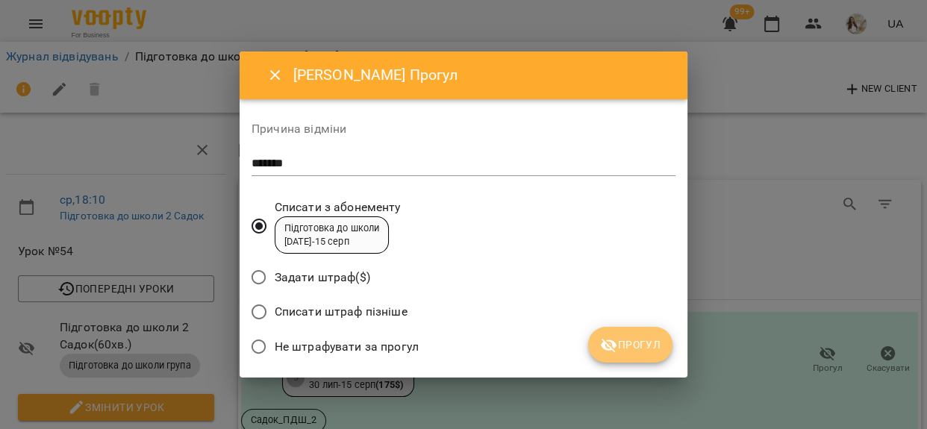
click at [619, 335] on button "Прогул" at bounding box center [630, 345] width 84 height 36
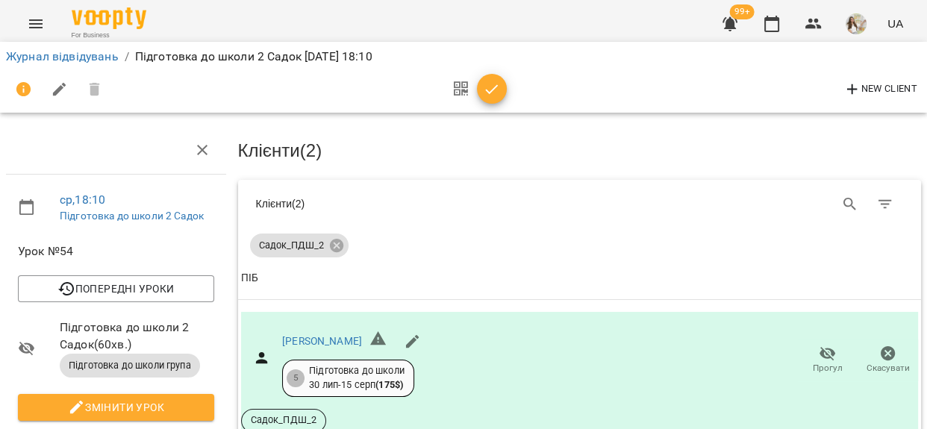
click at [494, 90] on icon "button" at bounding box center [492, 90] width 18 height 18
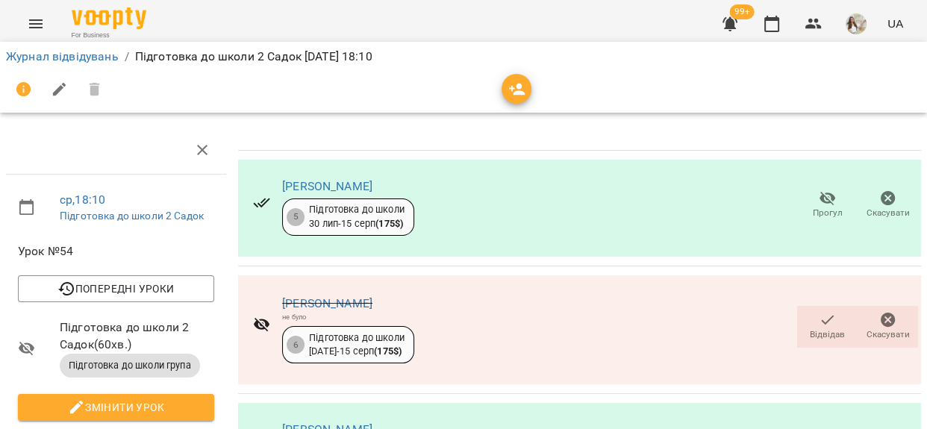
scroll to position [284, 0]
click at [108, 60] on link "Журнал відвідувань" at bounding box center [62, 56] width 113 height 14
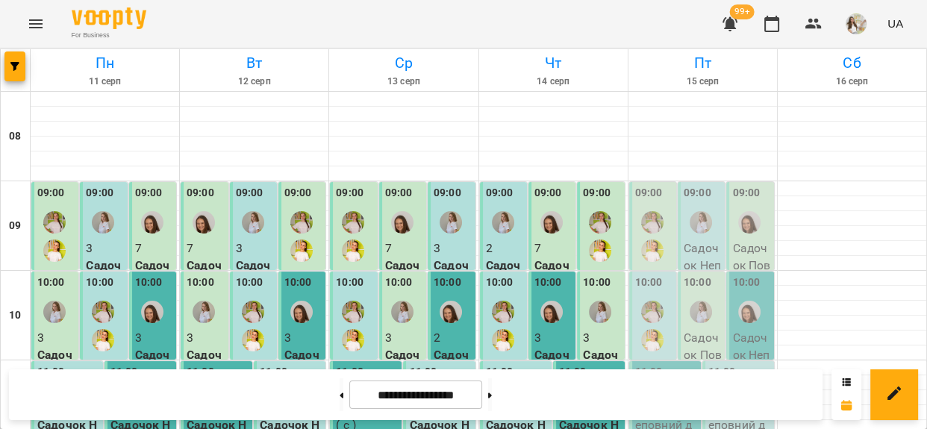
scroll to position [804, 0]
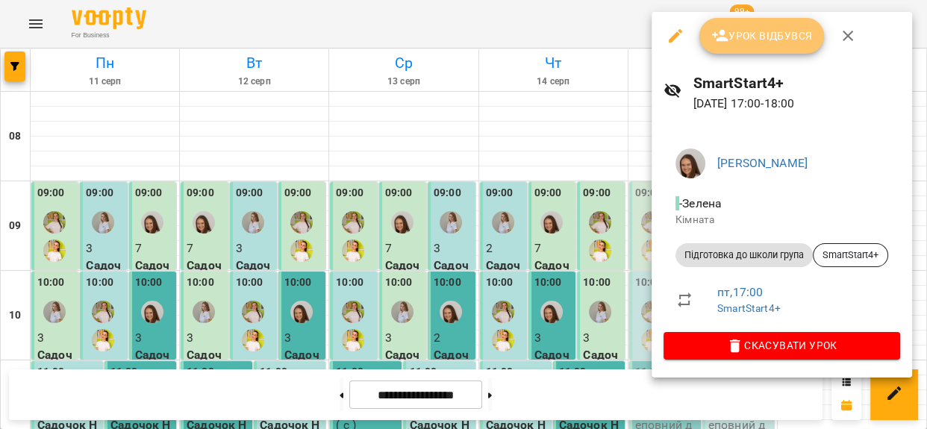
click at [752, 27] on span "Урок відбувся" at bounding box center [763, 36] width 102 height 18
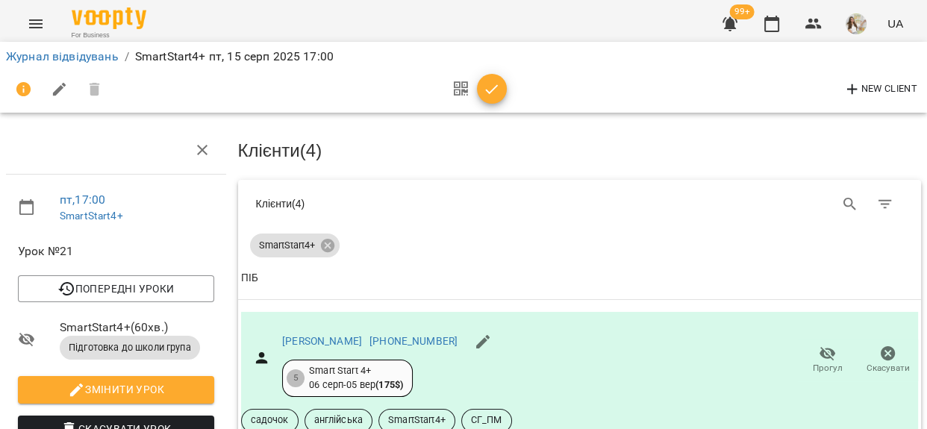
scroll to position [515, 0]
click at [488, 99] on button "button" at bounding box center [492, 89] width 30 height 30
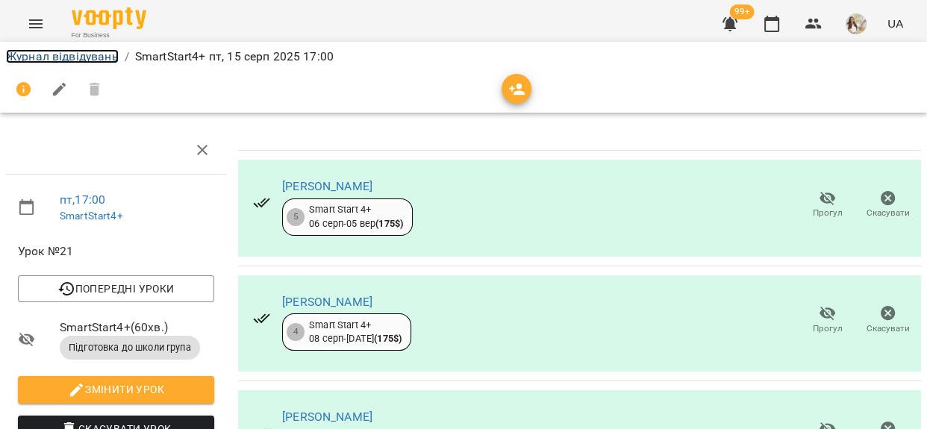
click at [45, 52] on link "Журнал відвідувань" at bounding box center [62, 56] width 113 height 14
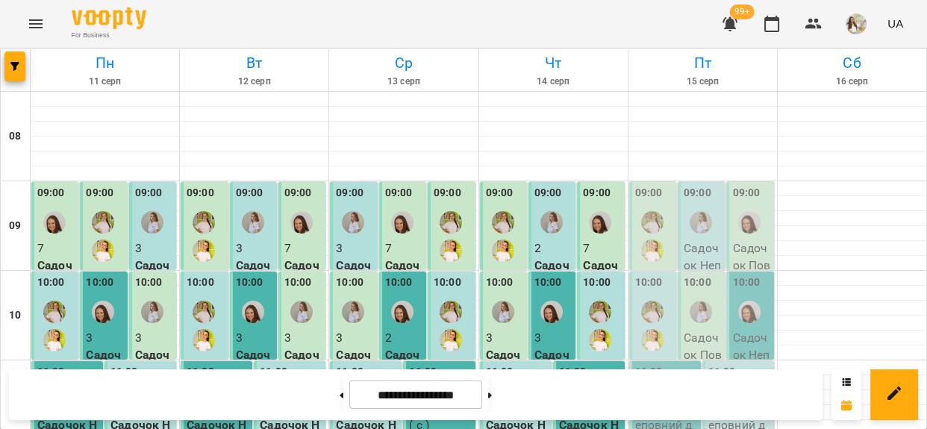
scroll to position [543, 0]
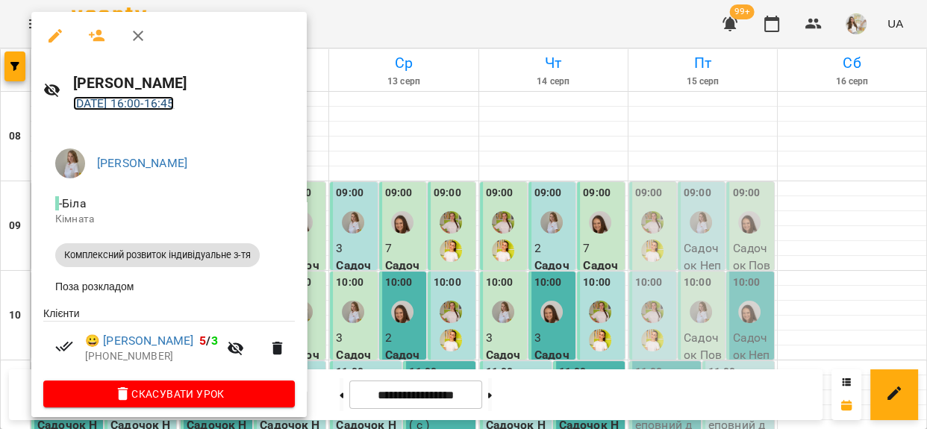
click at [175, 102] on link "11 серп 2025 16:00 - 16:45" at bounding box center [124, 103] width 102 height 14
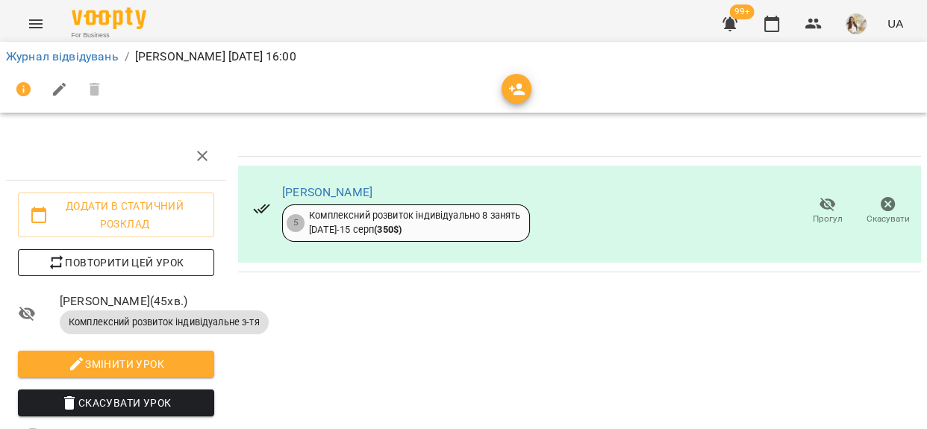
click at [151, 261] on span "Повторити цей урок" at bounding box center [116, 263] width 172 height 18
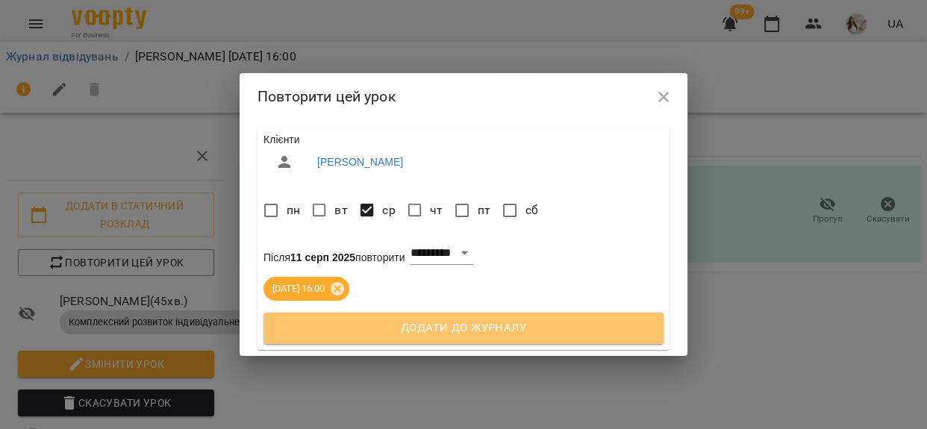
click at [407, 328] on span "Додати до журналу" at bounding box center [463, 328] width 367 height 19
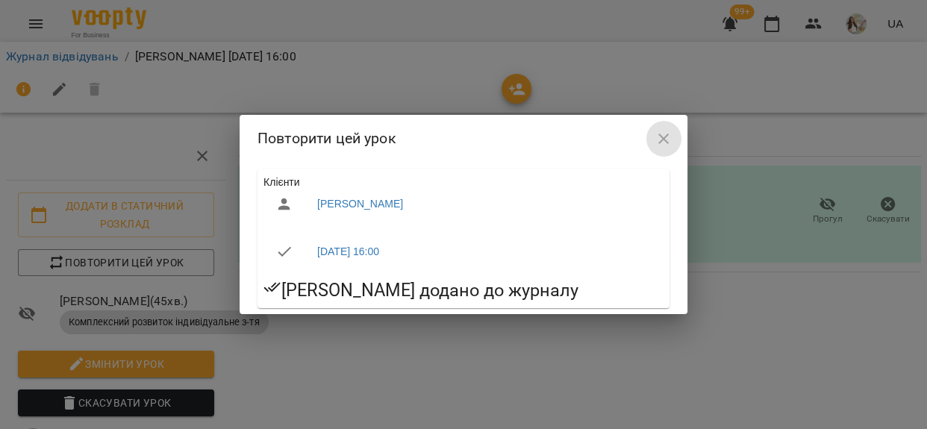
drag, startPoint x: 668, startPoint y: 144, endPoint x: 263, endPoint y: 92, distance: 408.8
click at [665, 144] on icon "button" at bounding box center [664, 139] width 18 height 18
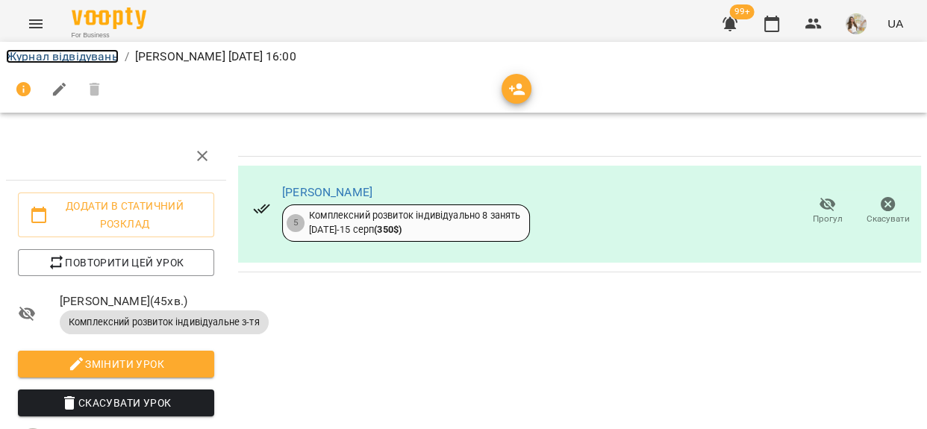
drag, startPoint x: 69, startPoint y: 51, endPoint x: 106, endPoint y: 56, distance: 37.0
click at [70, 51] on link "Журнал відвідувань" at bounding box center [62, 56] width 113 height 14
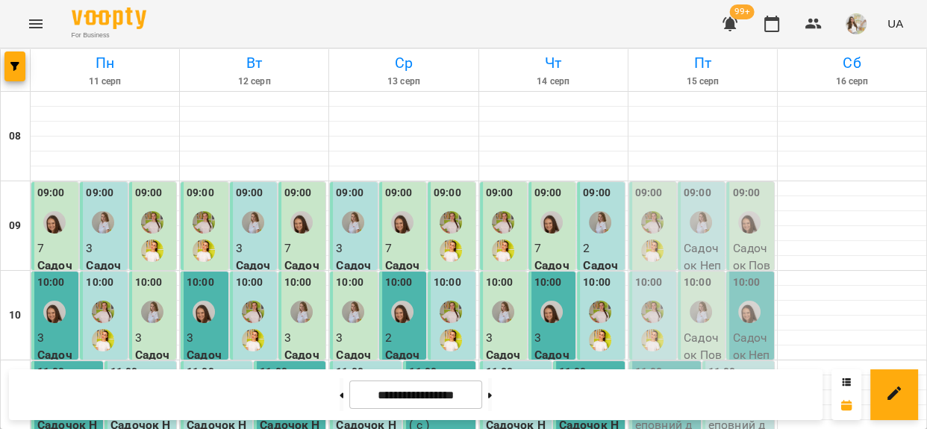
scroll to position [543, 0]
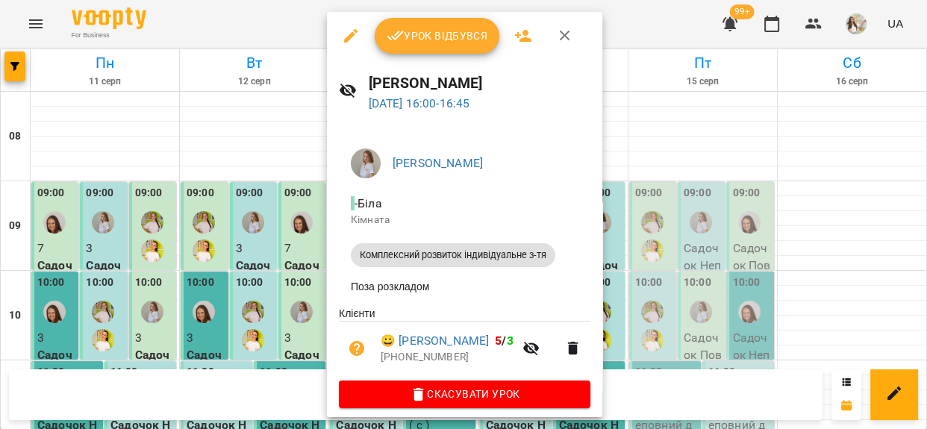
click at [420, 34] on span "Урок відбувся" at bounding box center [438, 36] width 102 height 18
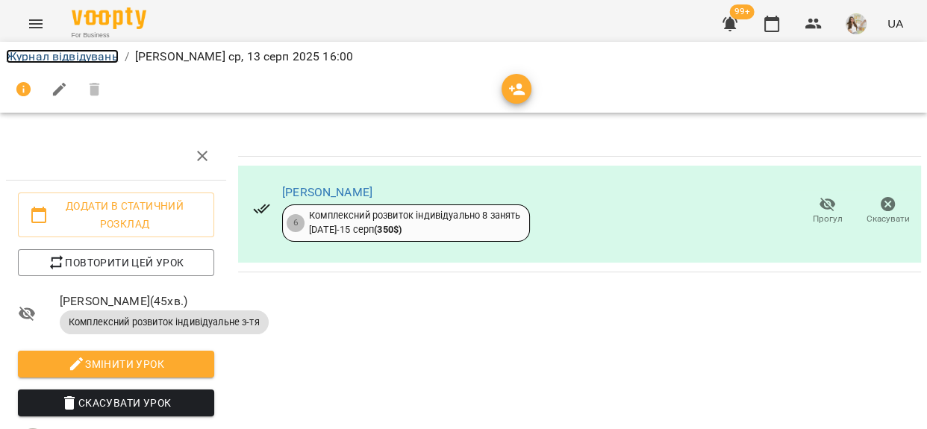
click at [81, 59] on link "Журнал відвідувань" at bounding box center [62, 56] width 113 height 14
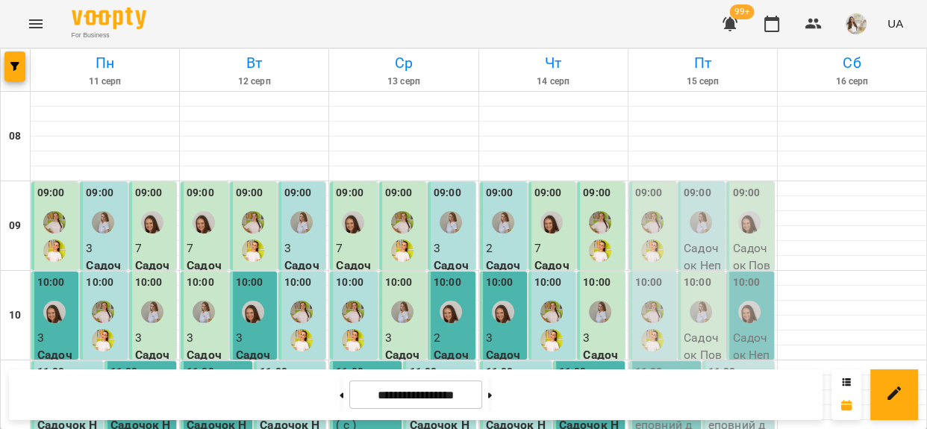
scroll to position [679, 0]
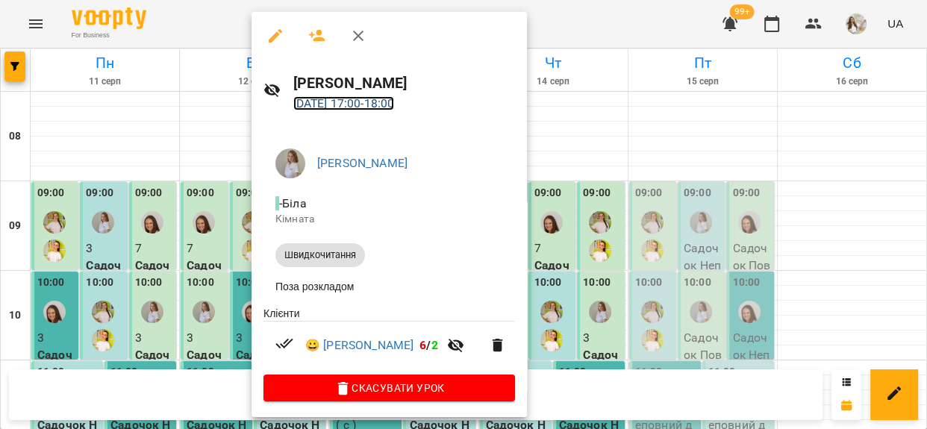
click at [331, 105] on link "12 серп 2025 17:00 - 18:00" at bounding box center [344, 103] width 102 height 14
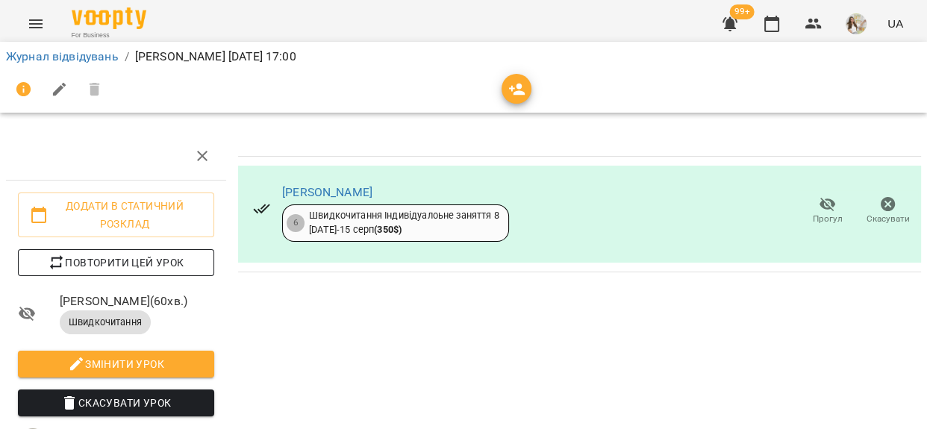
click at [166, 264] on span "Повторити цей урок" at bounding box center [116, 263] width 172 height 18
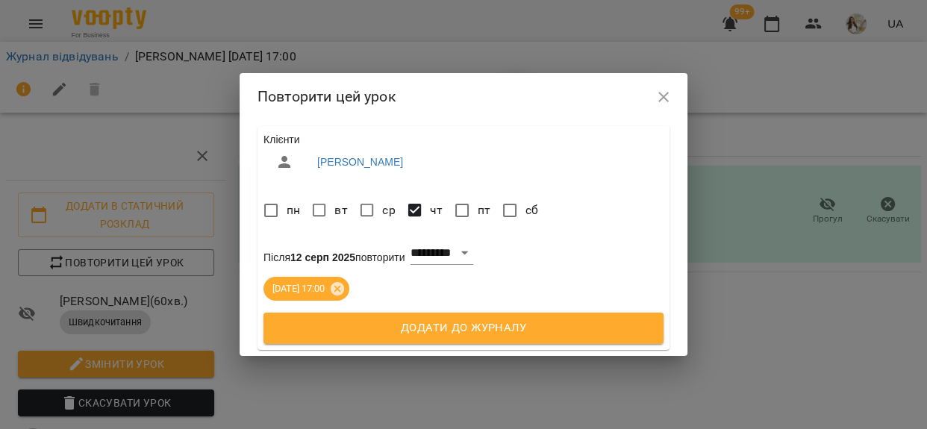
click at [352, 329] on span "Додати до журналу" at bounding box center [463, 328] width 367 height 19
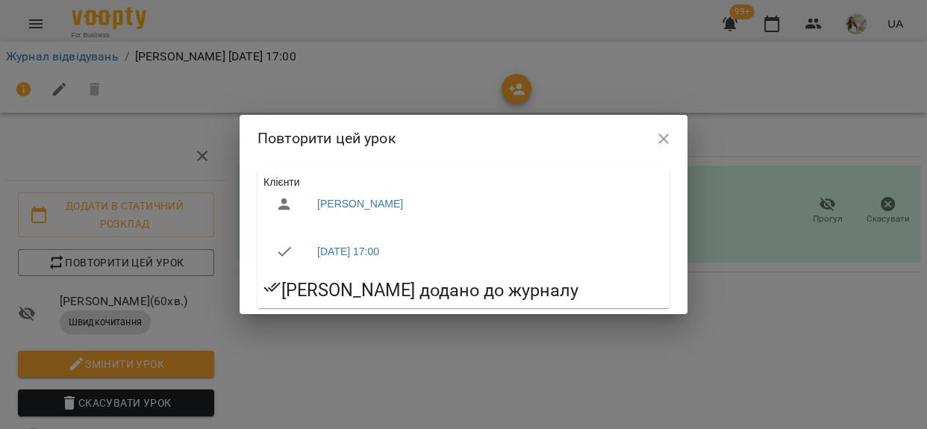
click at [661, 140] on icon "button" at bounding box center [664, 139] width 10 height 10
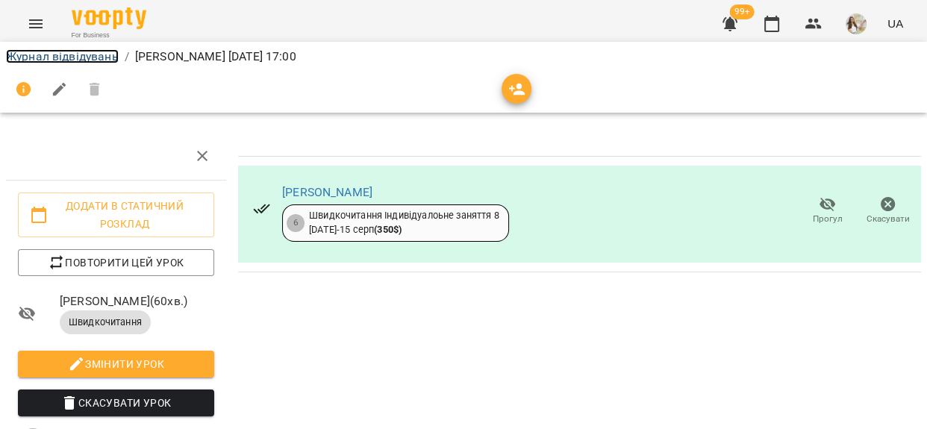
click at [102, 57] on link "Журнал відвідувань" at bounding box center [62, 56] width 113 height 14
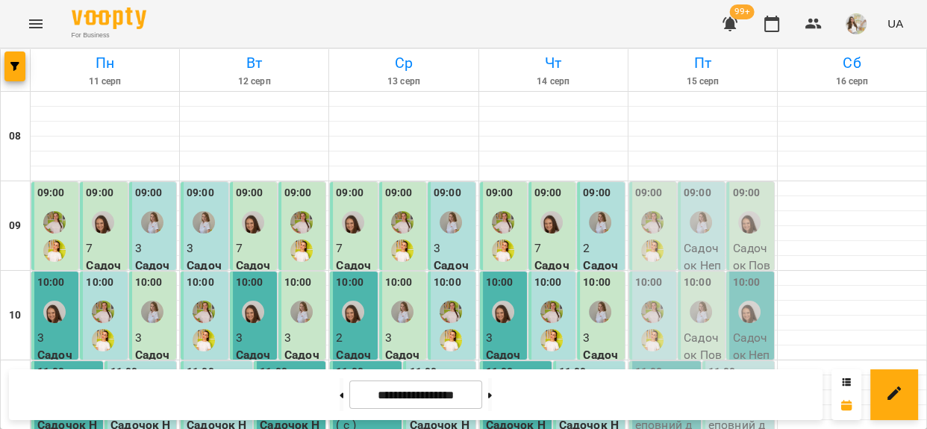
scroll to position [679, 0]
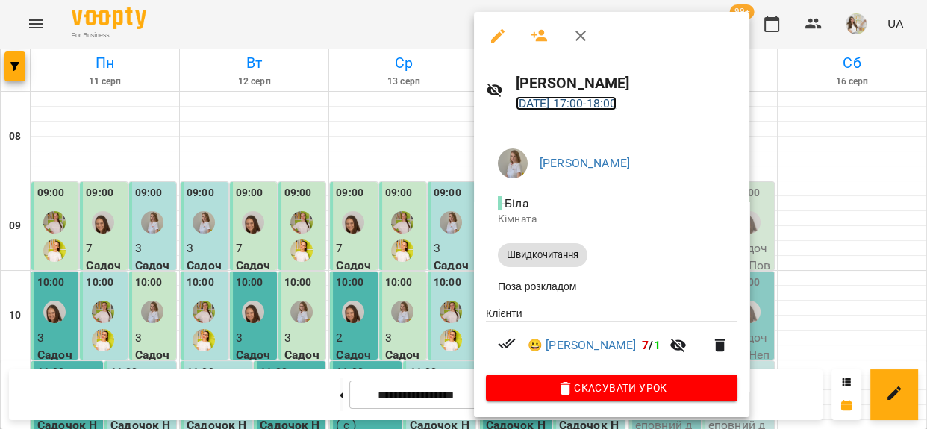
click at [588, 106] on link "14 серп 2025 17:00 - 18:00" at bounding box center [567, 103] width 102 height 14
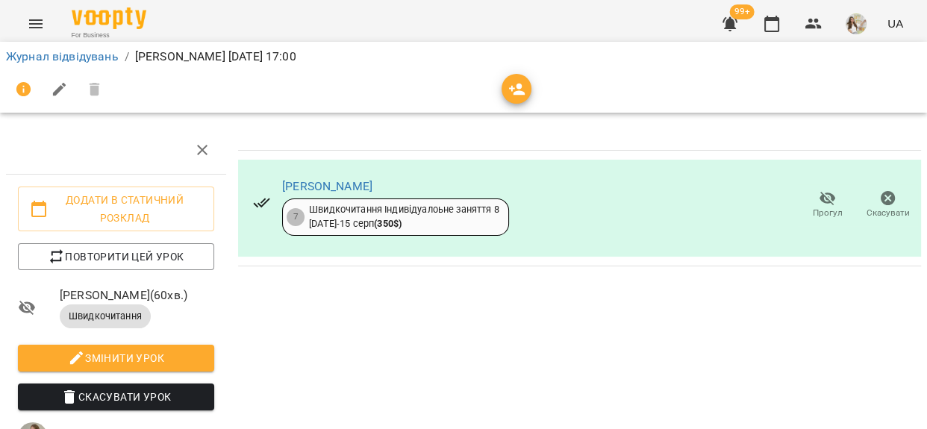
scroll to position [135, 0]
click at [69, 60] on link "Журнал відвідувань" at bounding box center [62, 56] width 113 height 14
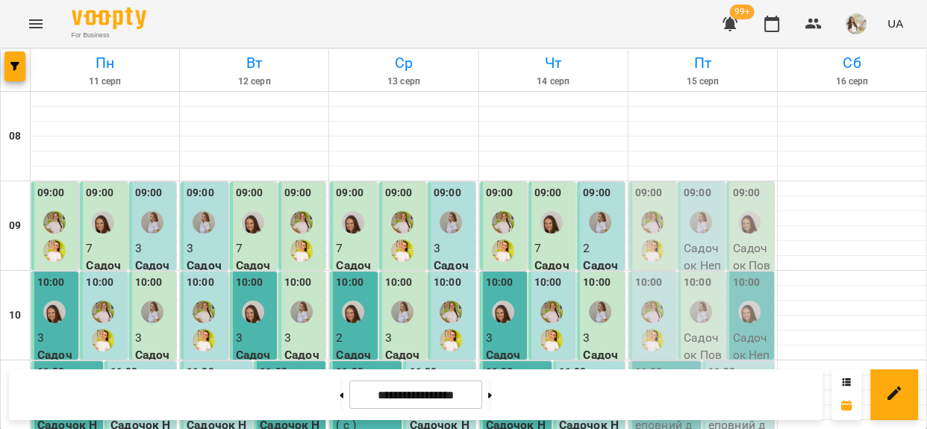
scroll to position [611, 0]
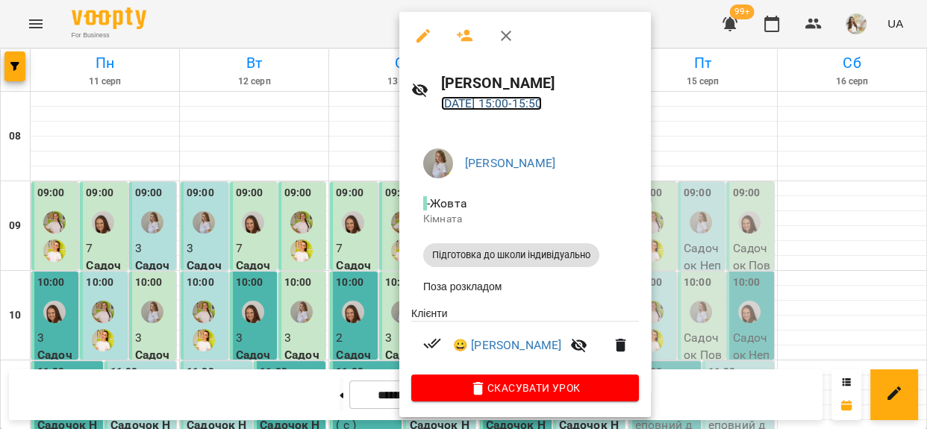
click at [480, 100] on link "13 серп 2025 15:00 - 15:50" at bounding box center [492, 103] width 102 height 14
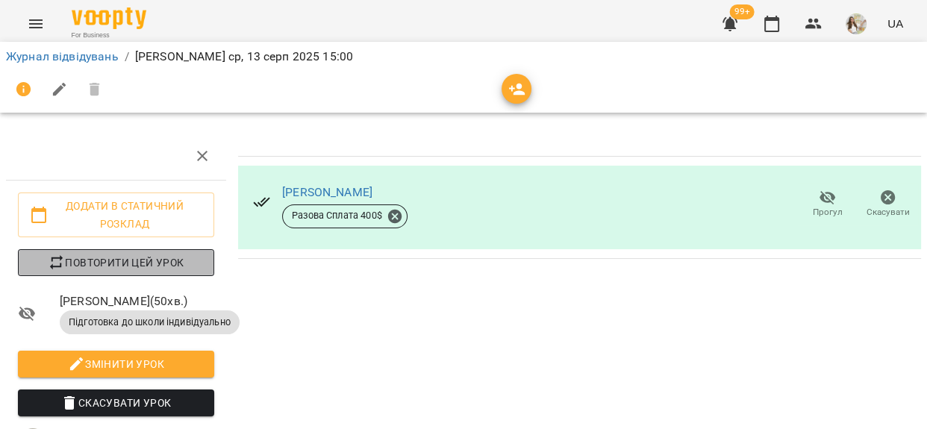
click at [149, 254] on span "Повторити цей урок" at bounding box center [116, 263] width 172 height 18
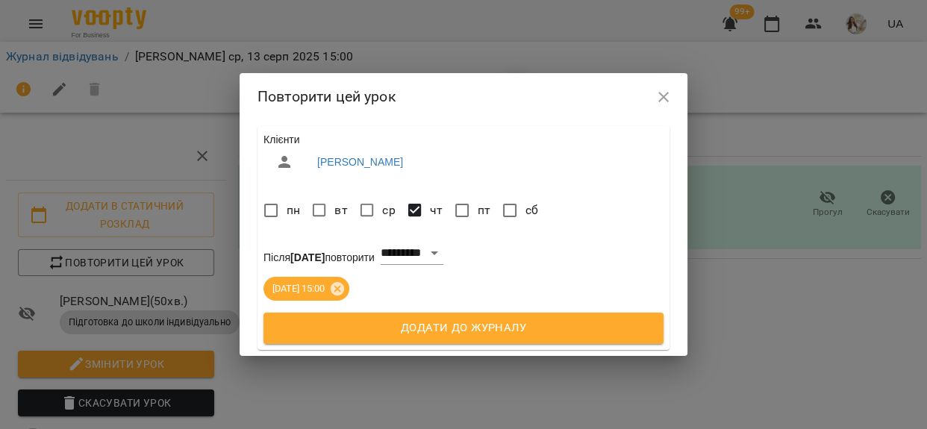
click at [402, 332] on span "Додати до журналу" at bounding box center [463, 328] width 367 height 19
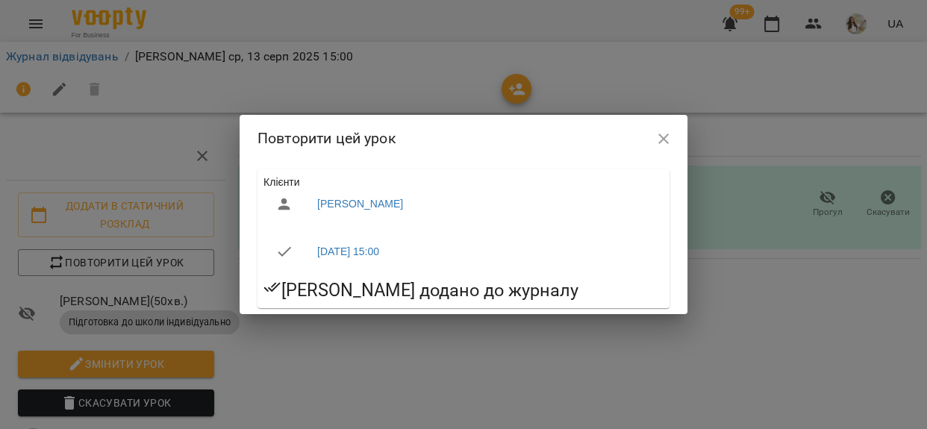
drag, startPoint x: 661, startPoint y: 143, endPoint x: 518, endPoint y: 94, distance: 150.9
click at [660, 143] on icon "button" at bounding box center [664, 139] width 18 height 18
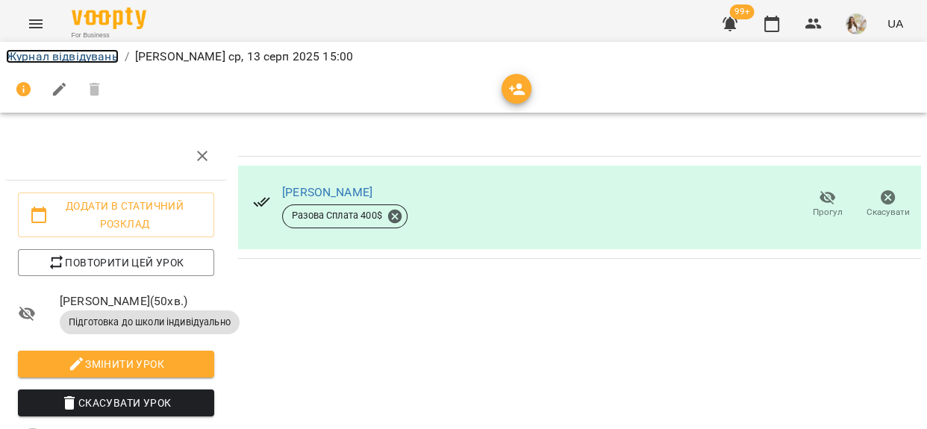
click at [91, 52] on link "Журнал відвідувань" at bounding box center [62, 56] width 113 height 14
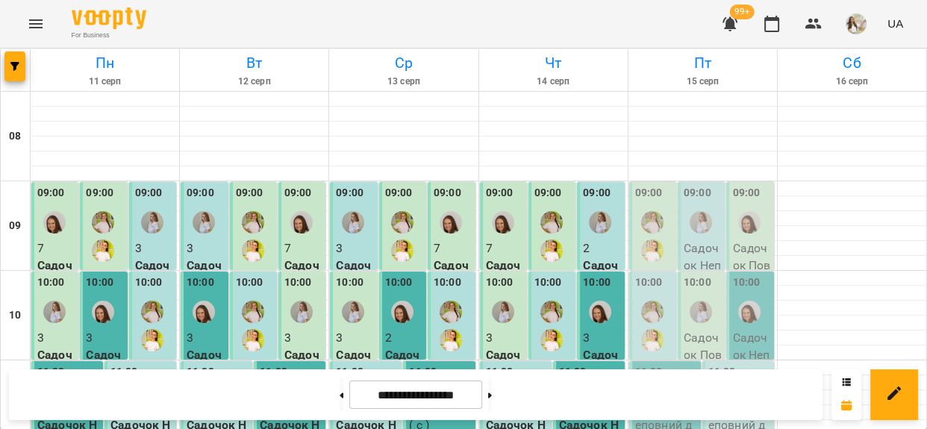
scroll to position [611, 0]
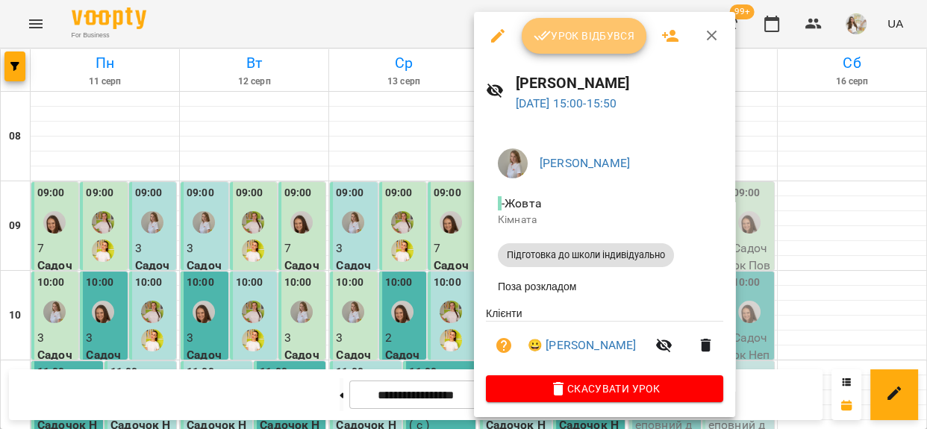
click at [555, 41] on span "Урок відбувся" at bounding box center [585, 36] width 102 height 18
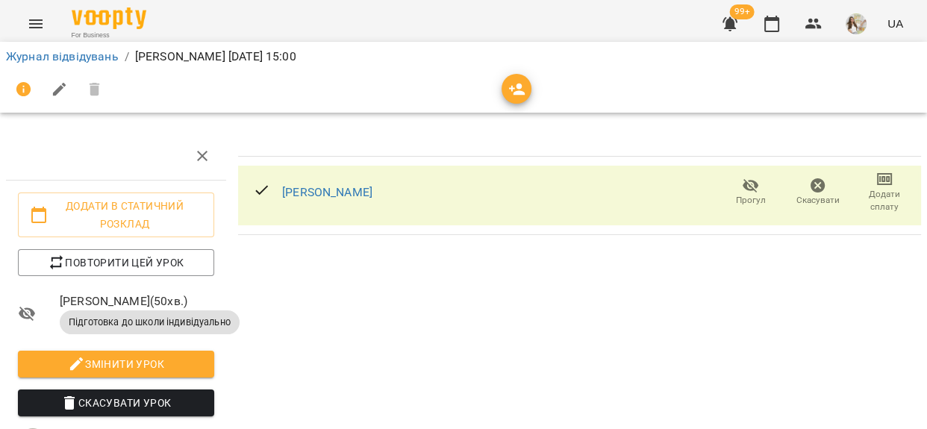
click at [868, 190] on span "Додати сплату" at bounding box center [884, 200] width 49 height 25
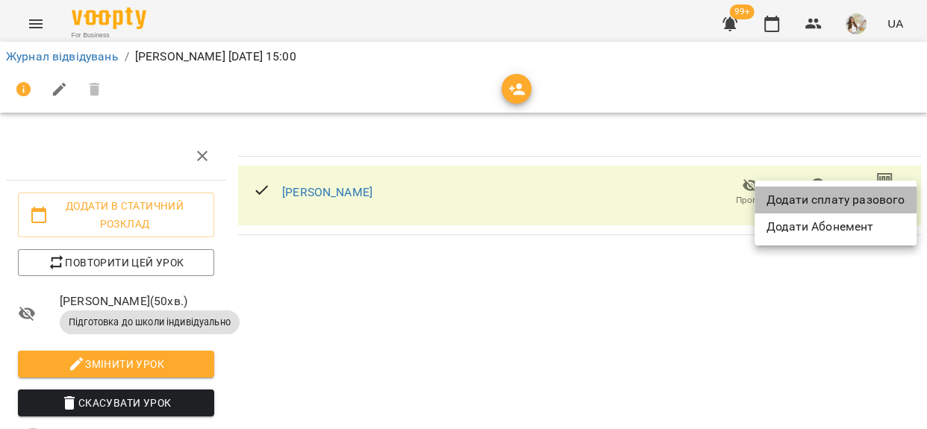
click at [868, 190] on li "Додати сплату разового" at bounding box center [836, 200] width 162 height 27
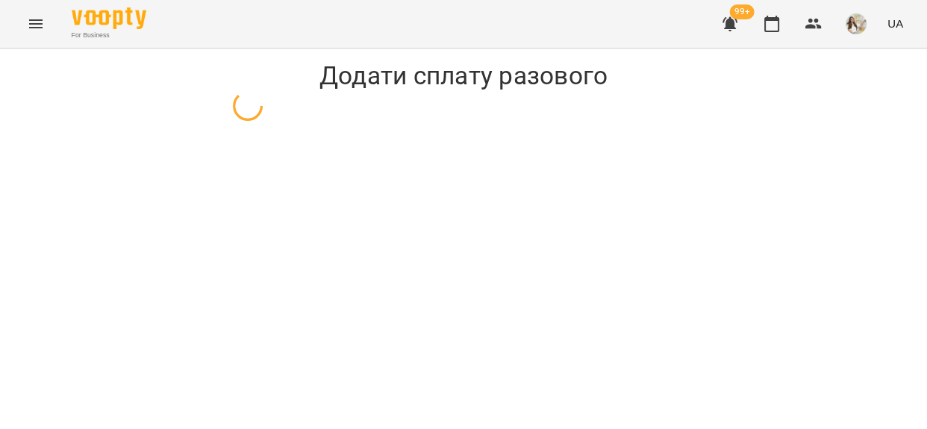
select select "**********"
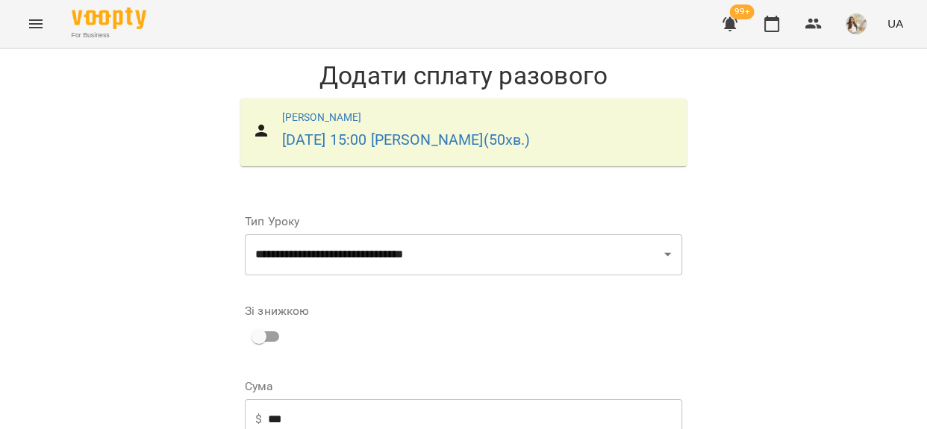
scroll to position [182, 0]
click at [268, 399] on input "***" at bounding box center [475, 420] width 414 height 42
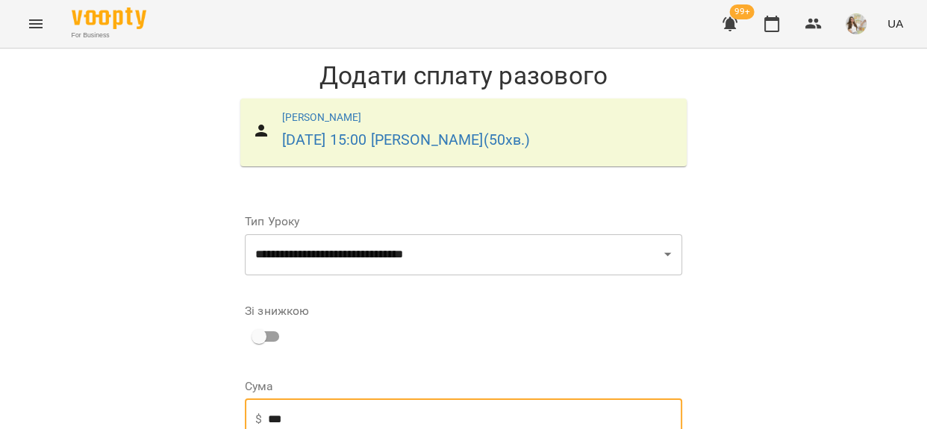
click at [270, 399] on input "***" at bounding box center [475, 420] width 414 height 42
type input "***"
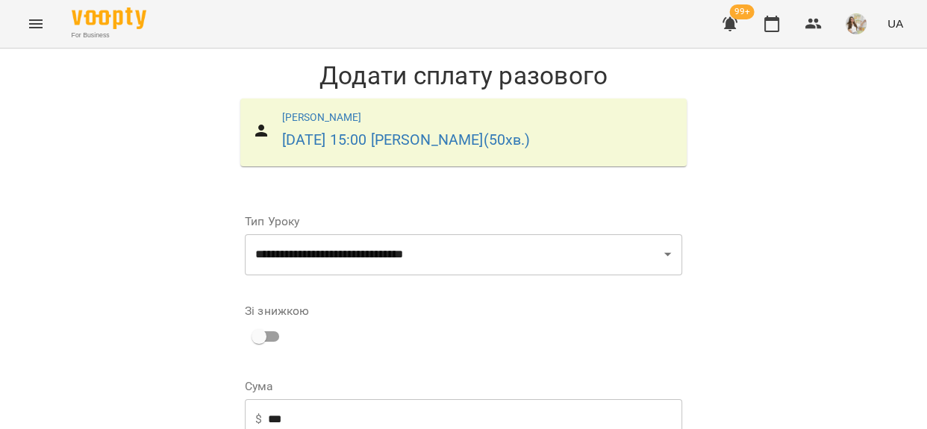
scroll to position [125, 0]
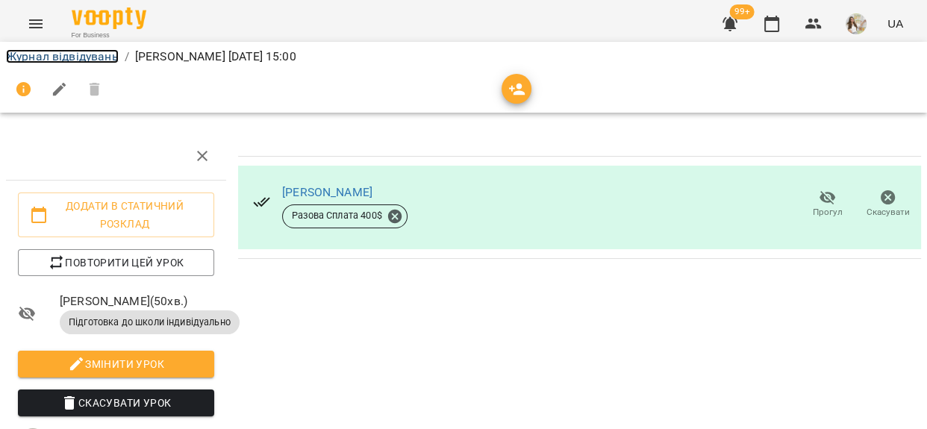
drag, startPoint x: 79, startPoint y: 54, endPoint x: 240, endPoint y: 7, distance: 167.1
click at [79, 53] on link "Журнал відвідувань" at bounding box center [62, 56] width 113 height 14
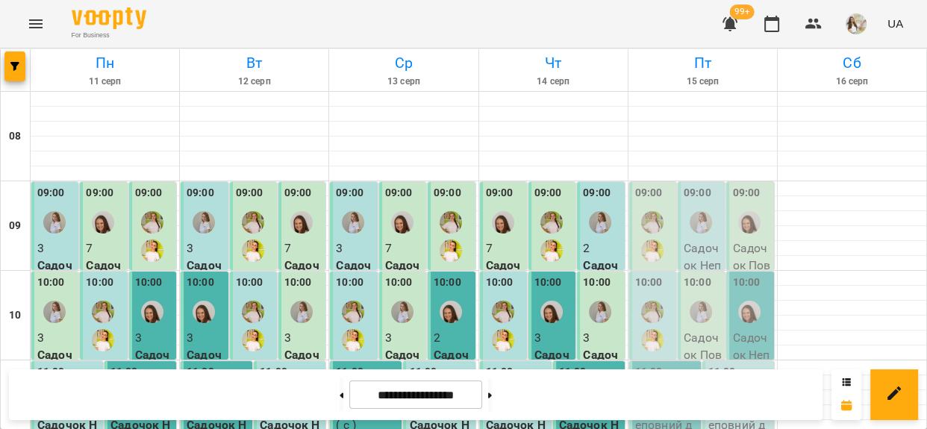
scroll to position [407, 0]
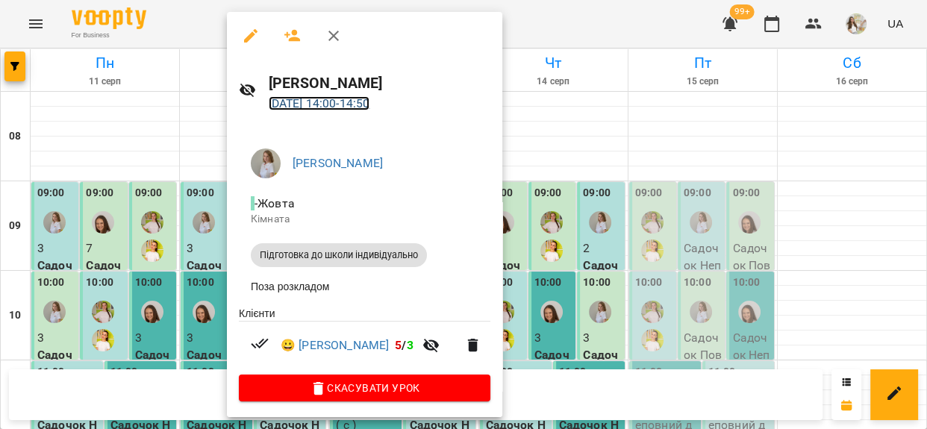
click at [343, 100] on link "12 серп 2025 14:00 - 14:50" at bounding box center [320, 103] width 102 height 14
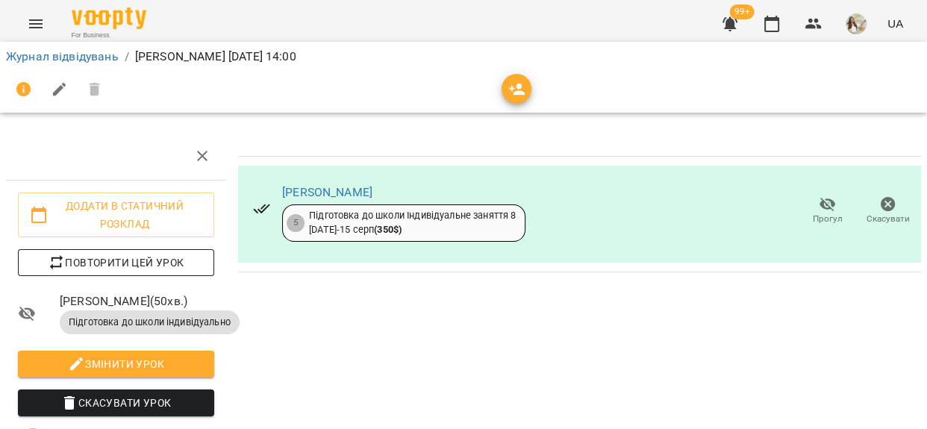
click at [149, 263] on span "Повторити цей урок" at bounding box center [116, 263] width 172 height 18
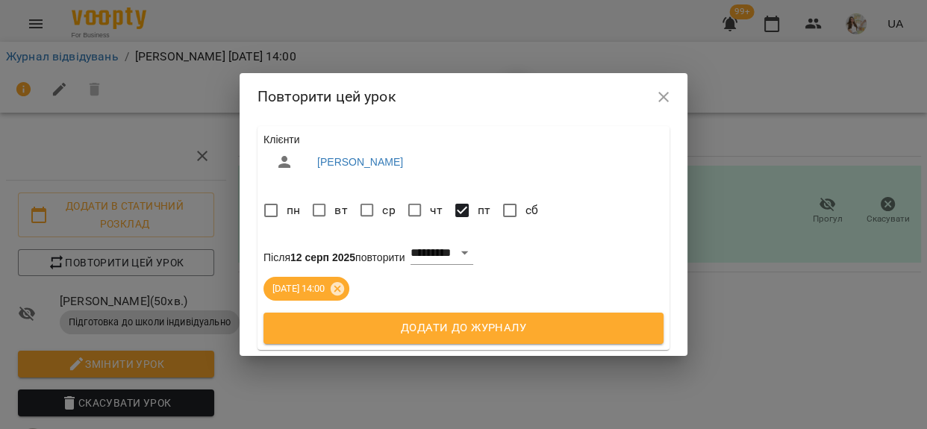
click at [419, 324] on span "Додати до журналу" at bounding box center [463, 328] width 367 height 19
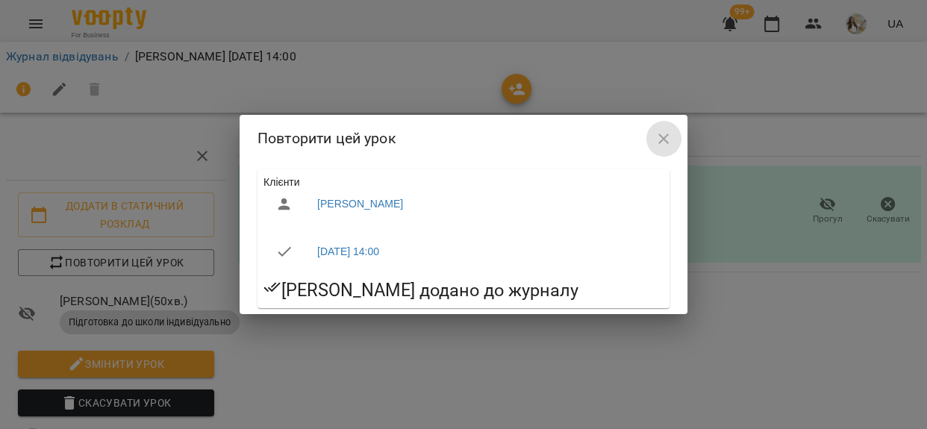
click at [664, 140] on icon "button" at bounding box center [664, 139] width 18 height 18
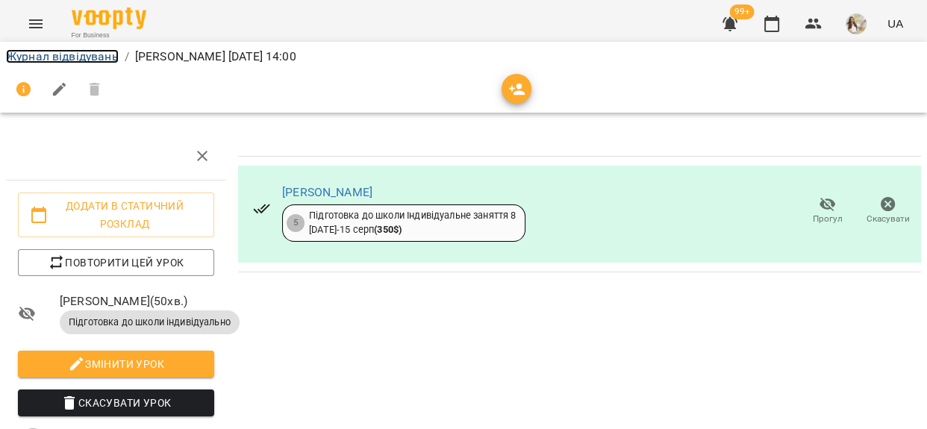
click at [105, 58] on link "Журнал відвідувань" at bounding box center [62, 56] width 113 height 14
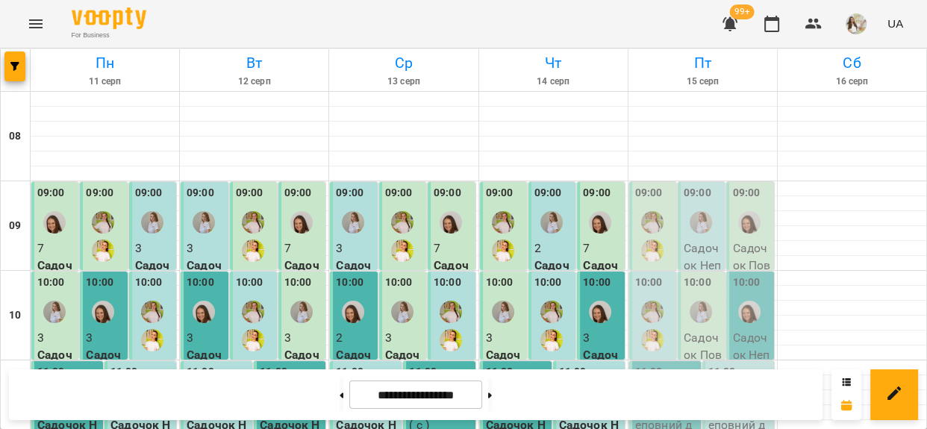
scroll to position [475, 0]
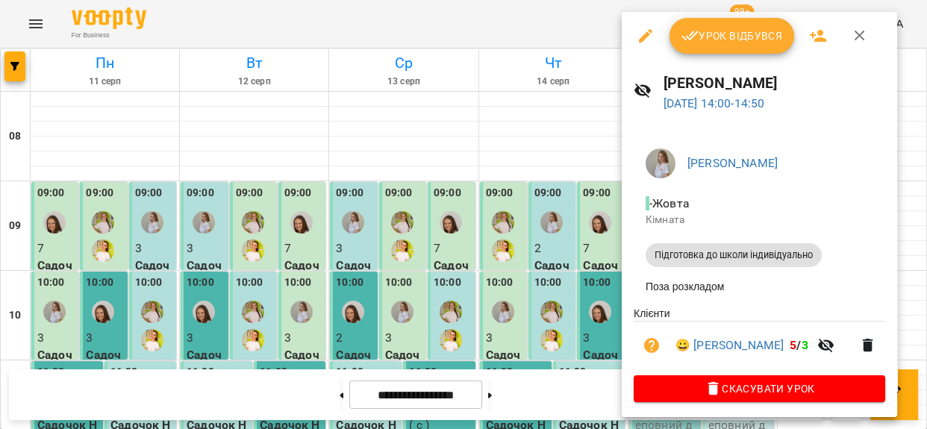
click at [709, 30] on span "Урок відбувся" at bounding box center [733, 36] width 102 height 18
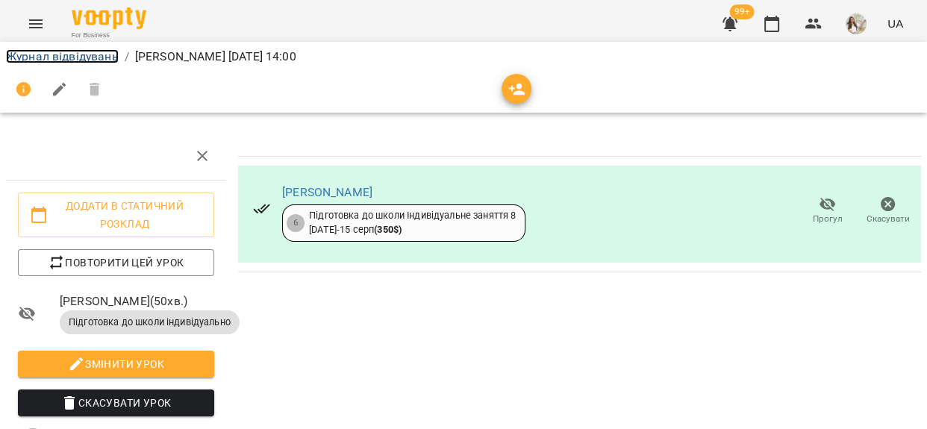
click at [87, 52] on link "Журнал відвідувань" at bounding box center [62, 56] width 113 height 14
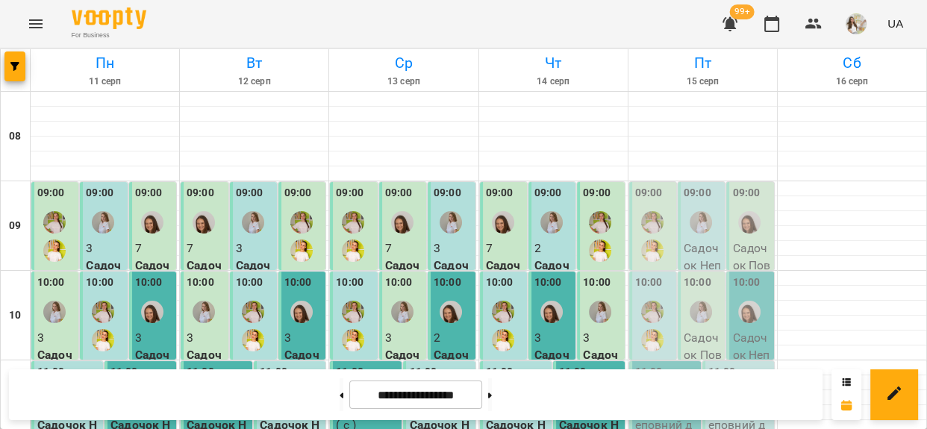
click at [651, 201] on label "09:00" at bounding box center [649, 193] width 28 height 16
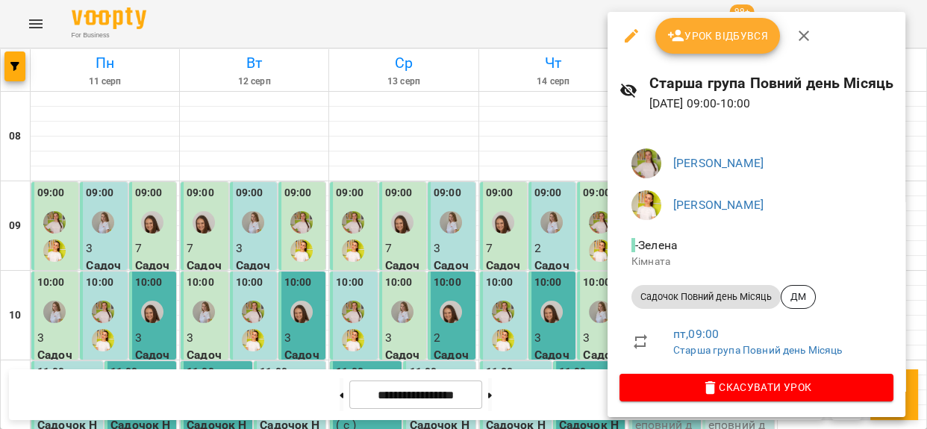
click at [706, 41] on span "Урок відбувся" at bounding box center [718, 36] width 102 height 18
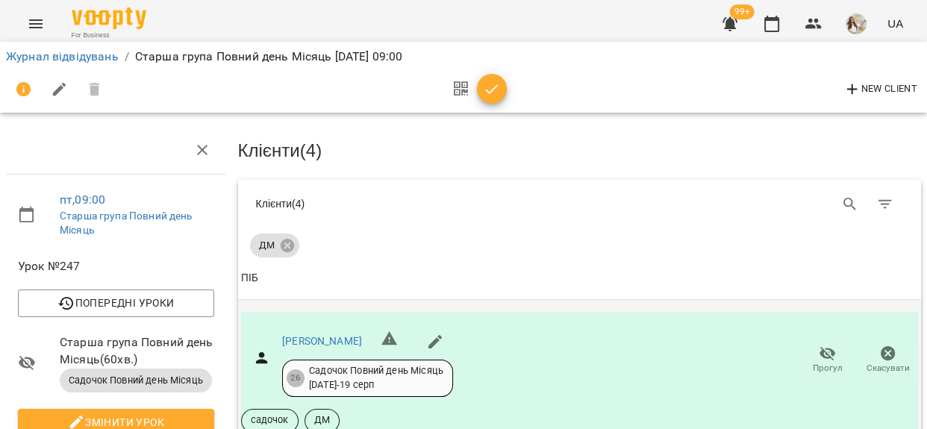
scroll to position [108, 0]
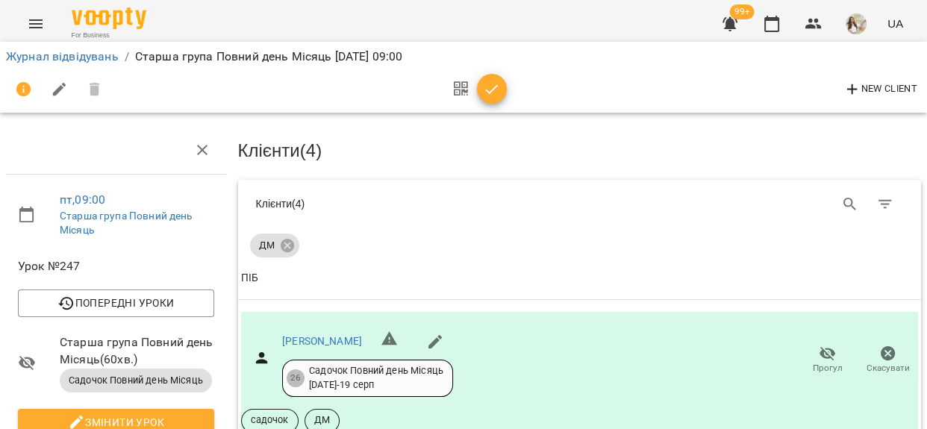
click at [489, 85] on icon "button" at bounding box center [492, 90] width 18 height 18
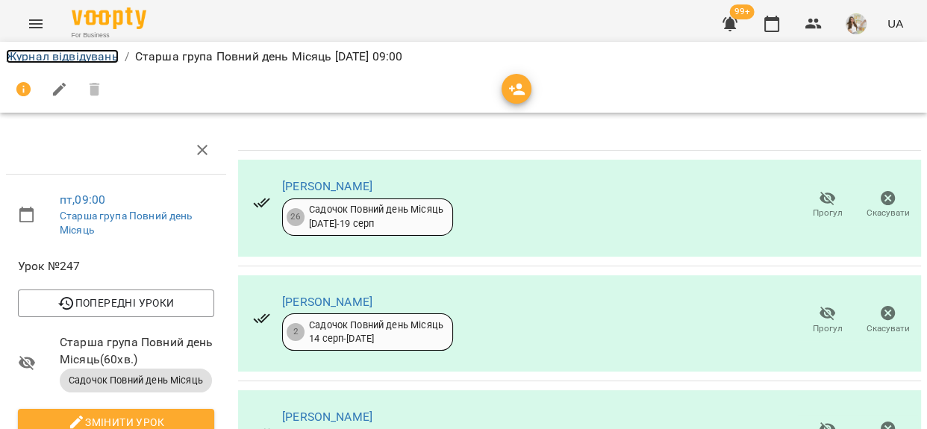
click at [97, 55] on link "Журнал відвідувань" at bounding box center [62, 56] width 113 height 14
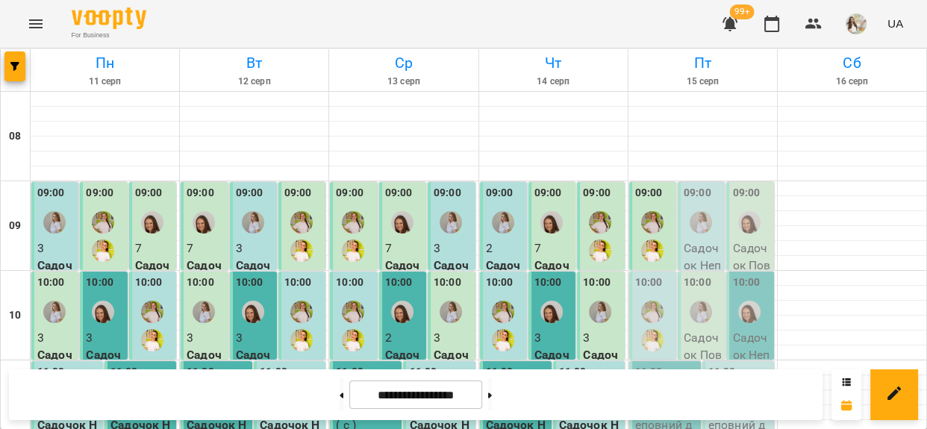
click at [690, 202] on div "09:00" at bounding box center [698, 195] width 28 height 20
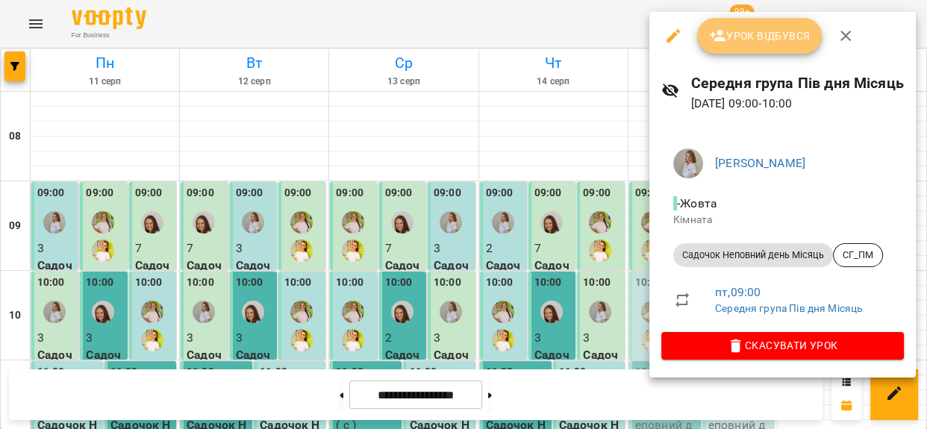
click at [746, 45] on button "Урок відбувся" at bounding box center [759, 36] width 125 height 36
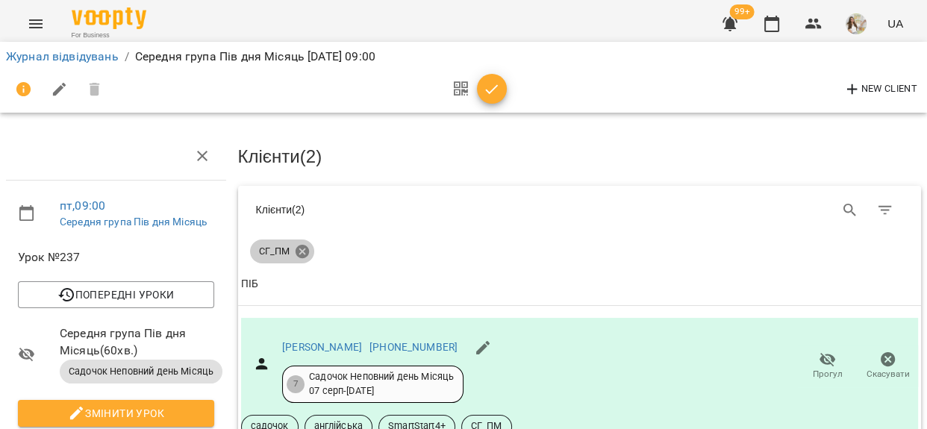
click at [300, 250] on icon at bounding box center [302, 251] width 16 height 16
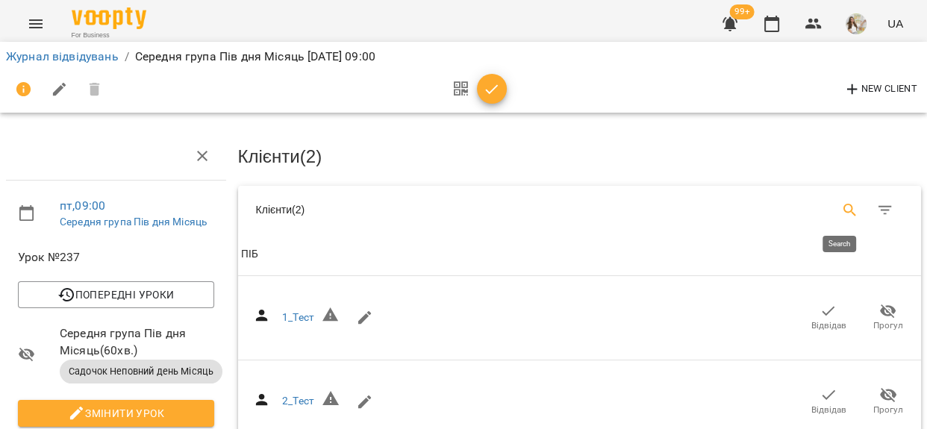
click at [841, 207] on icon "Search" at bounding box center [850, 211] width 18 height 18
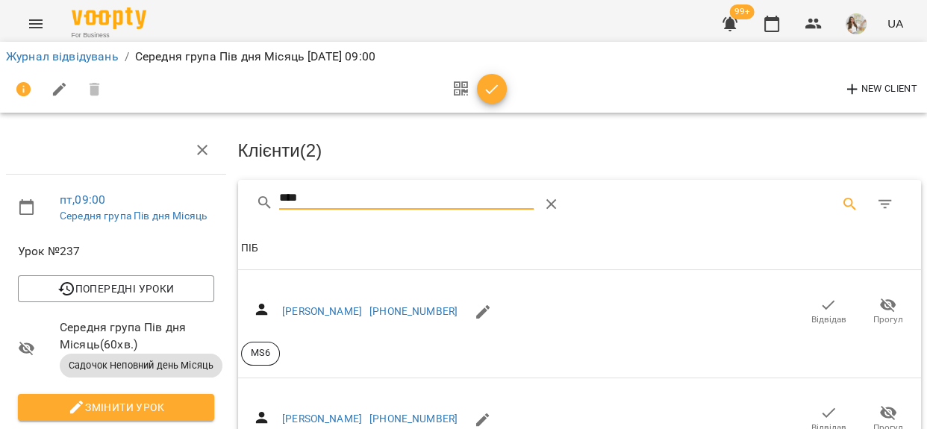
scroll to position [407, 0]
type input "****"
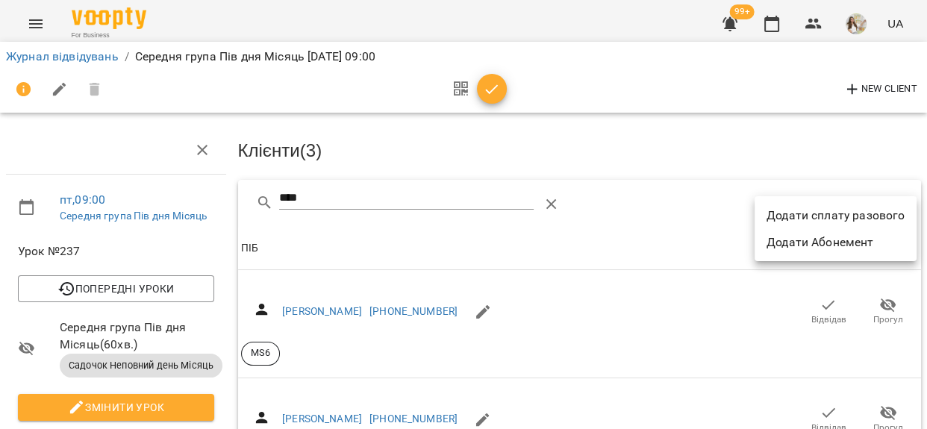
click at [874, 208] on li "Додати сплату разового" at bounding box center [836, 215] width 162 height 27
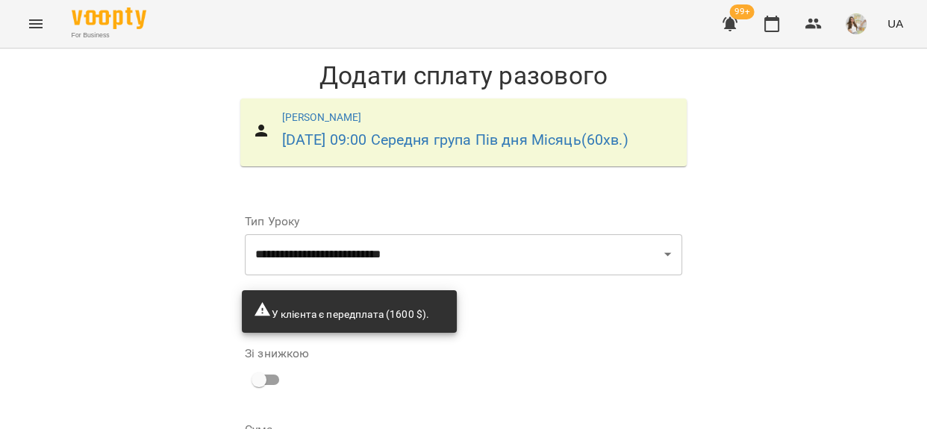
scroll to position [67, 0]
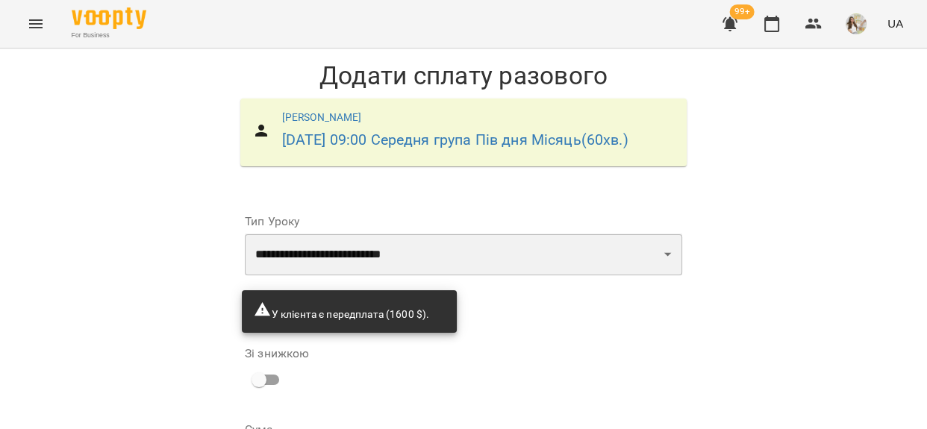
click at [388, 234] on select "**********" at bounding box center [464, 255] width 438 height 42
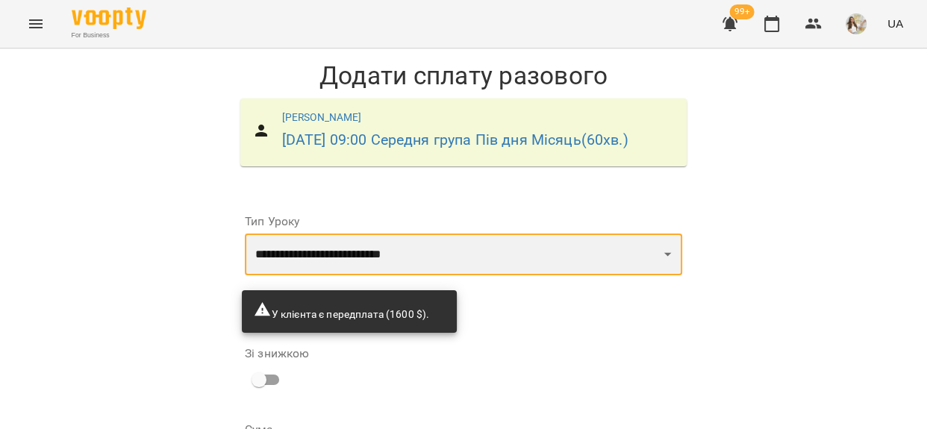
select select "**********"
click at [245, 234] on select "**********" at bounding box center [464, 255] width 438 height 42
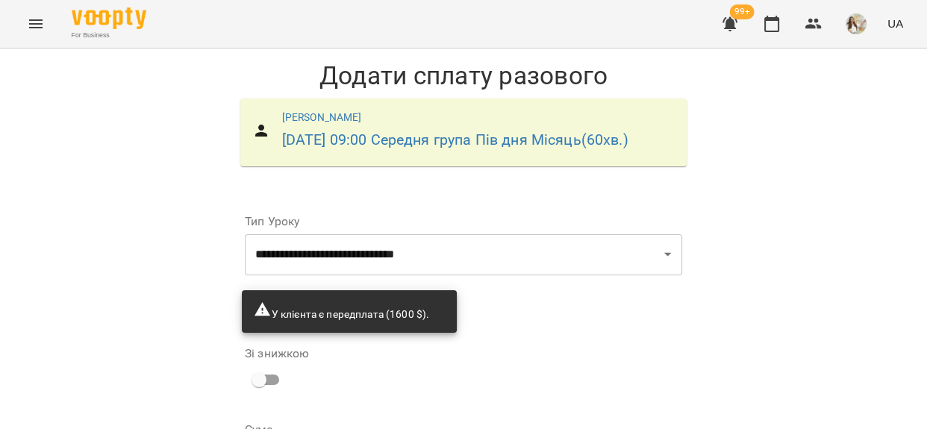
type input "***"
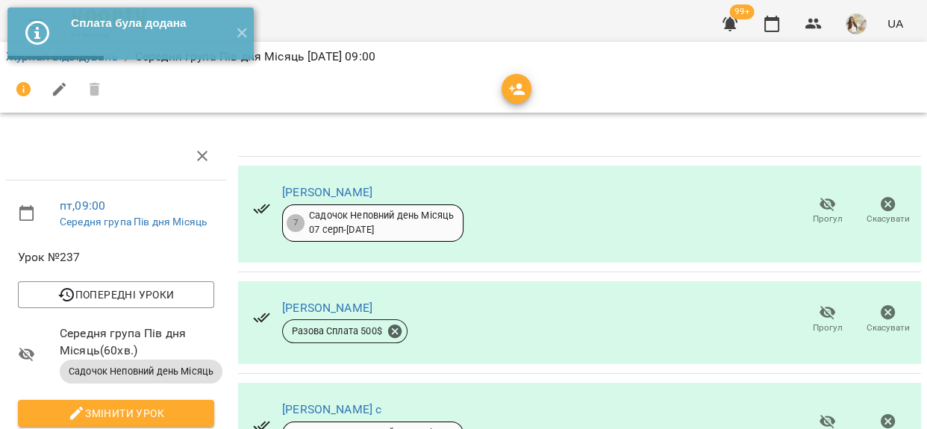
scroll to position [135, 0]
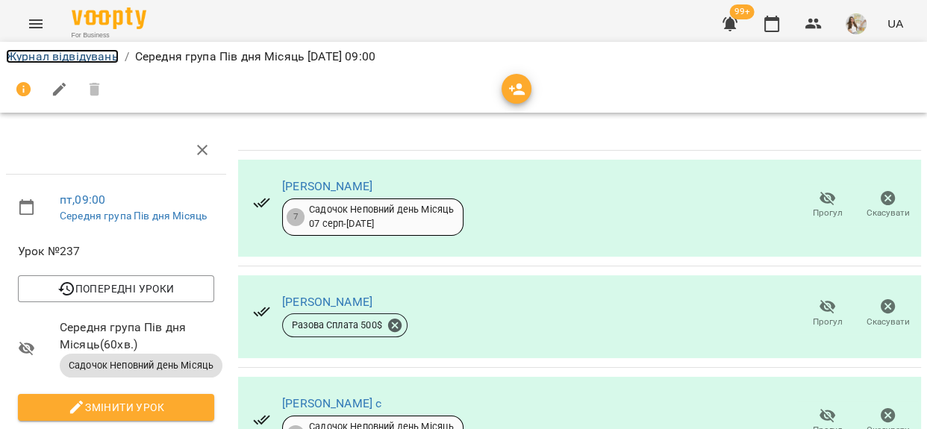
click at [102, 54] on link "Журнал відвідувань" at bounding box center [62, 56] width 113 height 14
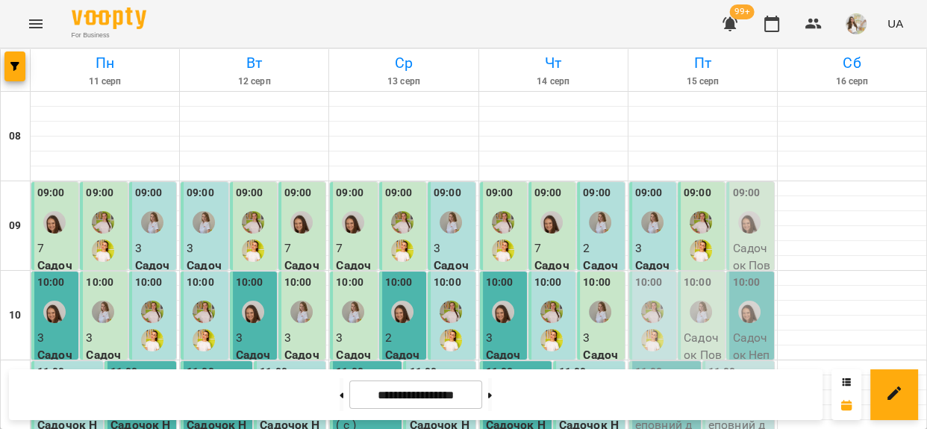
click at [738, 209] on div at bounding box center [749, 222] width 34 height 34
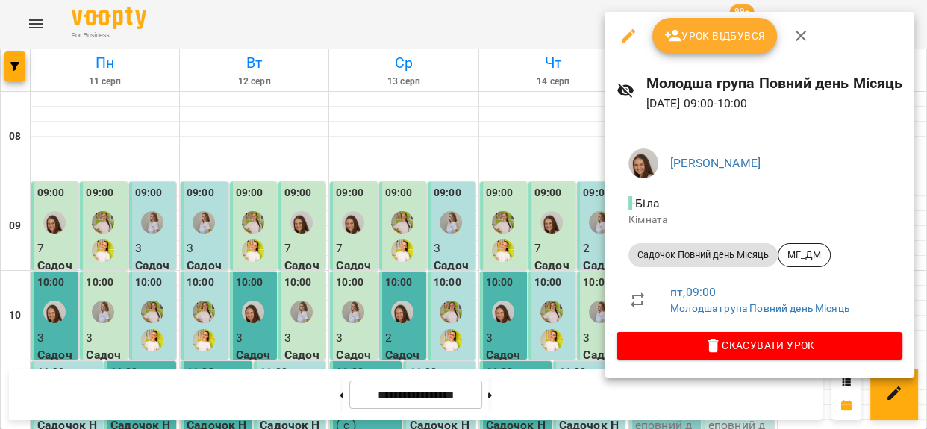
click at [710, 44] on button "Урок відбувся" at bounding box center [715, 36] width 125 height 36
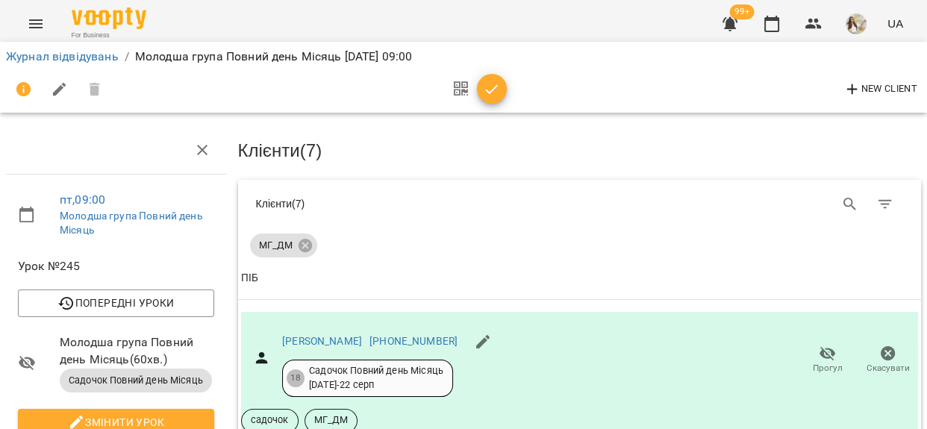
scroll to position [951, 0]
click at [491, 88] on icon "button" at bounding box center [492, 90] width 18 height 18
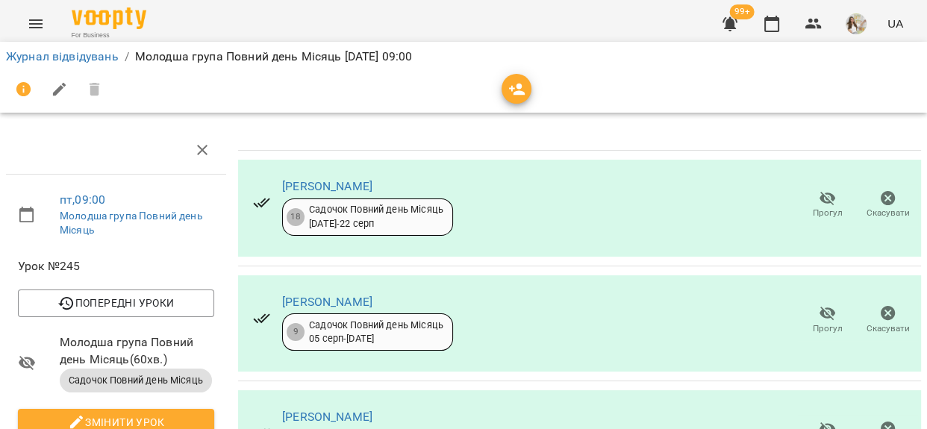
scroll to position [555, 0]
click at [87, 57] on link "Журнал відвідувань" at bounding box center [62, 56] width 113 height 14
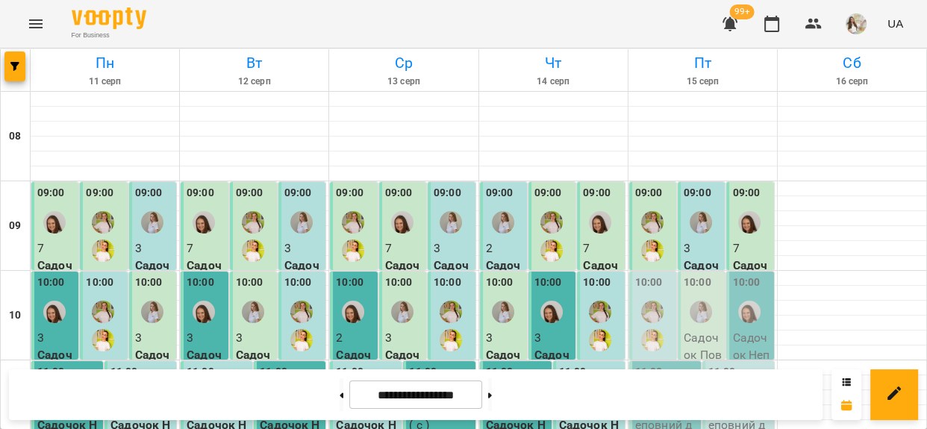
click at [647, 296] on div at bounding box center [652, 326] width 34 height 63
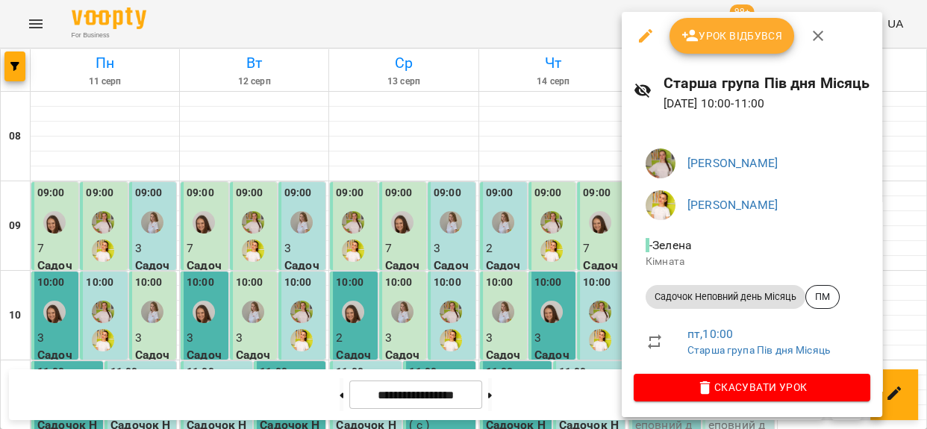
click at [711, 40] on span "Урок відбувся" at bounding box center [733, 36] width 102 height 18
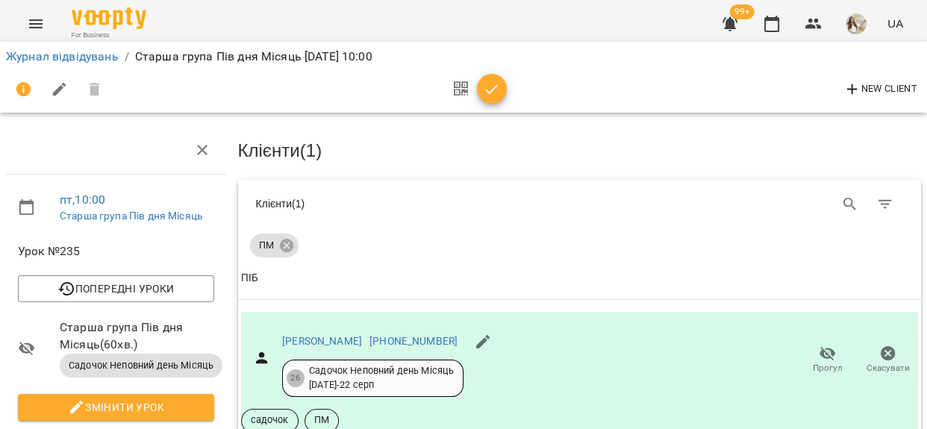
scroll to position [135, 0]
click at [488, 81] on icon "button" at bounding box center [492, 90] width 18 height 18
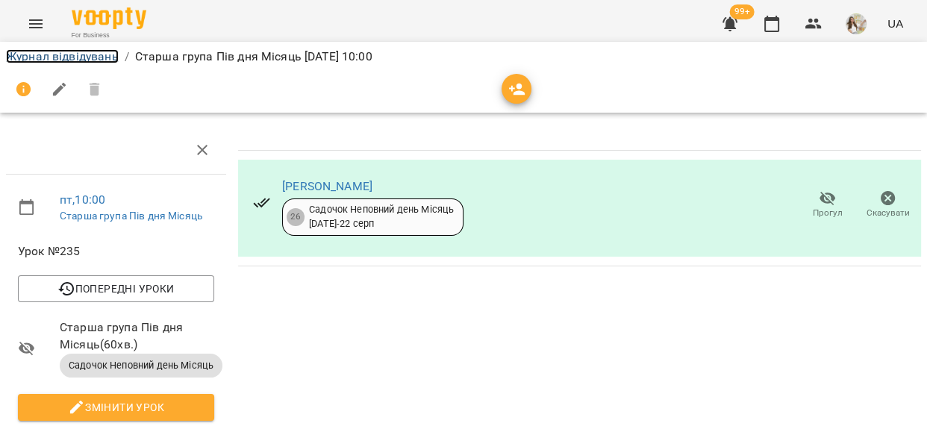
click at [86, 55] on link "Журнал відвідувань" at bounding box center [62, 56] width 113 height 14
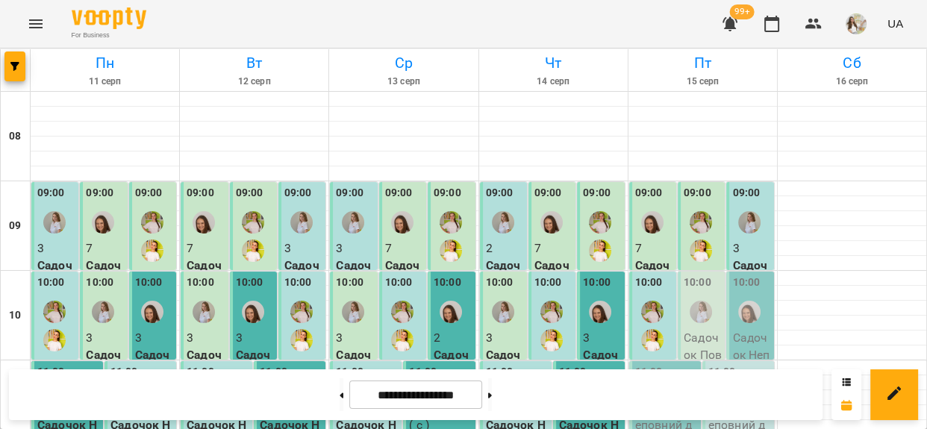
click at [708, 295] on div at bounding box center [701, 312] width 34 height 34
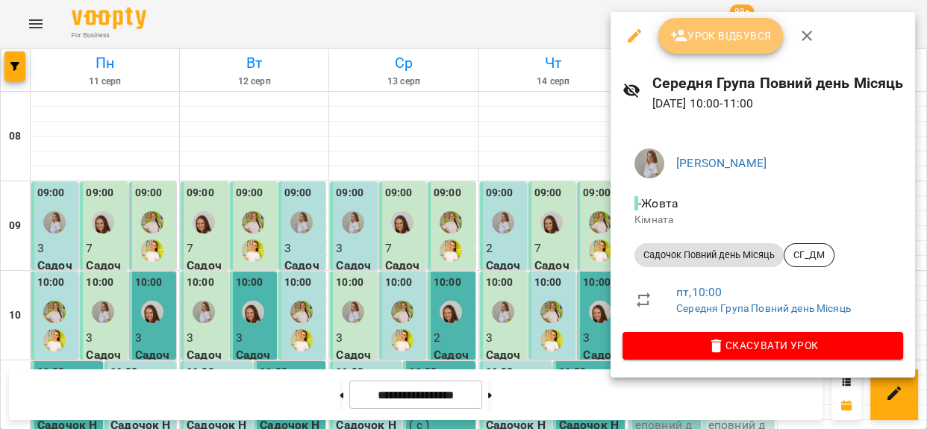
click at [700, 35] on span "Урок відбувся" at bounding box center [721, 36] width 102 height 18
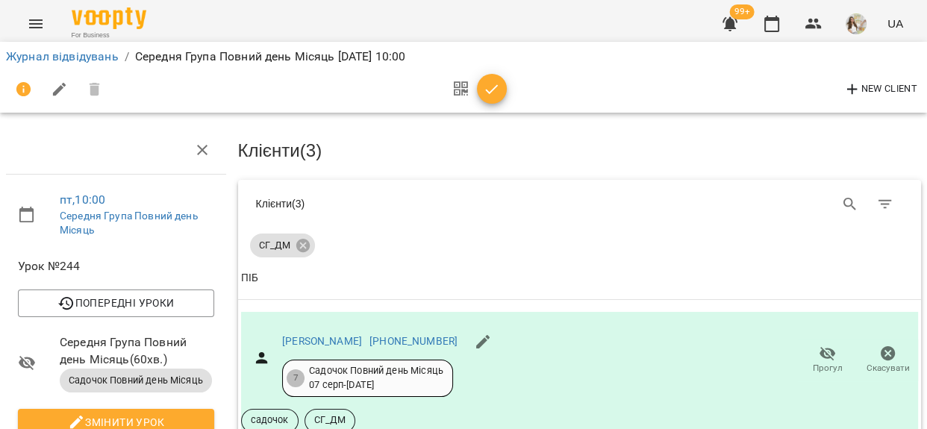
scroll to position [339, 0]
click at [500, 88] on span "button" at bounding box center [492, 90] width 30 height 18
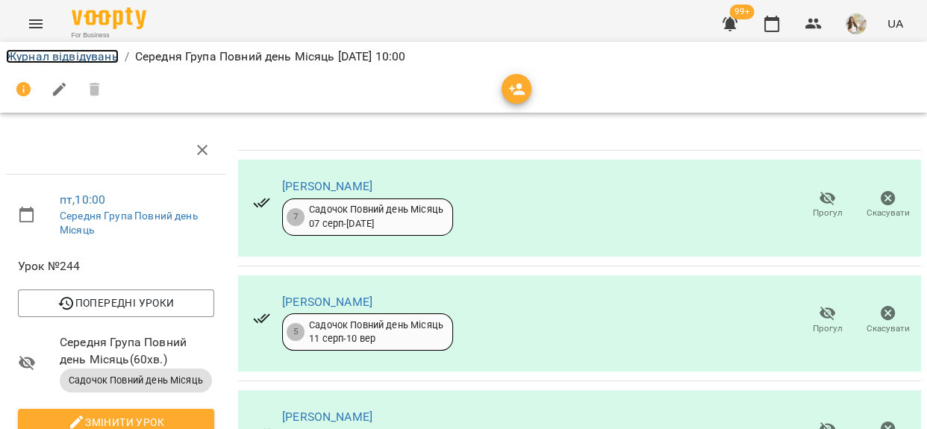
click at [99, 55] on link "Журнал відвідувань" at bounding box center [62, 56] width 113 height 14
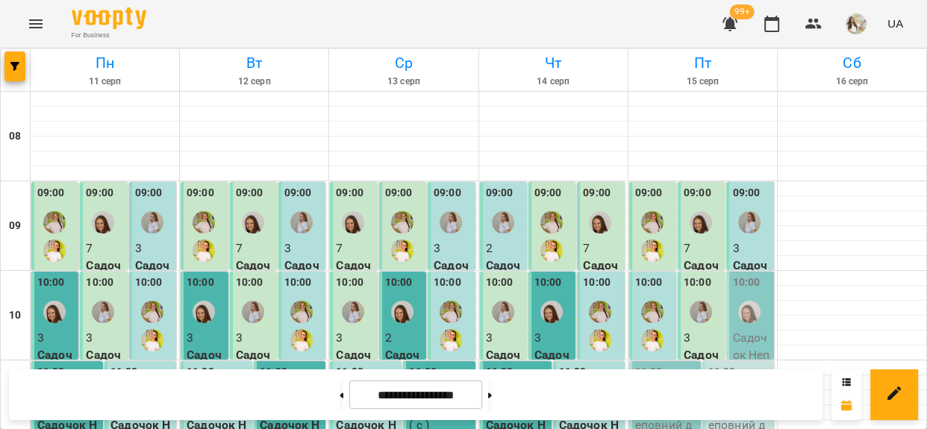
click at [738, 290] on label "10:00" at bounding box center [746, 283] width 28 height 16
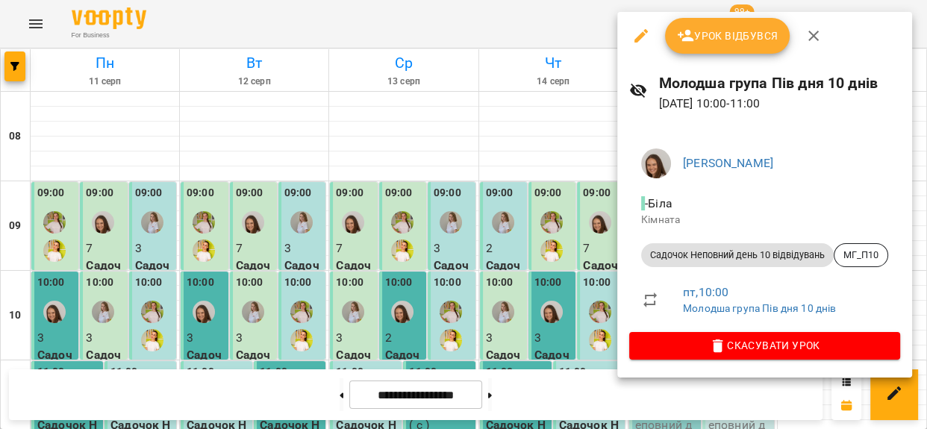
click at [716, 44] on span "Урок відбувся" at bounding box center [728, 36] width 102 height 18
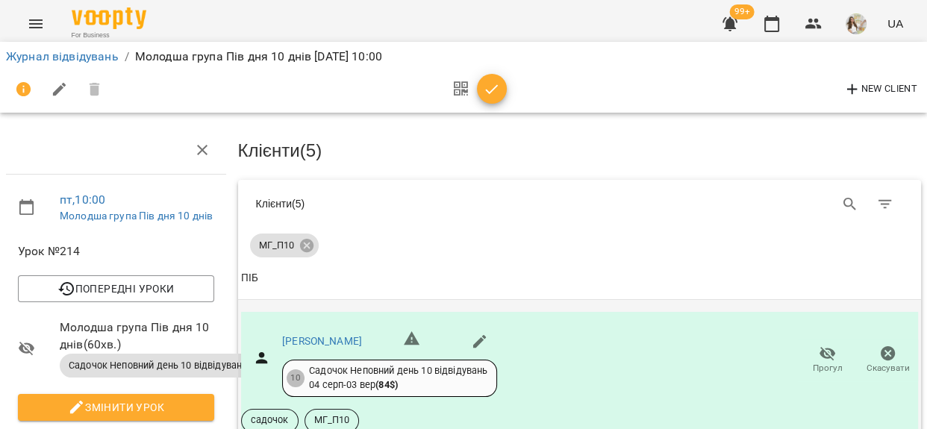
scroll to position [407, 0]
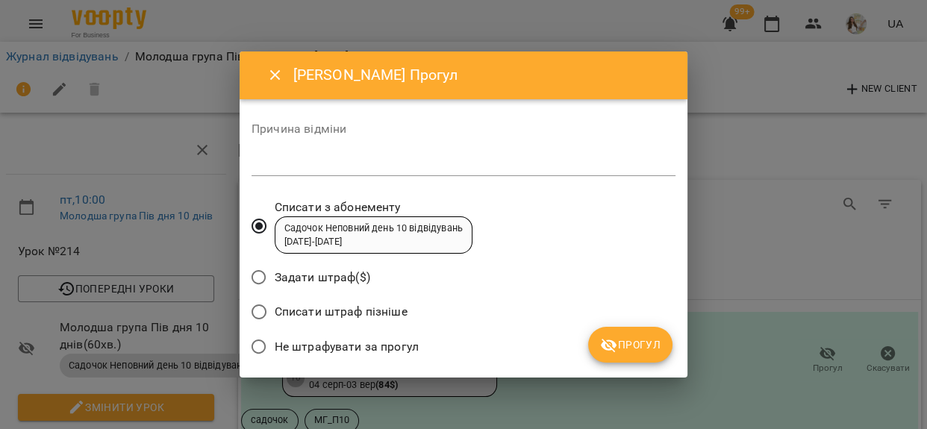
click at [433, 159] on textarea at bounding box center [464, 164] width 424 height 14
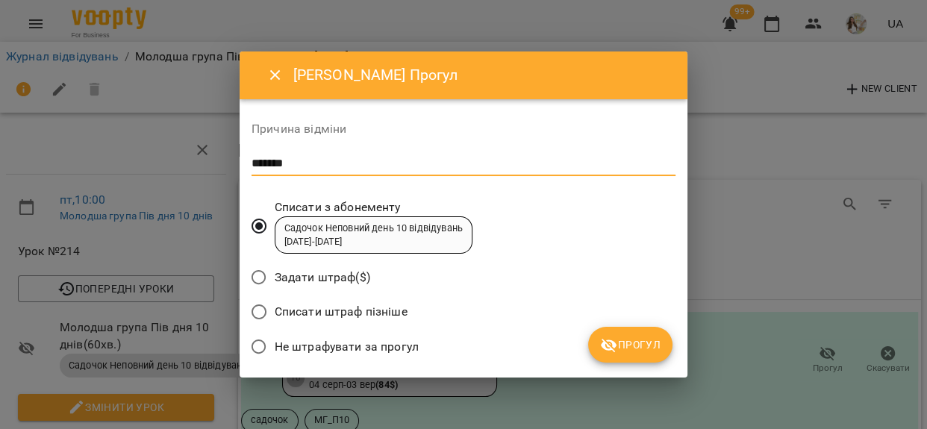
type textarea "*******"
click at [402, 344] on span "Не штрафувати за прогул" at bounding box center [347, 347] width 144 height 18
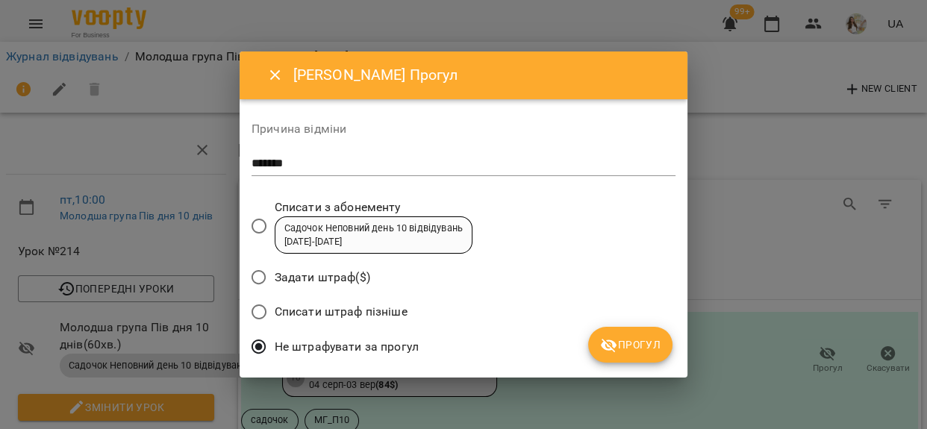
click at [608, 337] on icon "submit" at bounding box center [609, 346] width 18 height 18
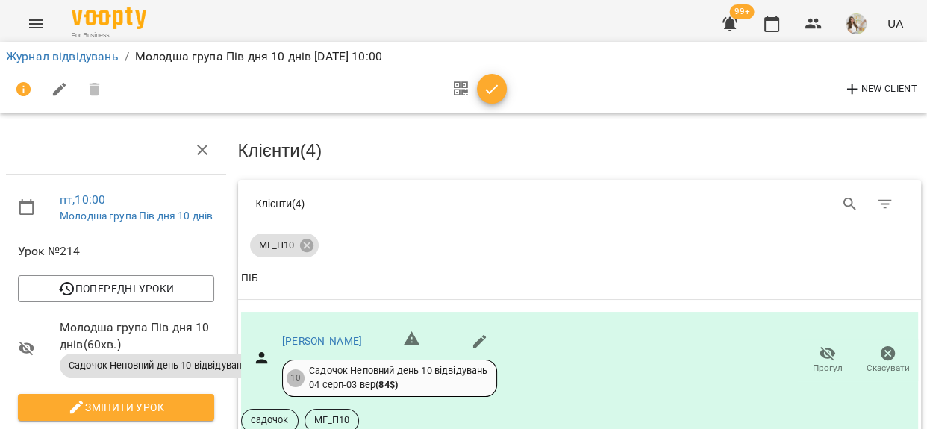
scroll to position [475, 0]
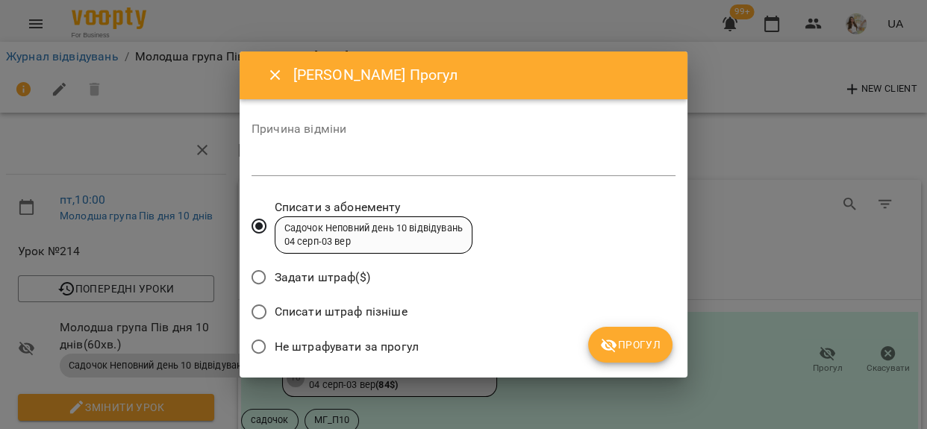
click at [405, 172] on div "*" at bounding box center [464, 164] width 424 height 24
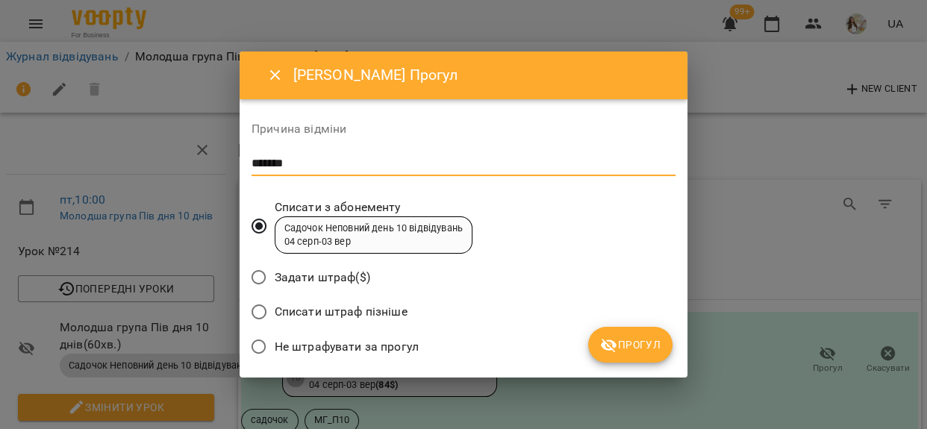
type textarea "*******"
click at [391, 346] on span "Не штрафувати за прогул" at bounding box center [347, 347] width 144 height 18
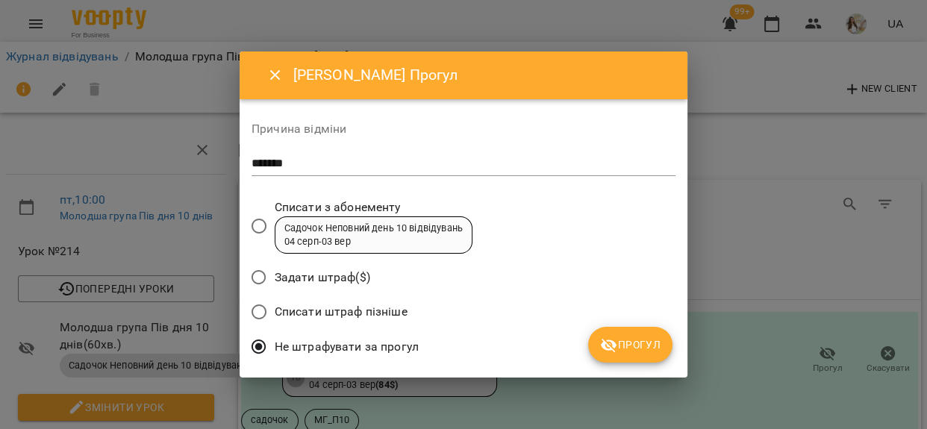
click at [620, 334] on button "Прогул" at bounding box center [630, 345] width 84 height 36
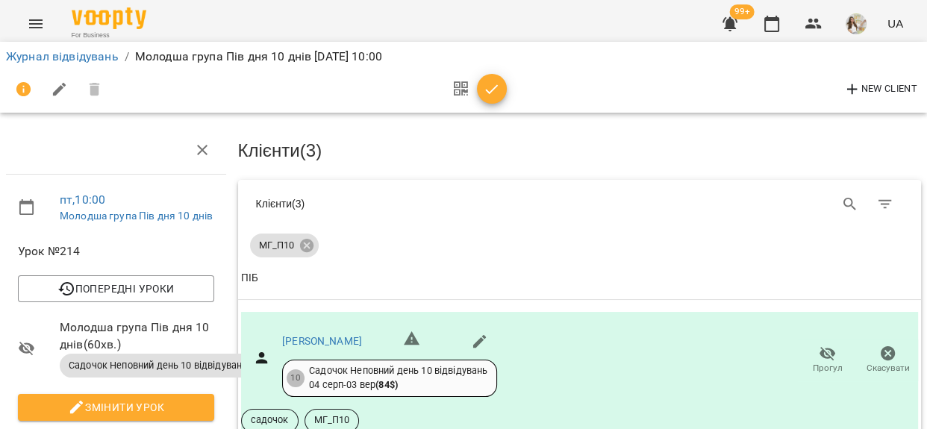
scroll to position [606, 0]
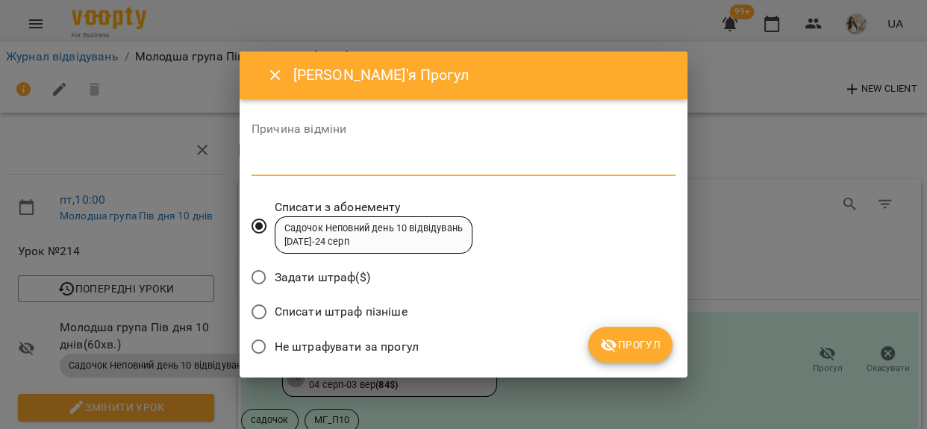
click at [411, 161] on textarea at bounding box center [464, 164] width 424 height 14
type textarea "*******"
drag, startPoint x: 405, startPoint y: 344, endPoint x: 479, endPoint y: 334, distance: 73.9
click at [412, 344] on span "Не штрафувати за прогул" at bounding box center [347, 347] width 144 height 18
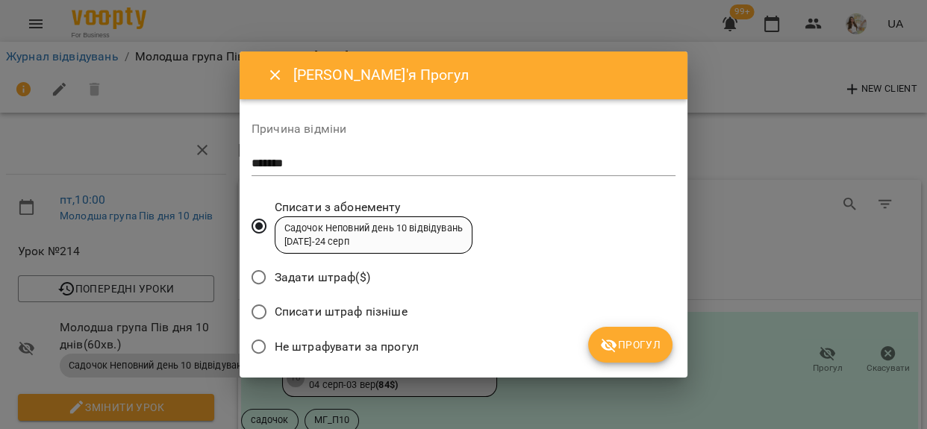
click at [304, 343] on span "Не штрафувати за прогул" at bounding box center [347, 347] width 144 height 18
click at [644, 340] on span "Прогул" at bounding box center [630, 345] width 60 height 18
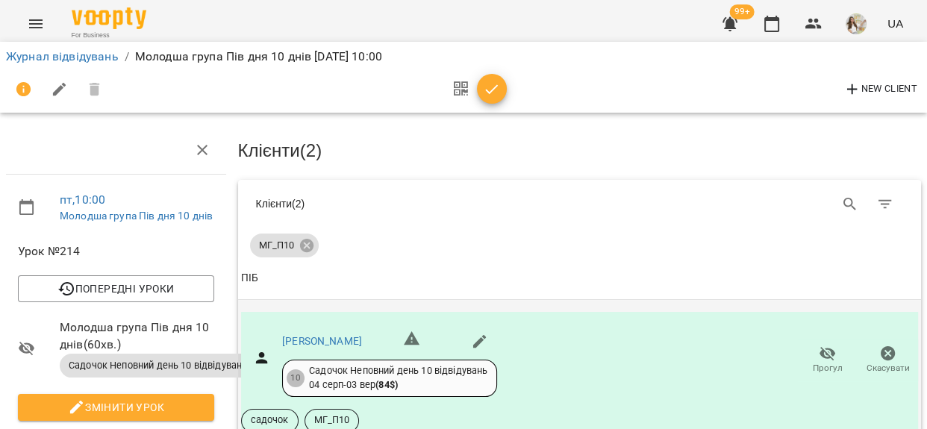
scroll to position [36, 0]
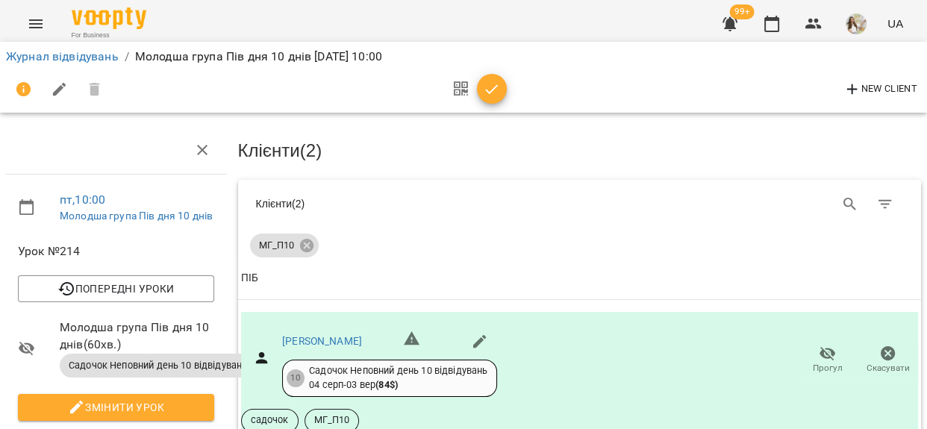
click at [491, 89] on icon "button" at bounding box center [492, 90] width 18 height 18
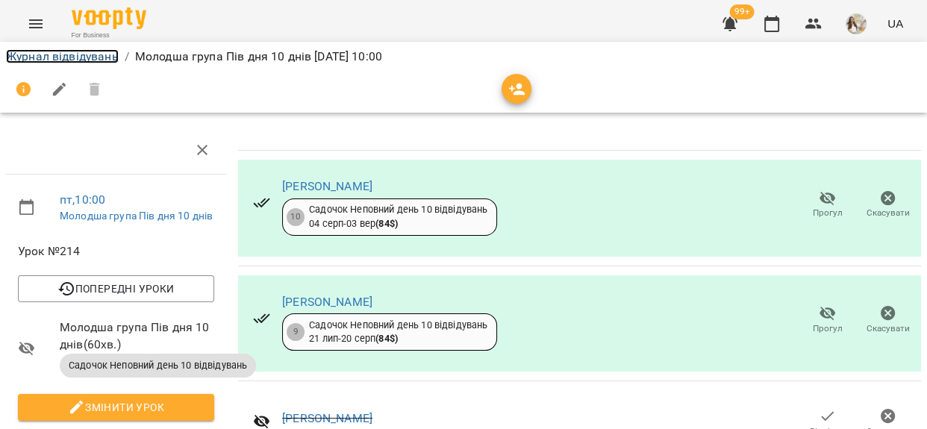
click at [109, 57] on link "Журнал відвідувань" at bounding box center [62, 56] width 113 height 14
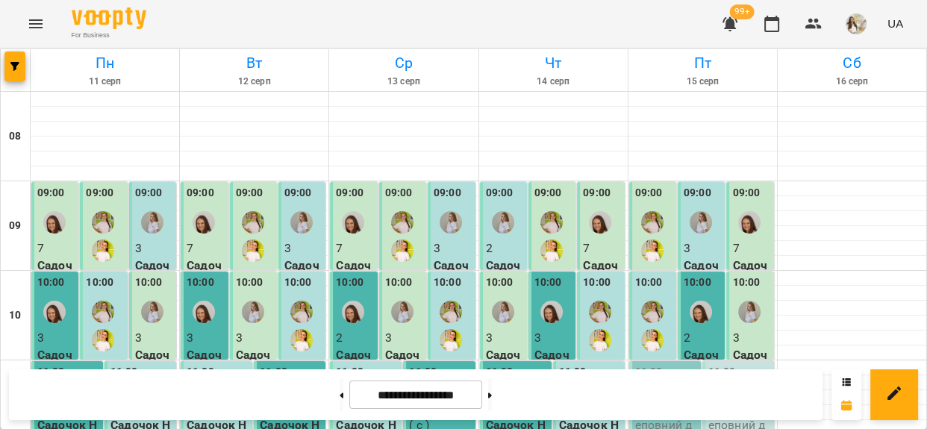
scroll to position [135, 0]
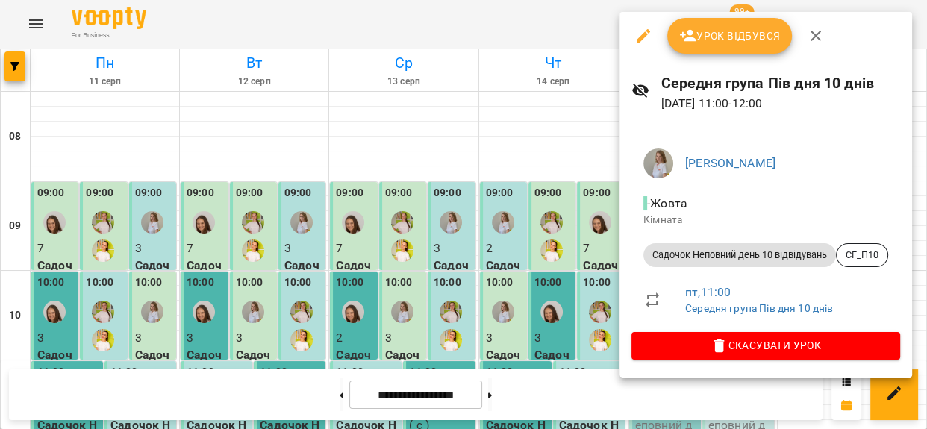
click at [694, 51] on button "Урок відбувся" at bounding box center [729, 36] width 125 height 36
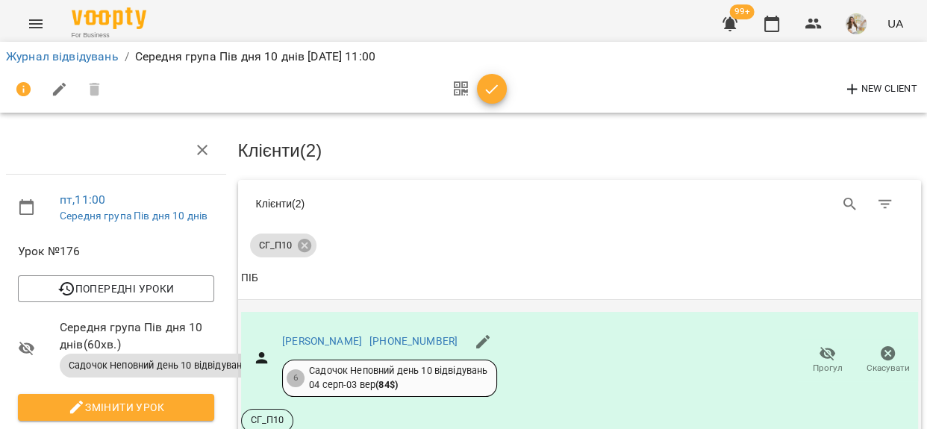
scroll to position [284, 0]
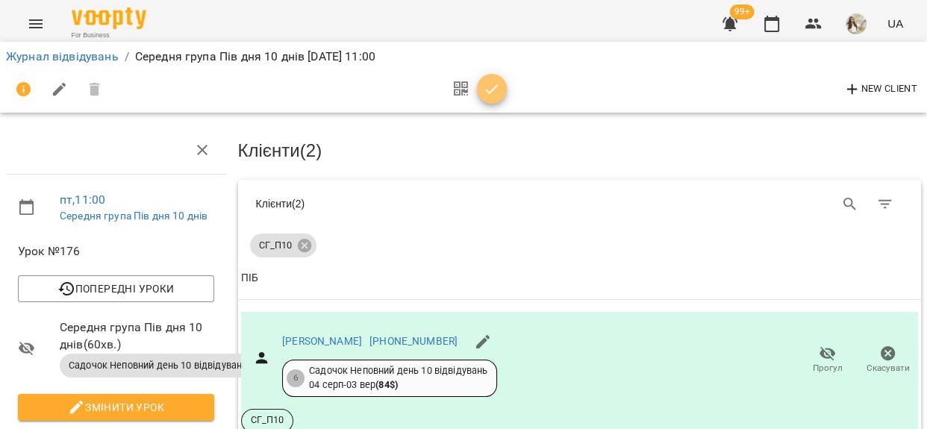
click at [491, 92] on icon "button" at bounding box center [492, 89] width 13 height 10
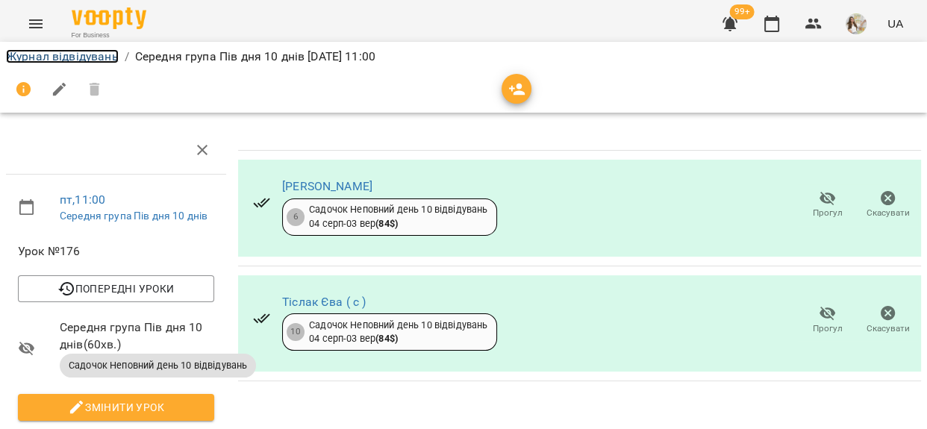
click at [65, 52] on link "Журнал відвідувань" at bounding box center [62, 56] width 113 height 14
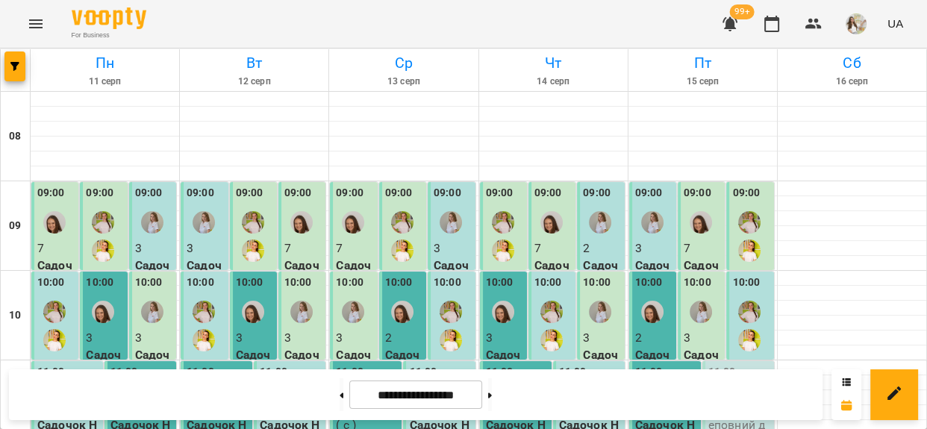
scroll to position [203, 0]
click at [709, 399] on p "Садочок Неповний день Місяць - МГ_ПМ" at bounding box center [740, 434] width 63 height 70
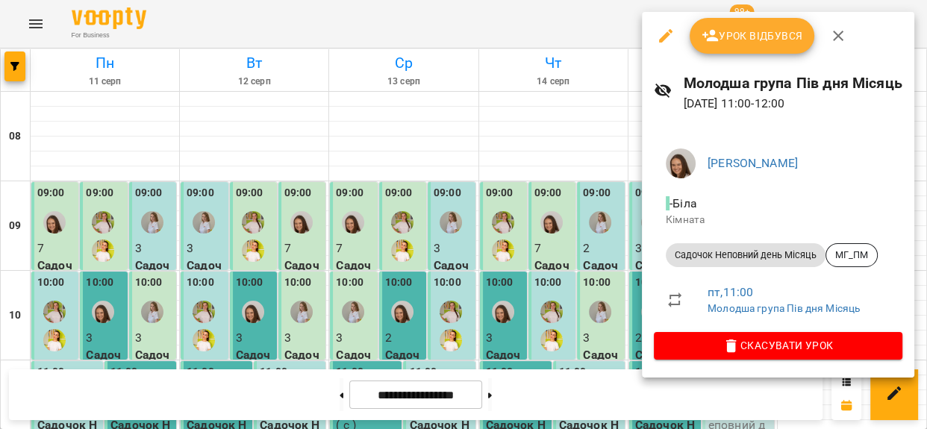
drag, startPoint x: 731, startPoint y: 40, endPoint x: 723, endPoint y: 64, distance: 25.7
click at [731, 39] on span "Урок відбувся" at bounding box center [753, 36] width 102 height 18
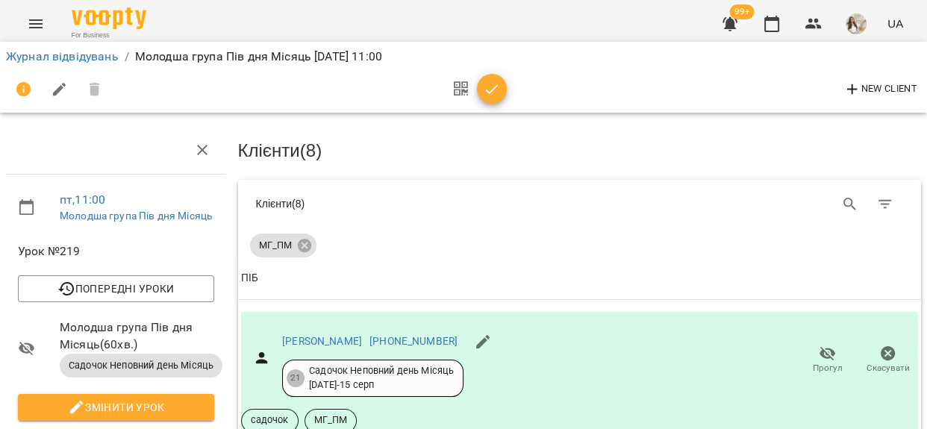
scroll to position [1086, 0]
click at [485, 87] on icon "button" at bounding box center [492, 90] width 18 height 18
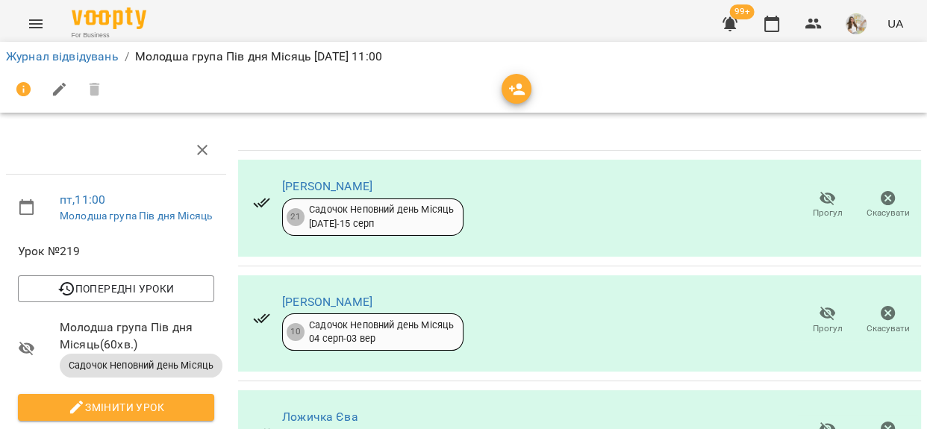
scroll to position [671, 0]
click at [84, 52] on link "Журнал відвідувань" at bounding box center [62, 56] width 113 height 14
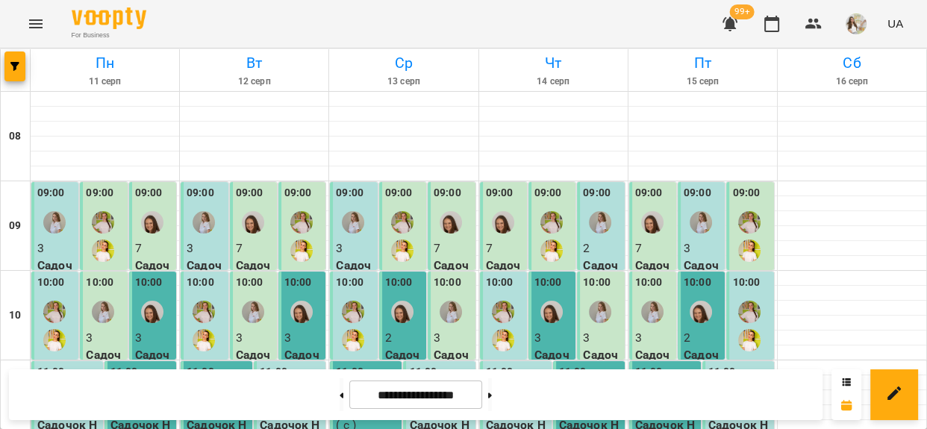
scroll to position [271, 0]
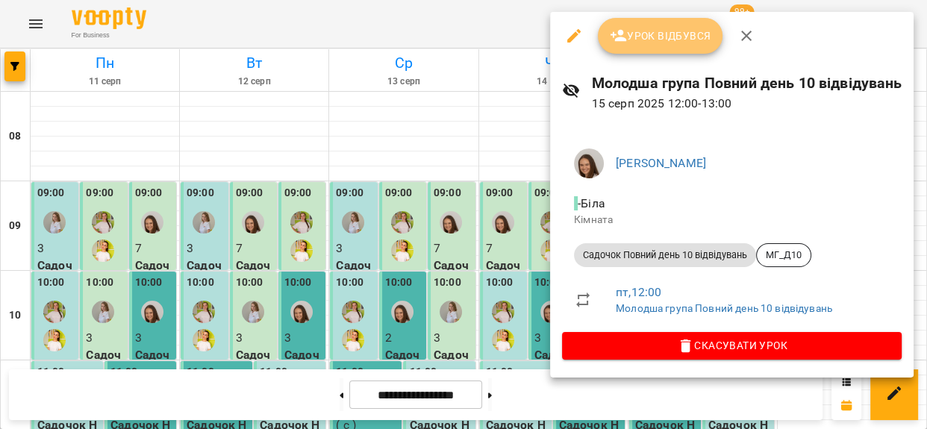
click at [665, 38] on span "Урок відбувся" at bounding box center [661, 36] width 102 height 18
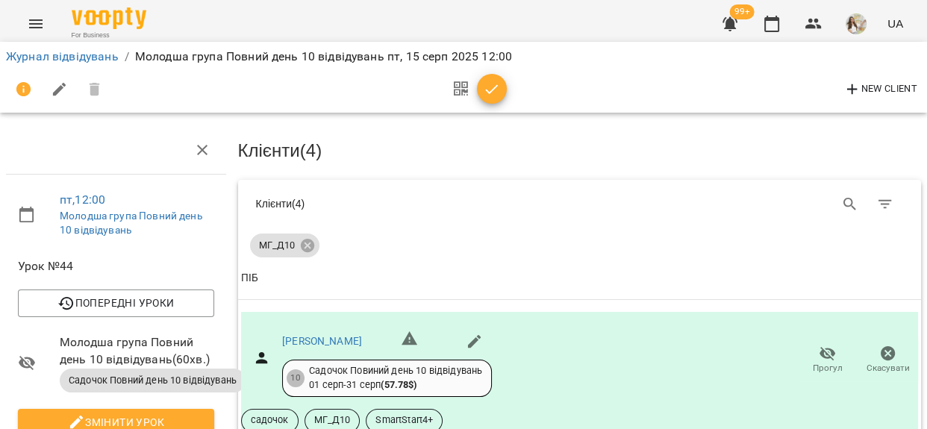
scroll to position [203, 0]
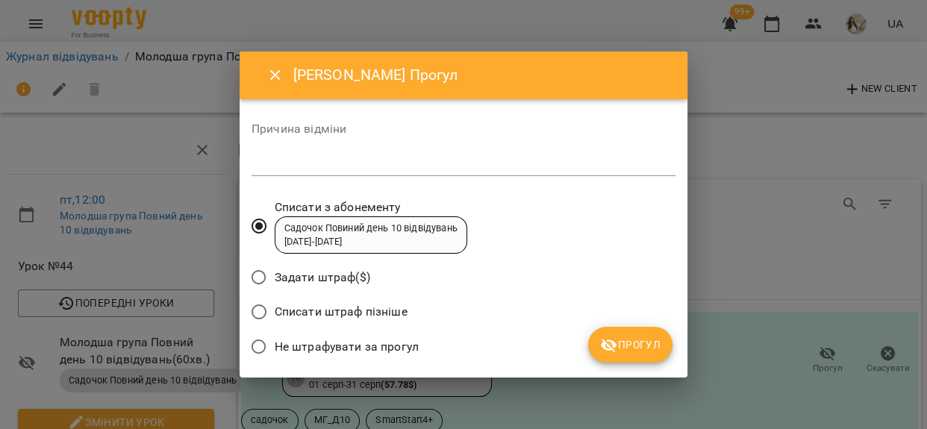
click at [435, 165] on textarea at bounding box center [464, 164] width 424 height 14
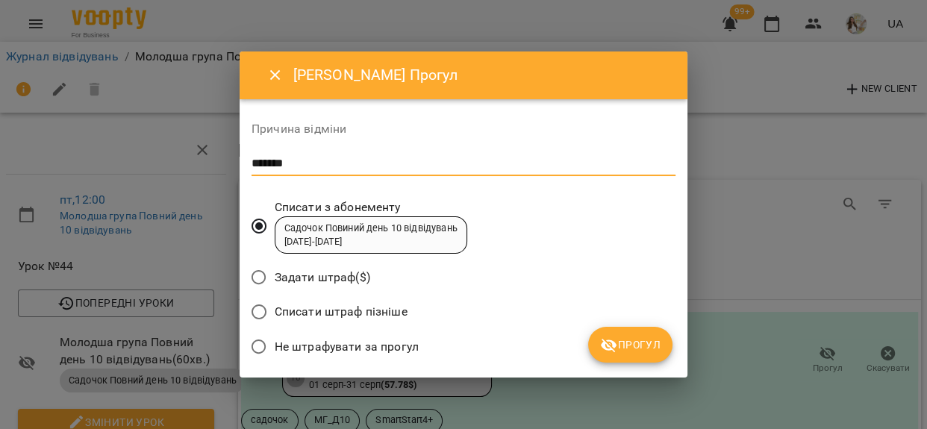
type textarea "*******"
click at [357, 354] on span "Не штрафувати за прогул" at bounding box center [347, 347] width 144 height 18
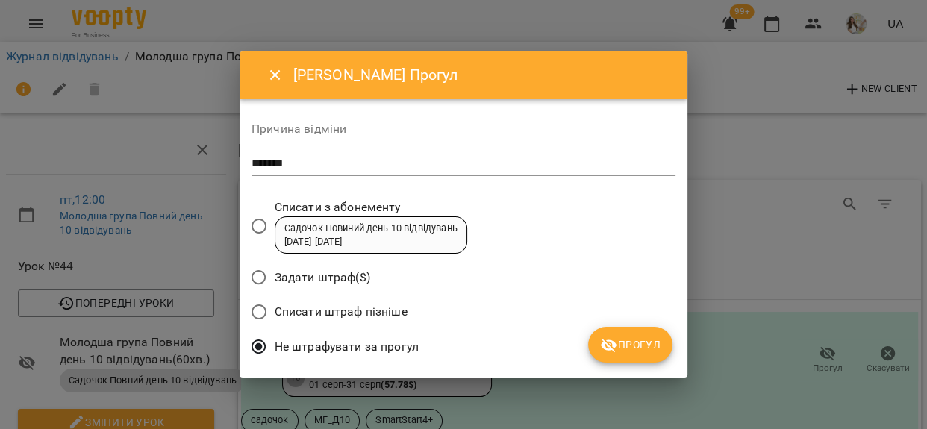
click at [614, 346] on icon "submit" at bounding box center [609, 346] width 16 height 14
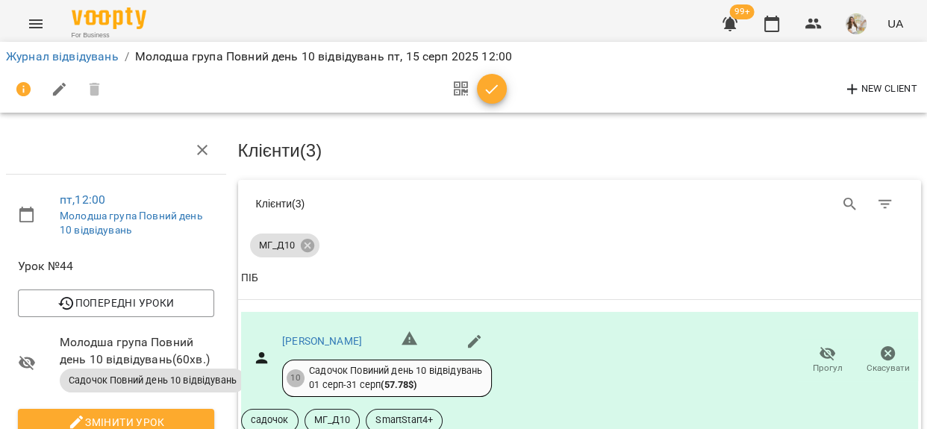
scroll to position [407, 0]
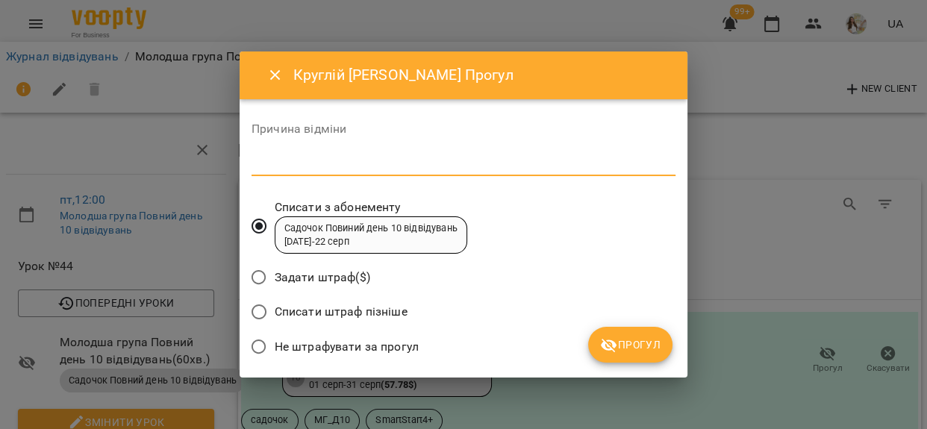
click at [437, 169] on textarea at bounding box center [464, 164] width 424 height 14
type textarea "*******"
click at [320, 349] on span "Не штрафувати за прогул" at bounding box center [347, 347] width 144 height 18
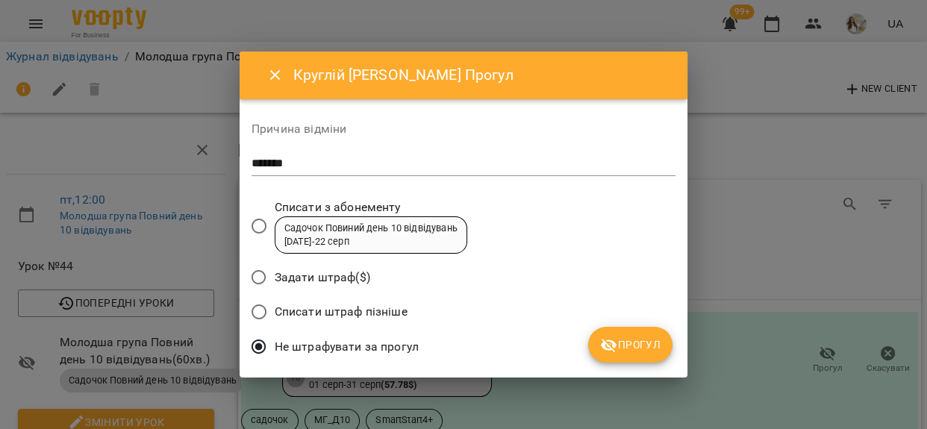
click at [593, 346] on button "Прогул" at bounding box center [630, 345] width 84 height 36
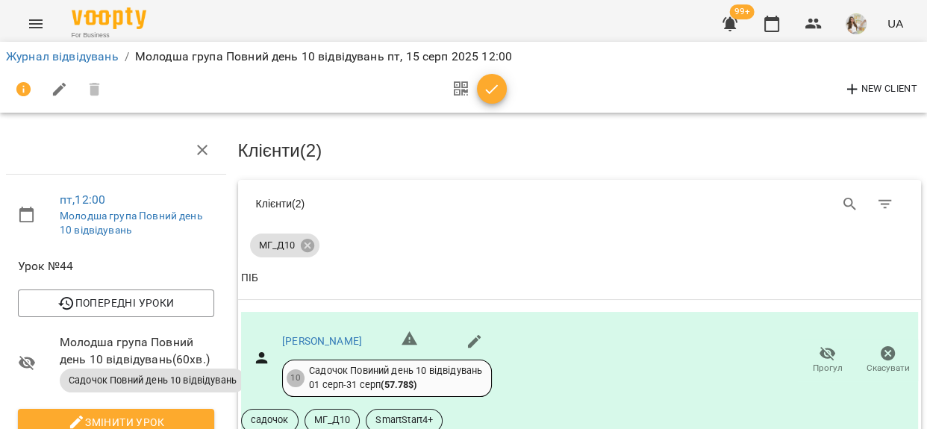
scroll to position [461, 0]
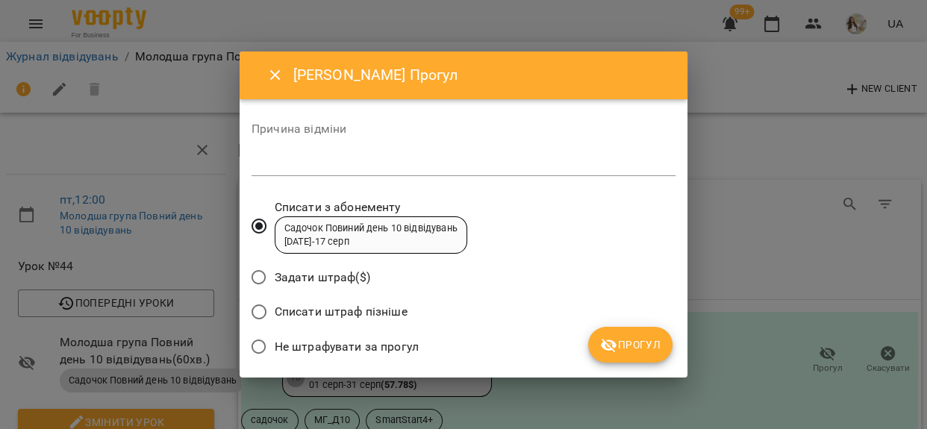
click at [457, 158] on textarea at bounding box center [464, 164] width 424 height 14
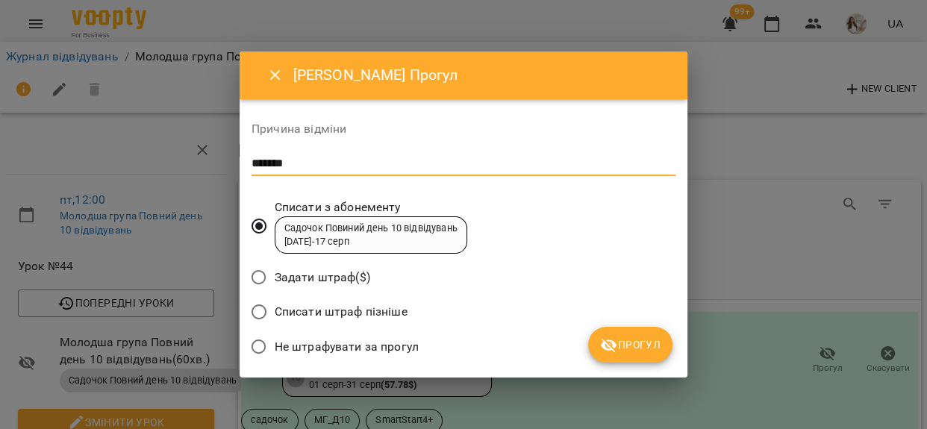
type textarea "*******"
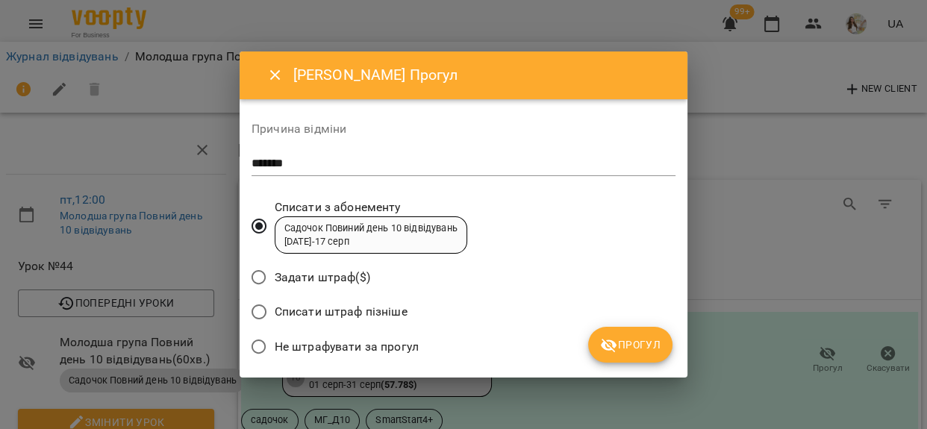
click at [299, 347] on span "Не штрафувати за прогул" at bounding box center [347, 347] width 144 height 18
click at [627, 336] on span "Прогул" at bounding box center [630, 345] width 60 height 18
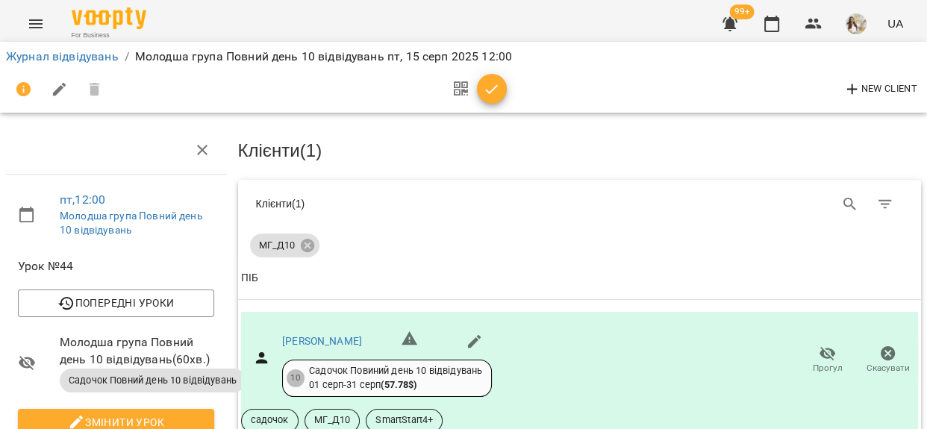
click at [497, 90] on icon "button" at bounding box center [492, 90] width 18 height 18
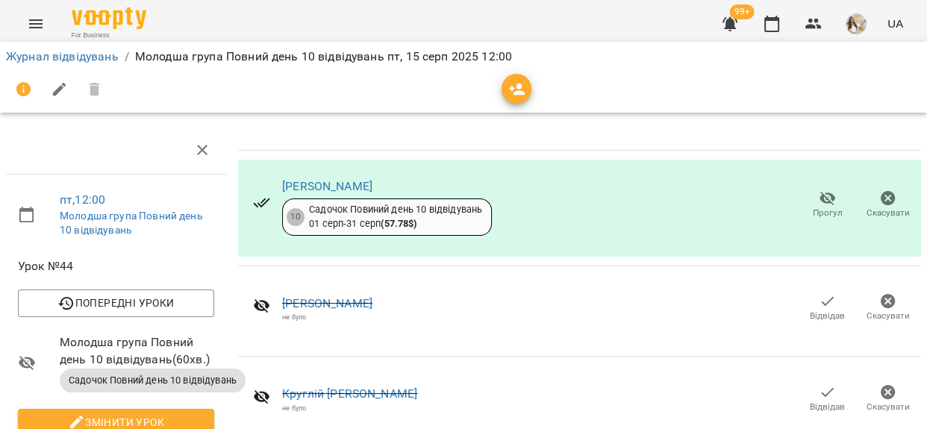
scroll to position [203, 0]
drag, startPoint x: 56, startPoint y: 47, endPoint x: 110, endPoint y: 60, distance: 56.0
click at [57, 48] on li "Журнал відвідувань" at bounding box center [62, 57] width 113 height 18
click at [108, 57] on link "Журнал відвідувань" at bounding box center [62, 56] width 113 height 14
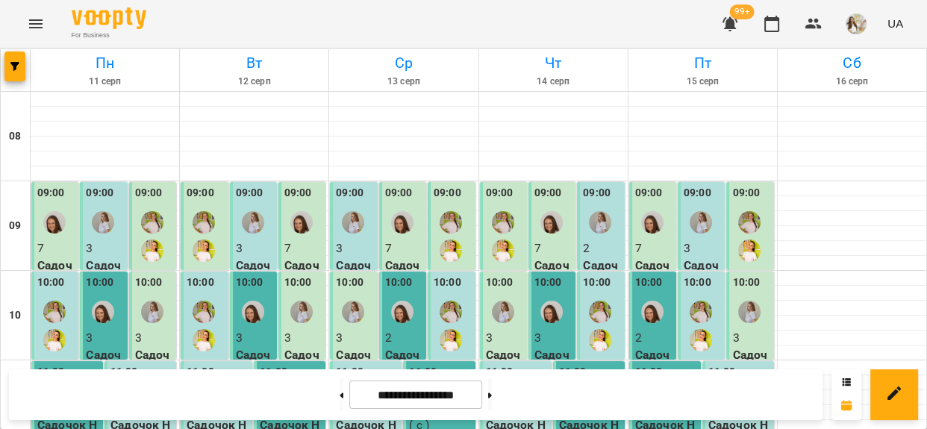
scroll to position [407, 0]
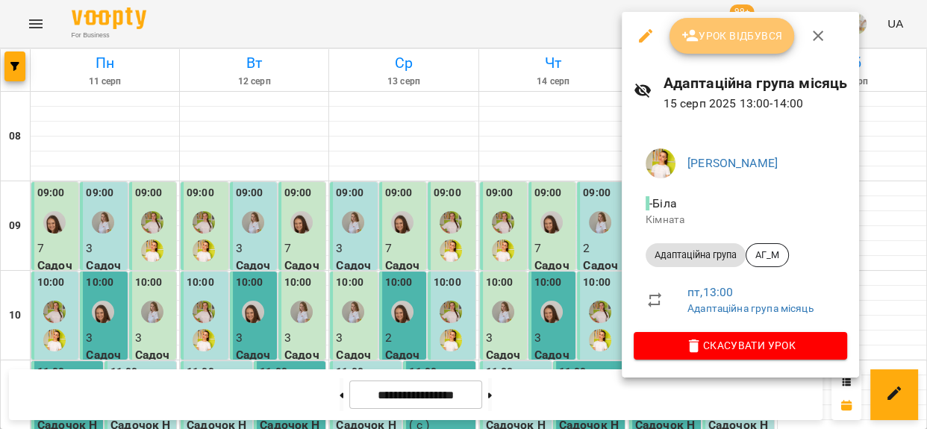
click at [704, 32] on span "Урок відбувся" at bounding box center [733, 36] width 102 height 18
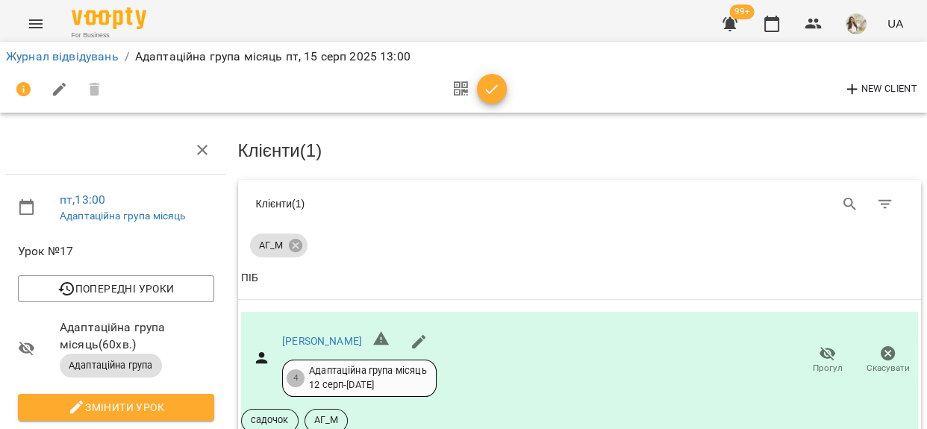
scroll to position [203, 0]
click at [494, 89] on icon "button" at bounding box center [492, 90] width 18 height 18
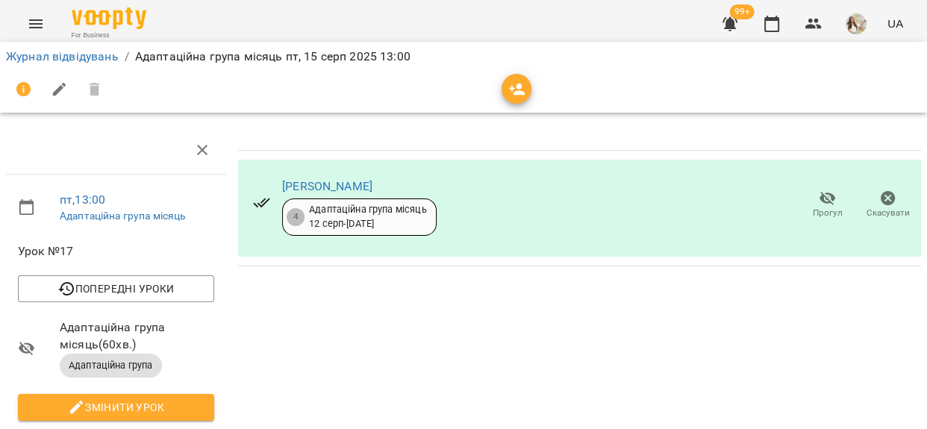
scroll to position [0, 0]
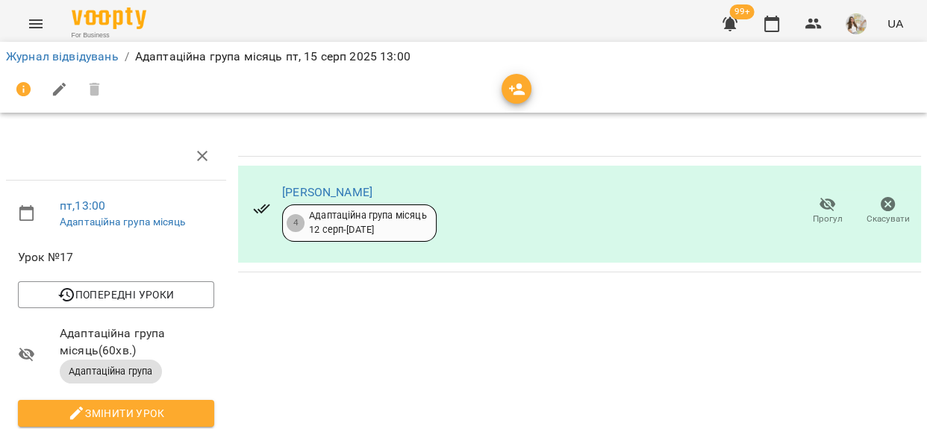
click at [516, 98] on button "button" at bounding box center [517, 89] width 30 height 30
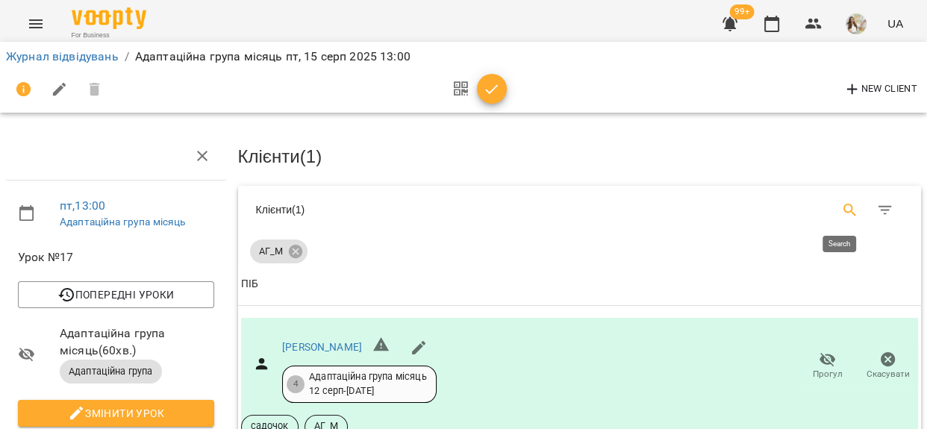
click at [841, 212] on icon "Search" at bounding box center [850, 211] width 18 height 18
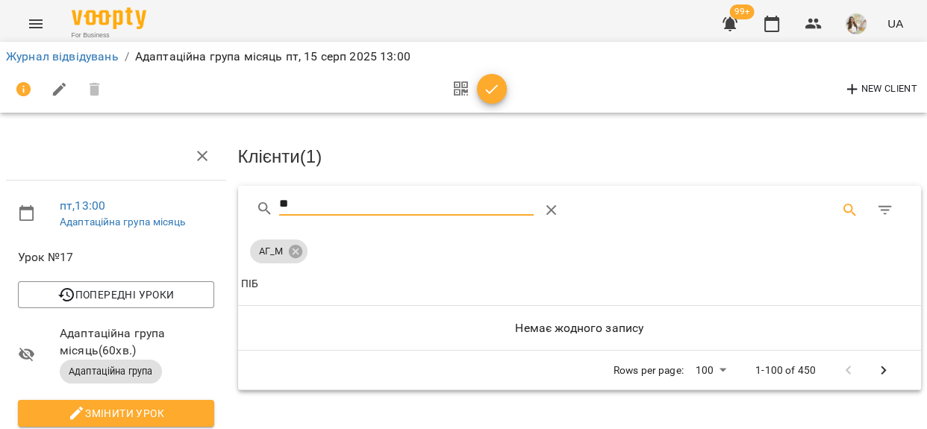
type input "***"
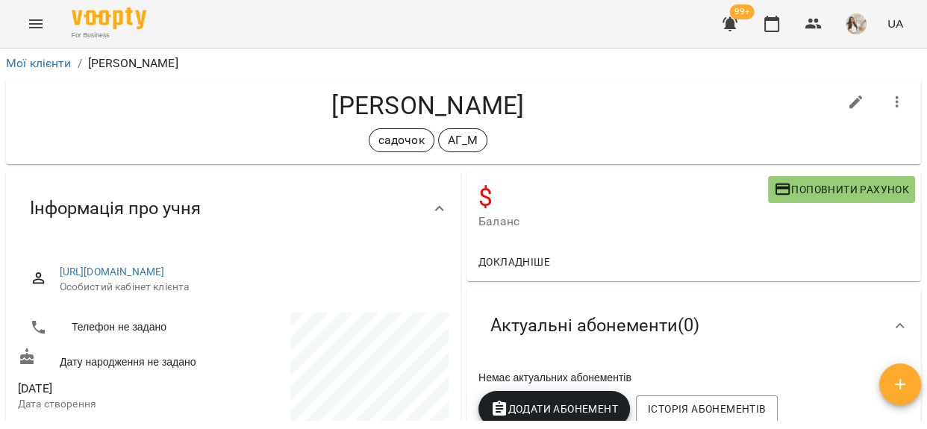
click at [824, 193] on span "Поповнити рахунок" at bounding box center [841, 190] width 135 height 18
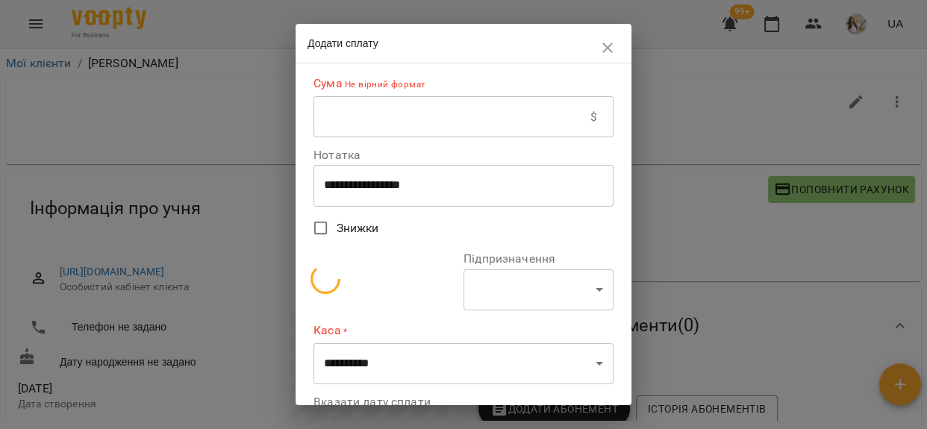
click at [485, 130] on input "text" at bounding box center [452, 117] width 277 height 42
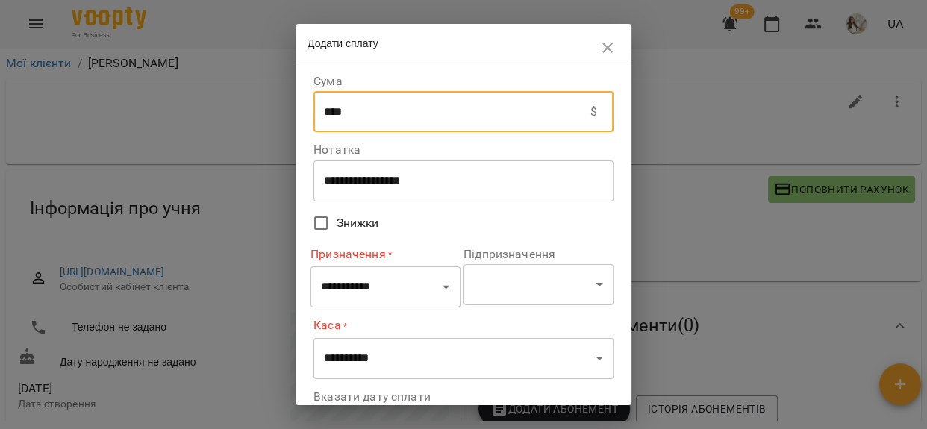
type input "****"
drag, startPoint x: 375, startPoint y: 294, endPoint x: 378, endPoint y: 268, distance: 26.3
click at [375, 294] on select "**********" at bounding box center [386, 288] width 150 height 42
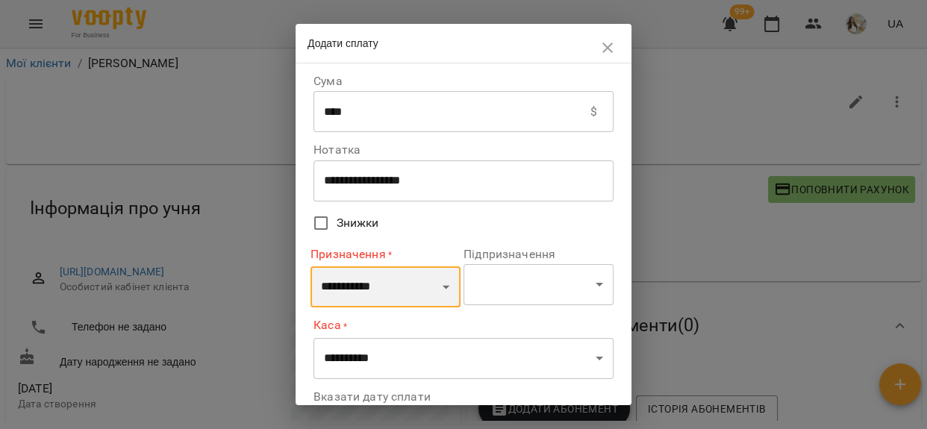
select select "*********"
click at [311, 267] on select "**********" at bounding box center [386, 288] width 150 height 42
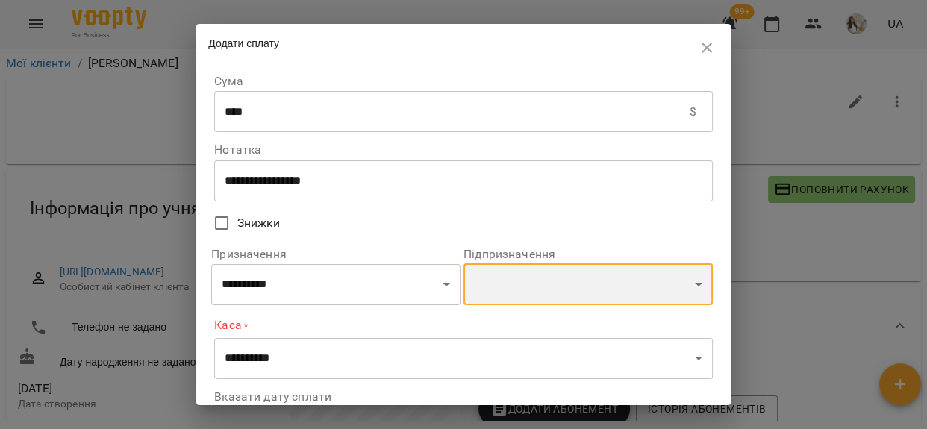
drag, startPoint x: 482, startPoint y: 284, endPoint x: 488, endPoint y: 269, distance: 16.5
click at [482, 284] on select "**********" at bounding box center [588, 285] width 249 height 42
select select "**********"
click at [464, 266] on select "**********" at bounding box center [588, 285] width 249 height 42
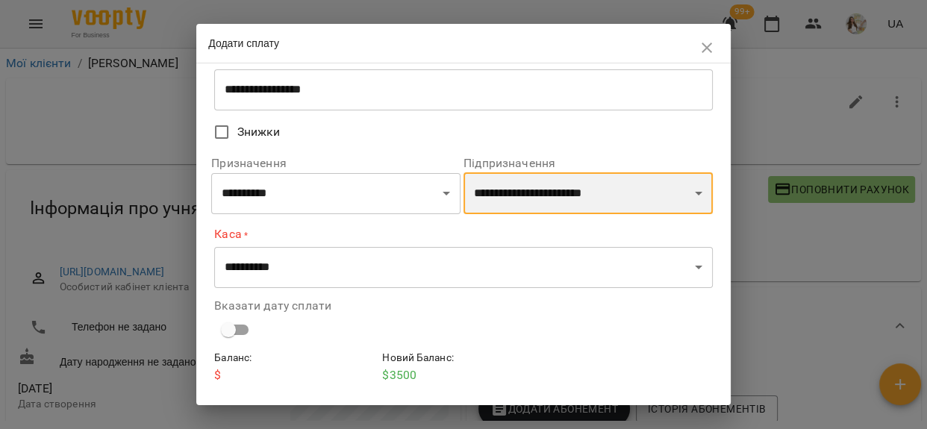
scroll to position [134, 0]
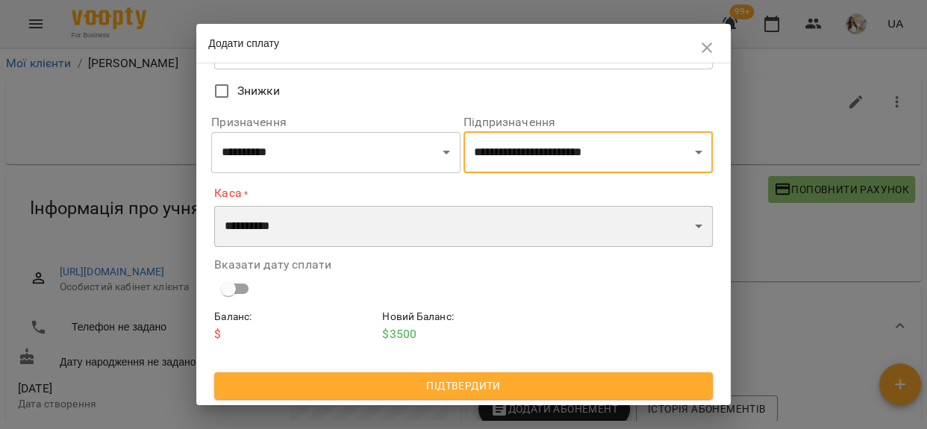
click at [294, 232] on select "**********" at bounding box center [463, 227] width 498 height 42
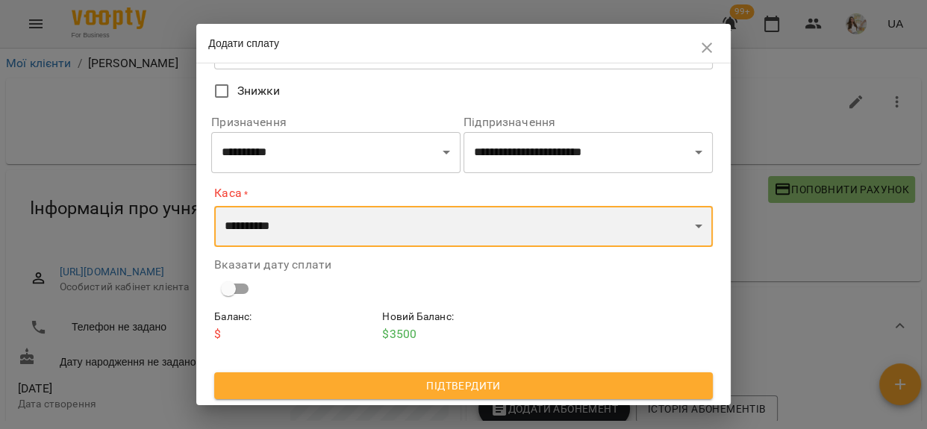
select select "**********"
click at [214, 206] on select "**********" at bounding box center [463, 227] width 498 height 42
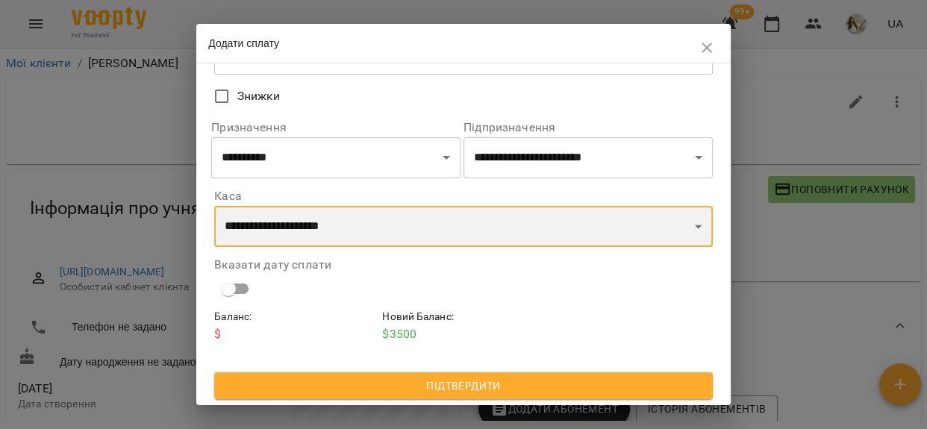
scroll to position [128, 0]
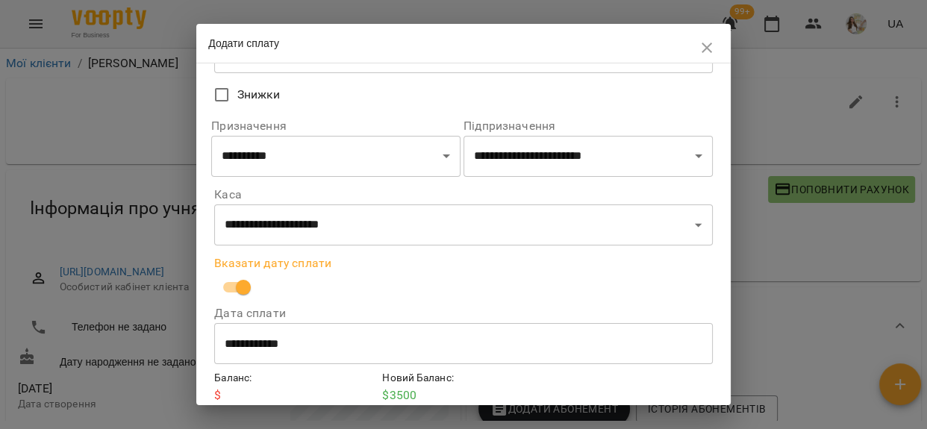
click at [270, 352] on input "**********" at bounding box center [463, 344] width 498 height 42
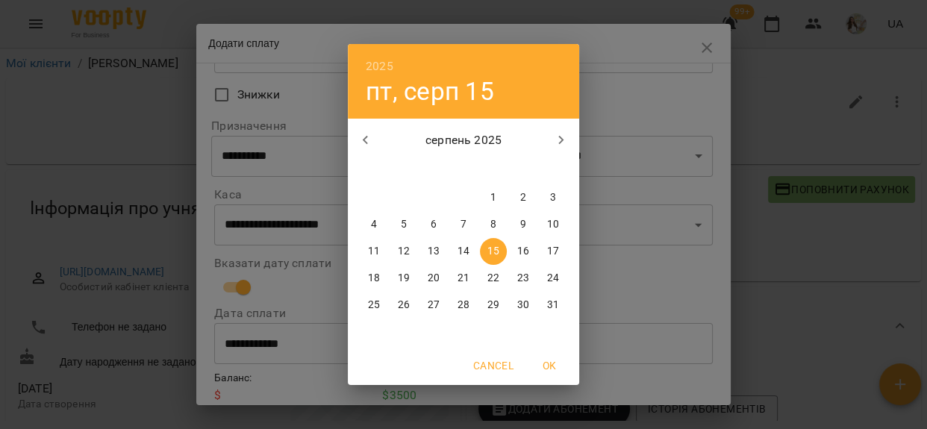
click at [493, 248] on p "15" at bounding box center [494, 251] width 12 height 15
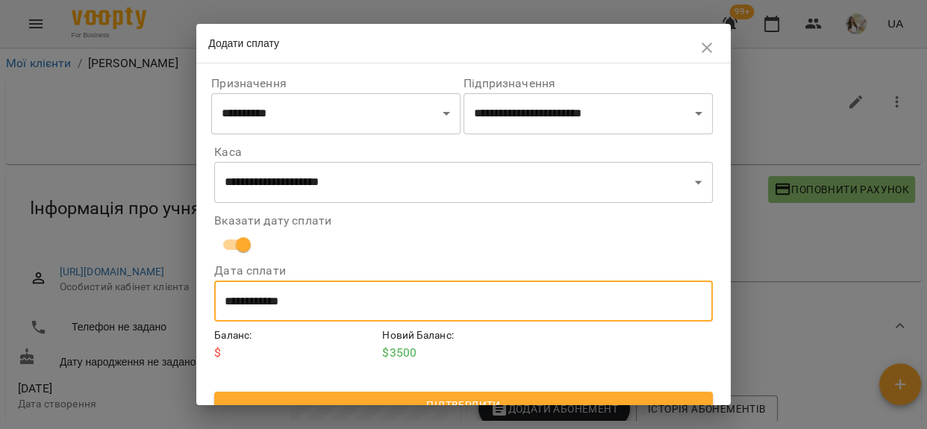
scroll to position [191, 0]
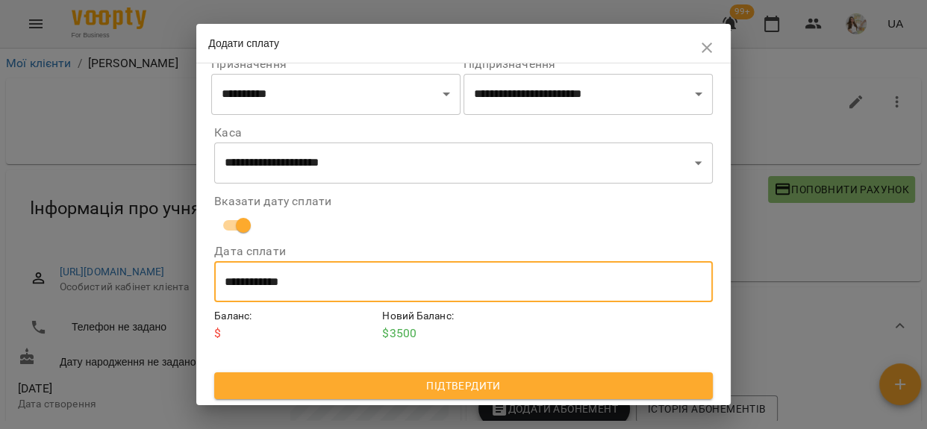
click at [458, 391] on span "Підтвердити" at bounding box center [463, 386] width 474 height 18
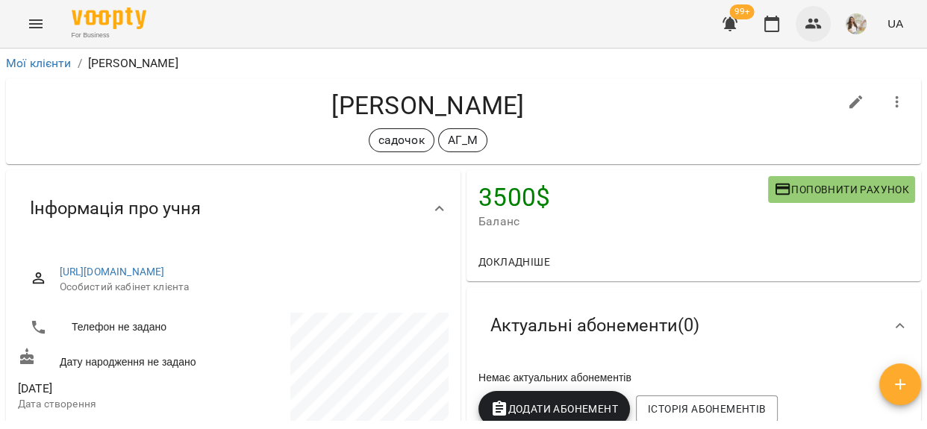
click at [811, 28] on icon "button" at bounding box center [814, 24] width 16 height 10
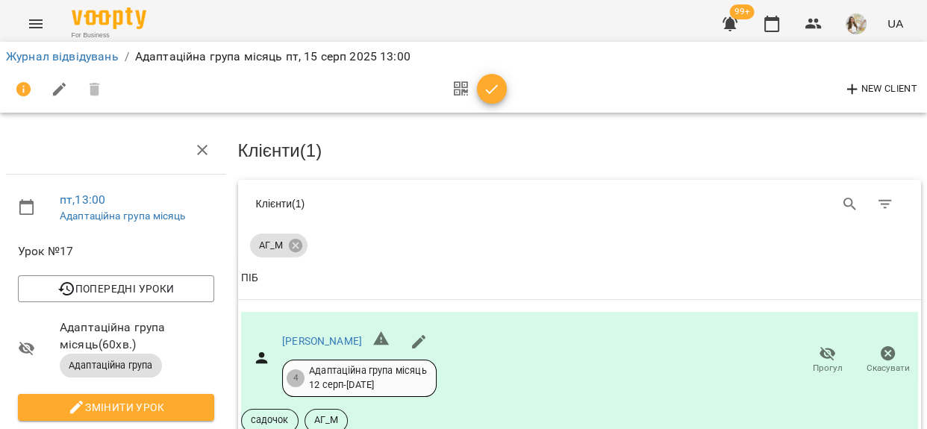
scroll to position [203, 0]
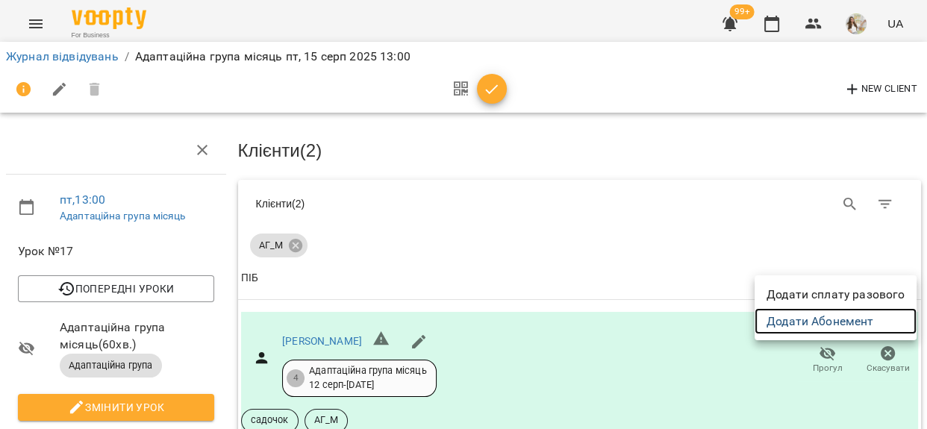
click at [872, 326] on link "Додати Абонемент" at bounding box center [836, 321] width 162 height 27
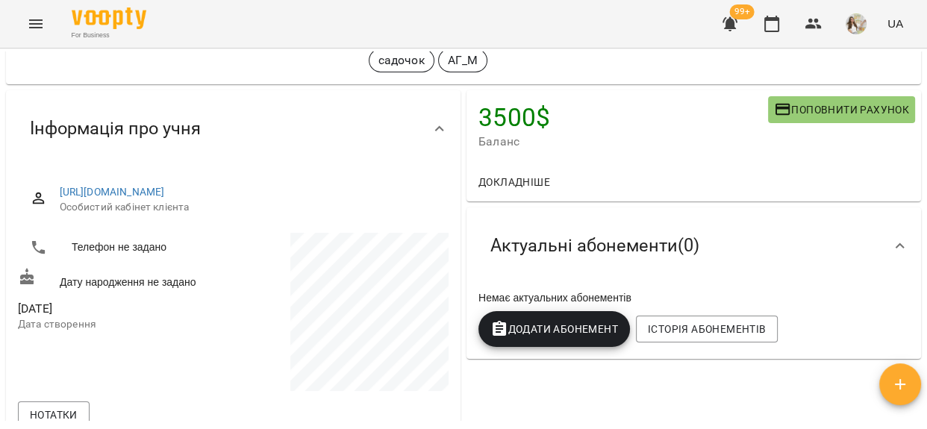
scroll to position [203, 0]
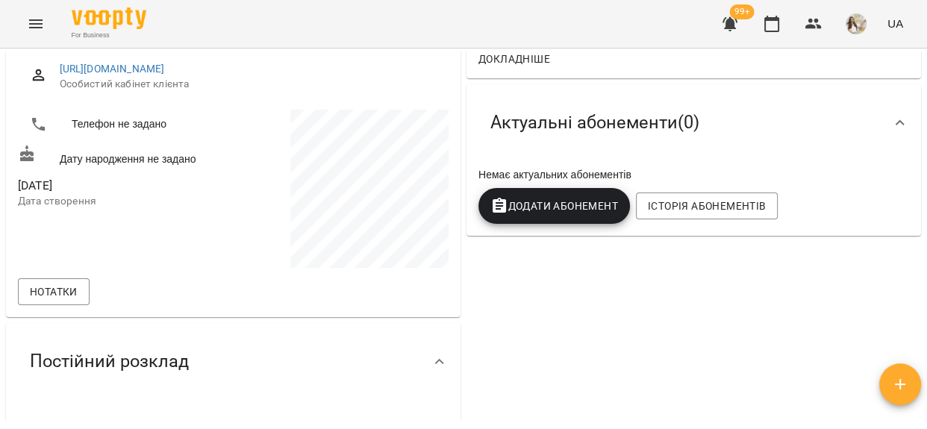
click at [546, 205] on span "Додати Абонемент" at bounding box center [555, 206] width 128 height 18
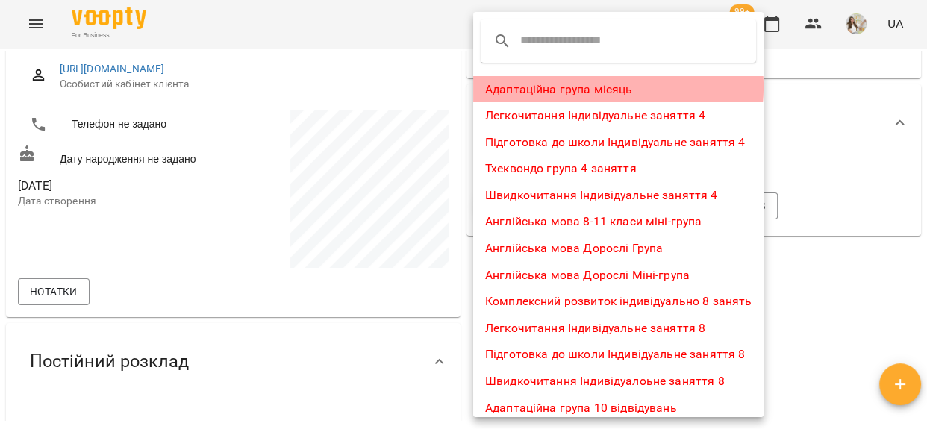
click at [556, 87] on li "Адаптаційна група місяць" at bounding box center [618, 89] width 290 height 27
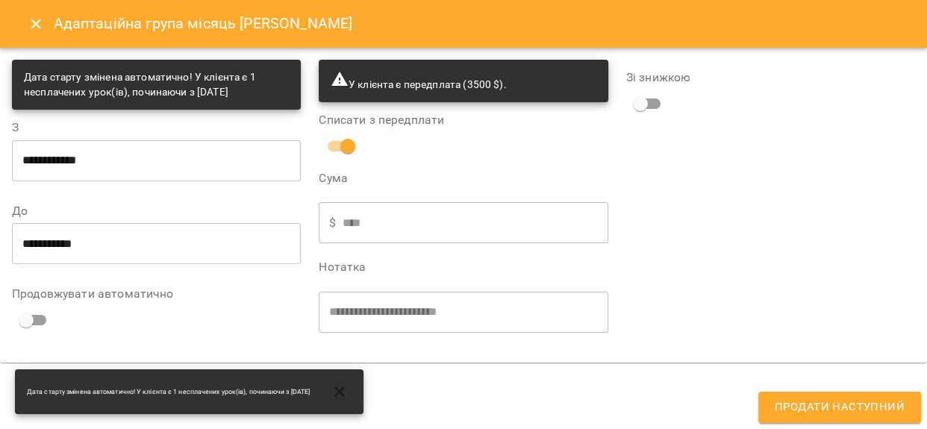
click at [804, 411] on span "Продати наступний" at bounding box center [840, 407] width 130 height 19
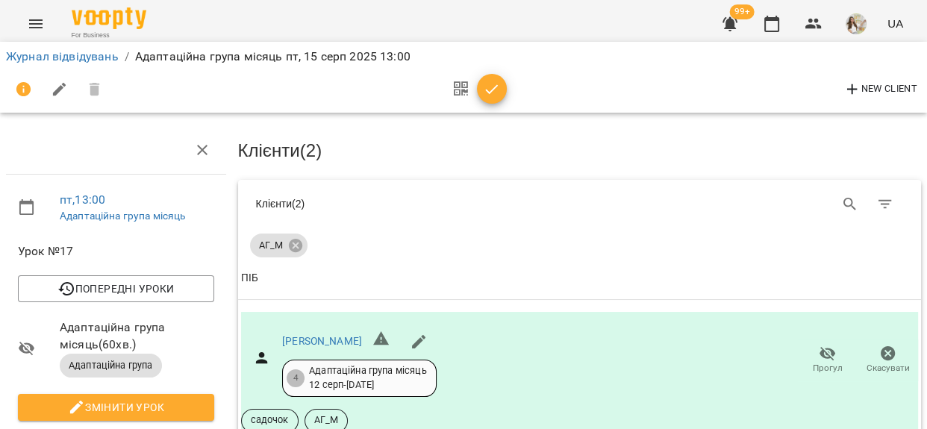
scroll to position [271, 0]
click at [488, 75] on button "button" at bounding box center [492, 89] width 30 height 30
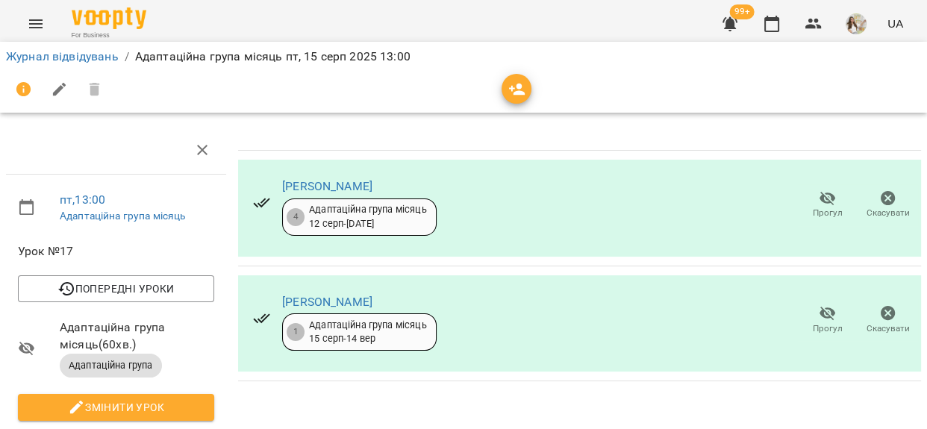
scroll to position [0, 0]
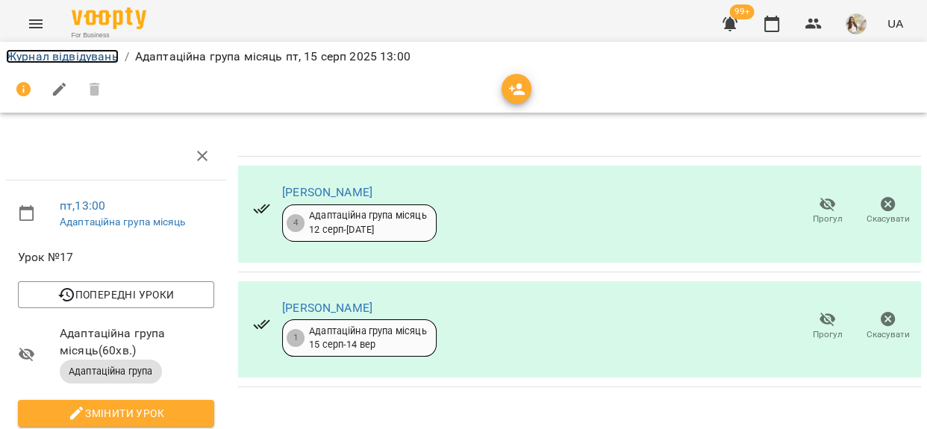
drag, startPoint x: 60, startPoint y: 55, endPoint x: 102, endPoint y: 64, distance: 42.8
click at [61, 55] on link "Журнал відвідувань" at bounding box center [62, 56] width 113 height 14
